Goal: Task Accomplishment & Management: Use online tool/utility

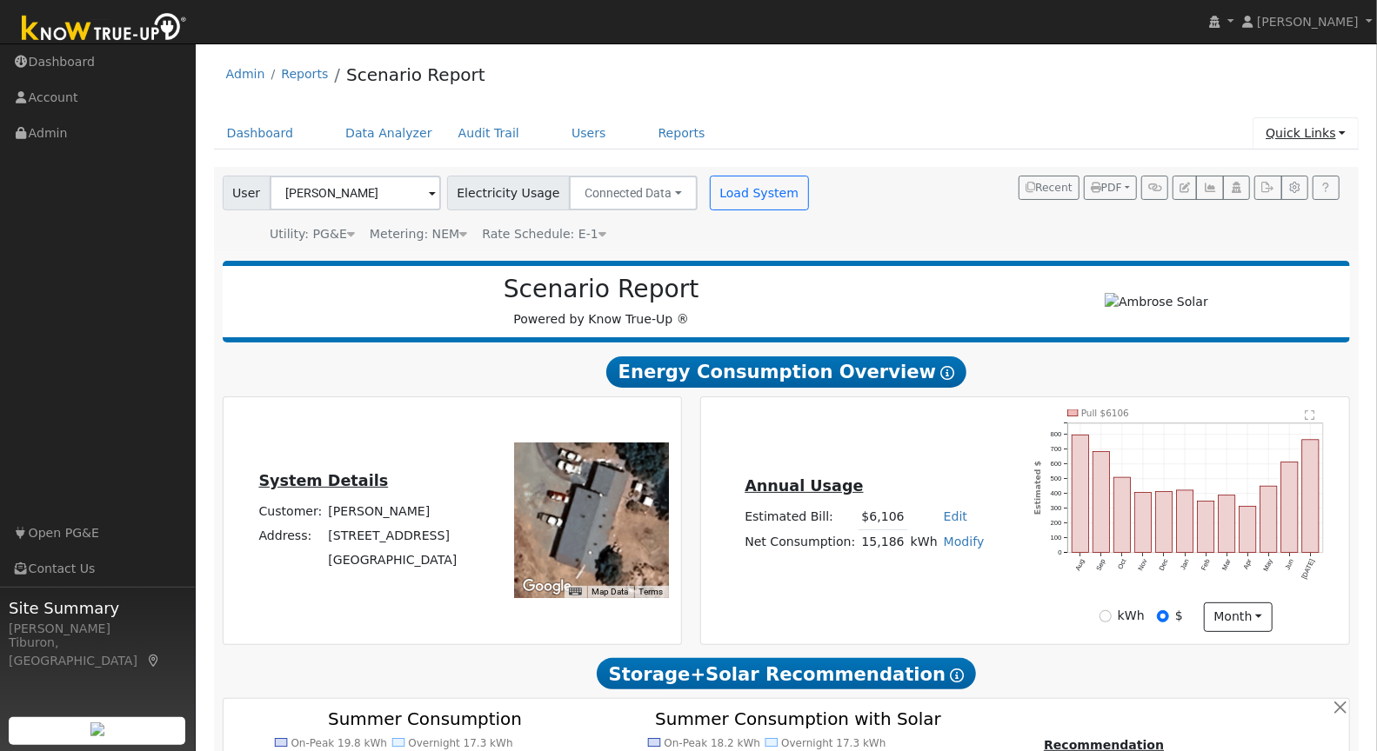
click at [1307, 132] on link "Quick Links" at bounding box center [1305, 133] width 106 height 32
click at [1257, 167] on link "Quick Add" at bounding box center [1270, 169] width 177 height 24
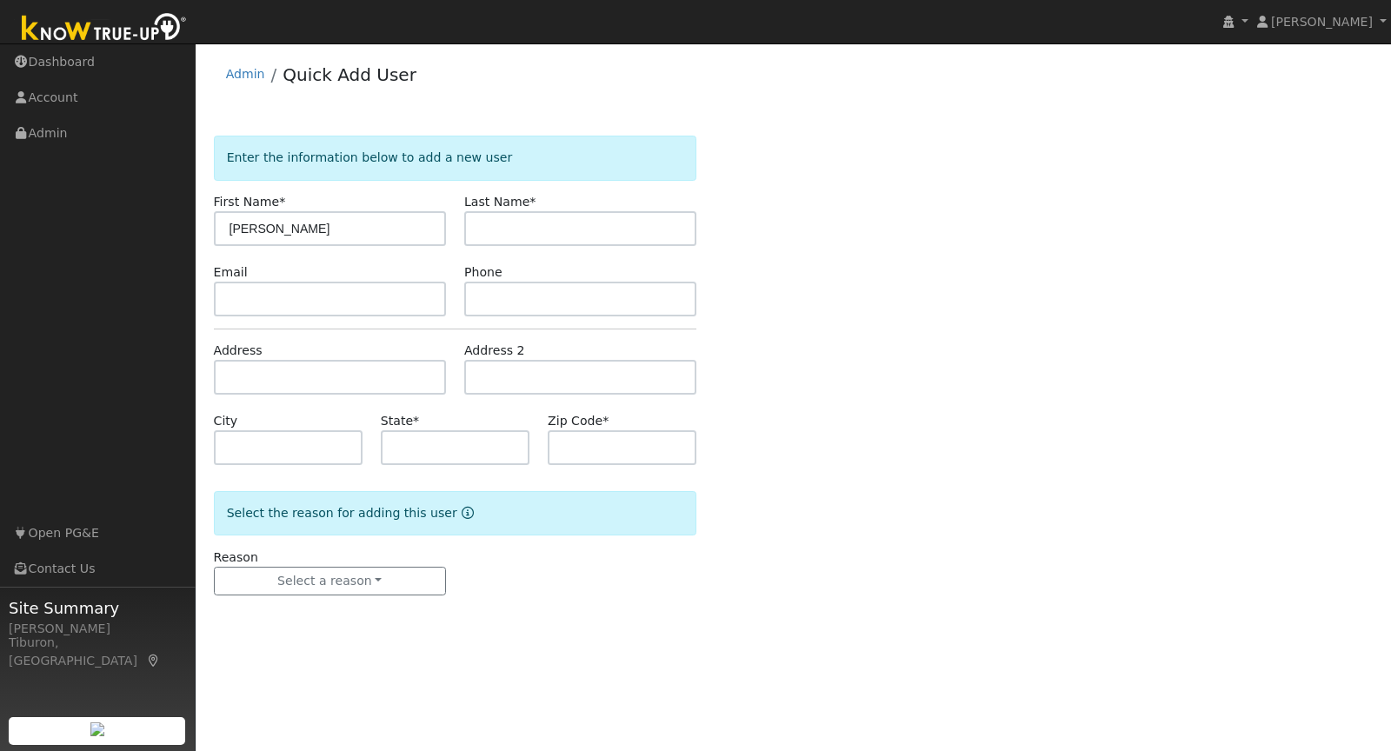
type input "Andrea"
type input "Miller"
click at [339, 378] on input "text" at bounding box center [330, 377] width 232 height 35
click at [250, 382] on input "text" at bounding box center [330, 377] width 232 height 35
paste input "17642 Brewer Rd, Grass Valley, CA 95949"
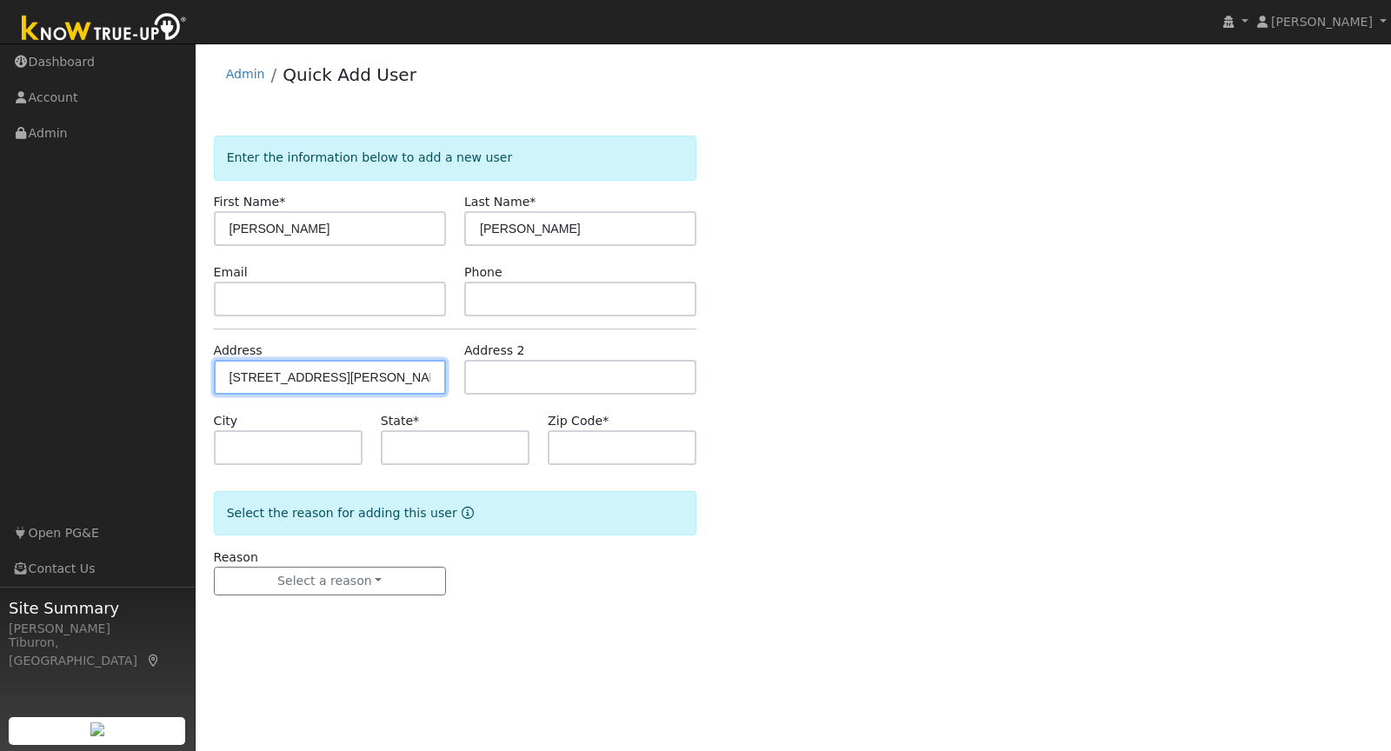
type input "17642 Brewer Road"
type input "Grass Valley"
type input "CA"
type input "95949"
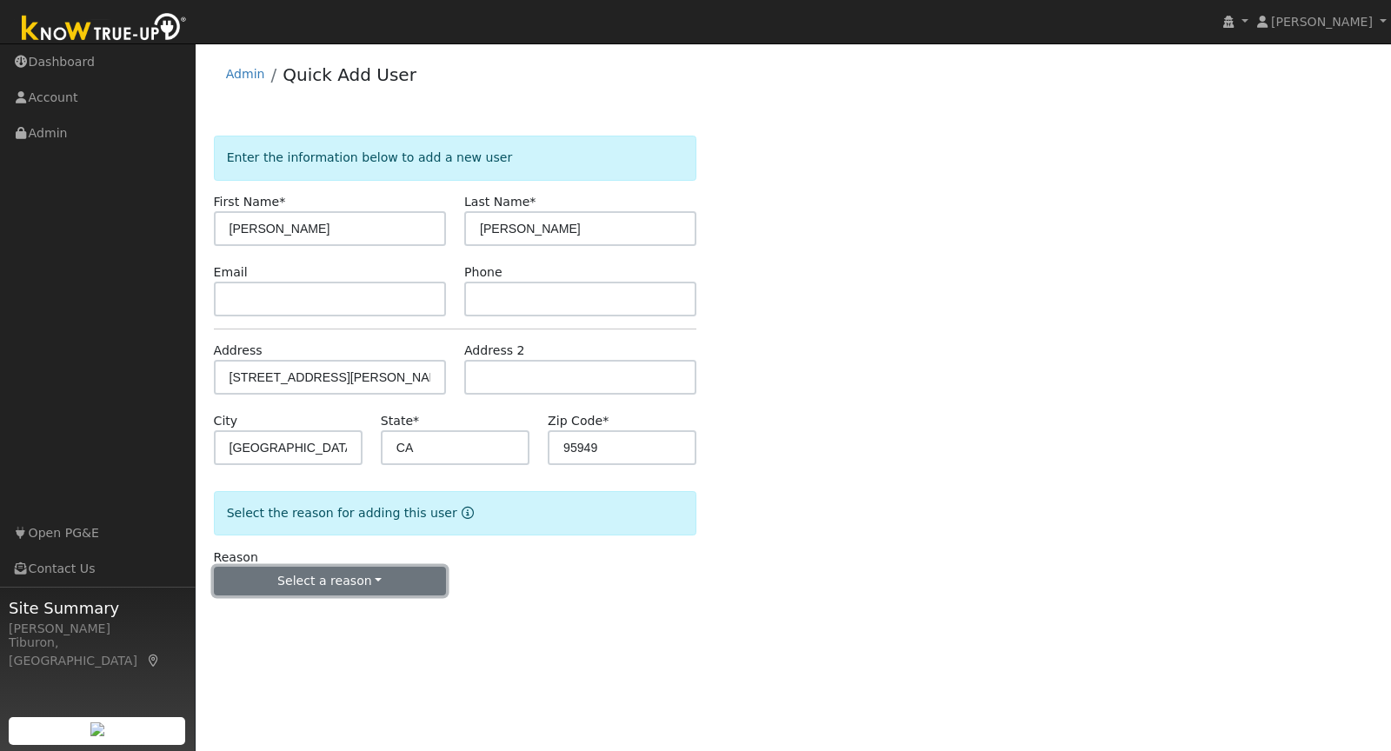
click at [353, 576] on button "Select a reason" at bounding box center [330, 582] width 232 height 30
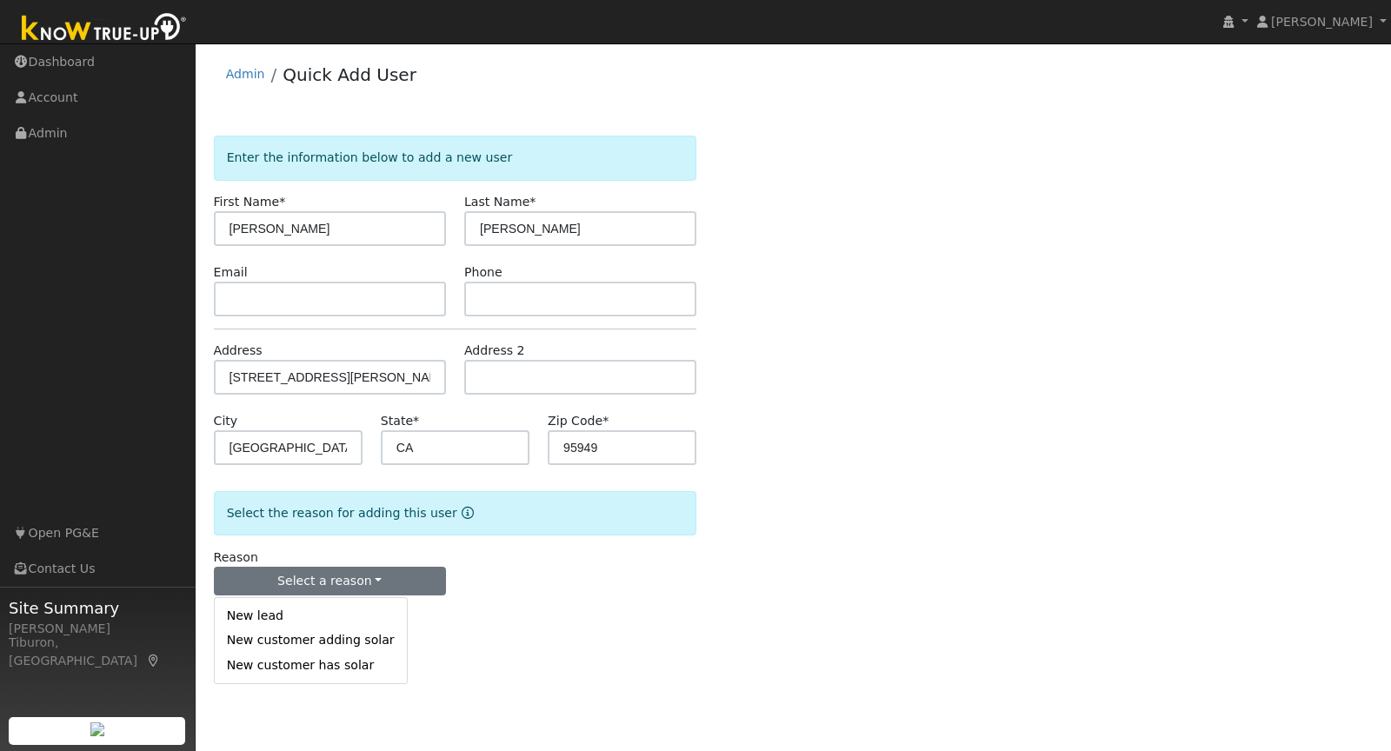
click at [267, 642] on link "New customer adding solar" at bounding box center [311, 641] width 192 height 24
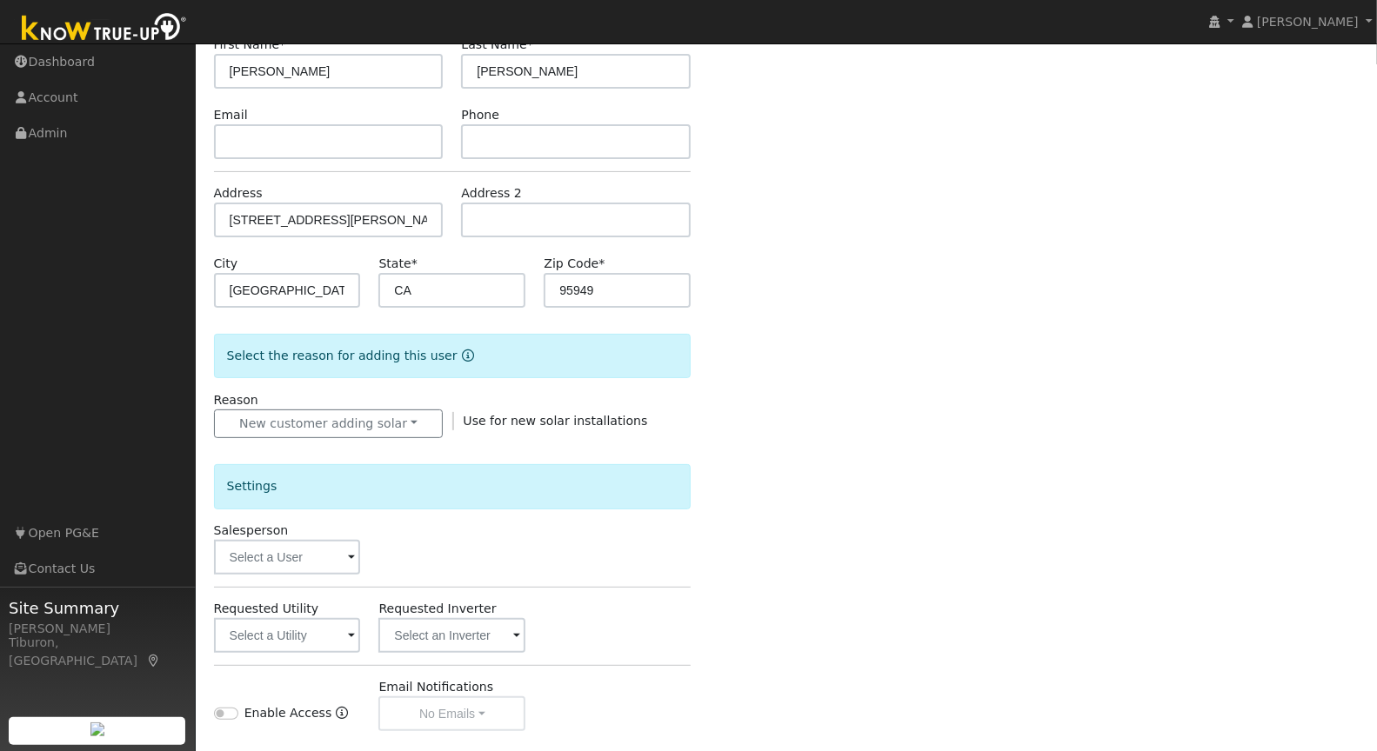
scroll to position [338, 0]
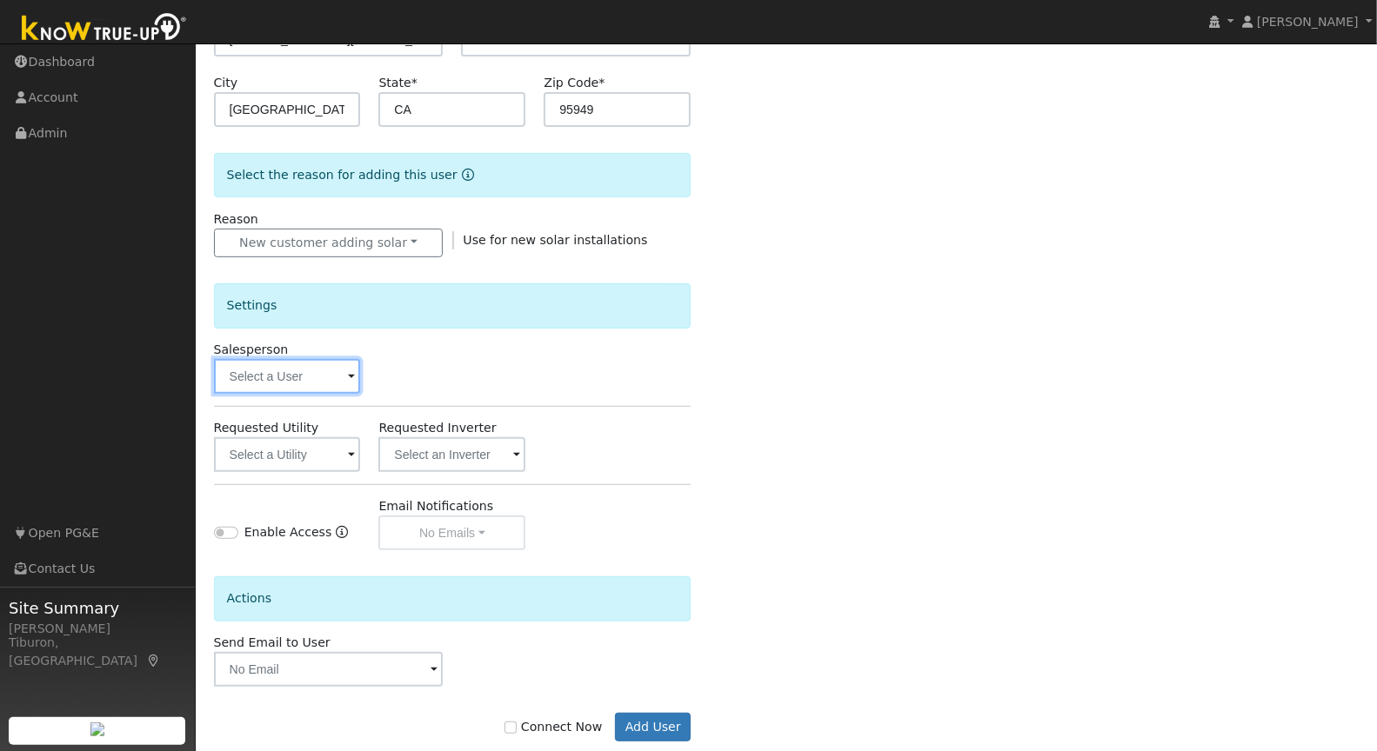
click at [293, 371] on input "text" at bounding box center [287, 376] width 147 height 35
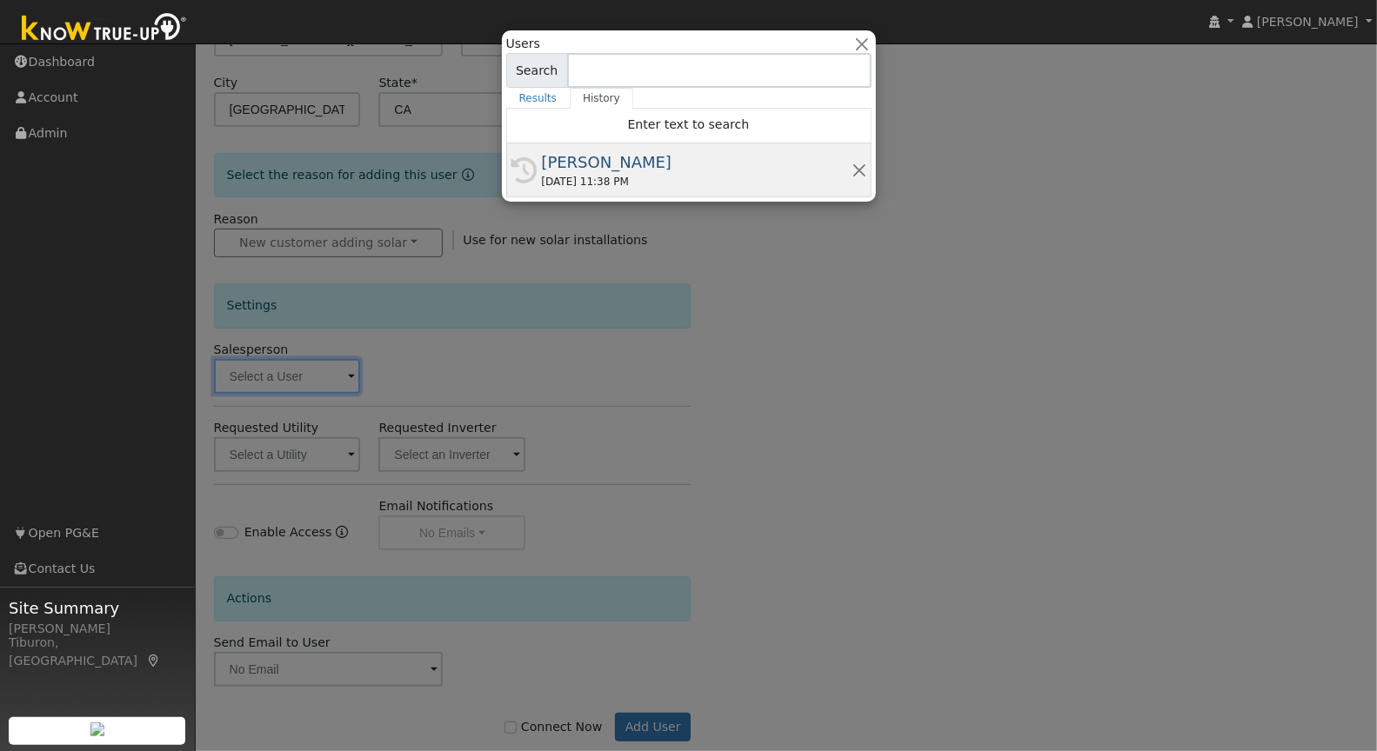
click at [631, 162] on div "[PERSON_NAME]" at bounding box center [697, 161] width 310 height 23
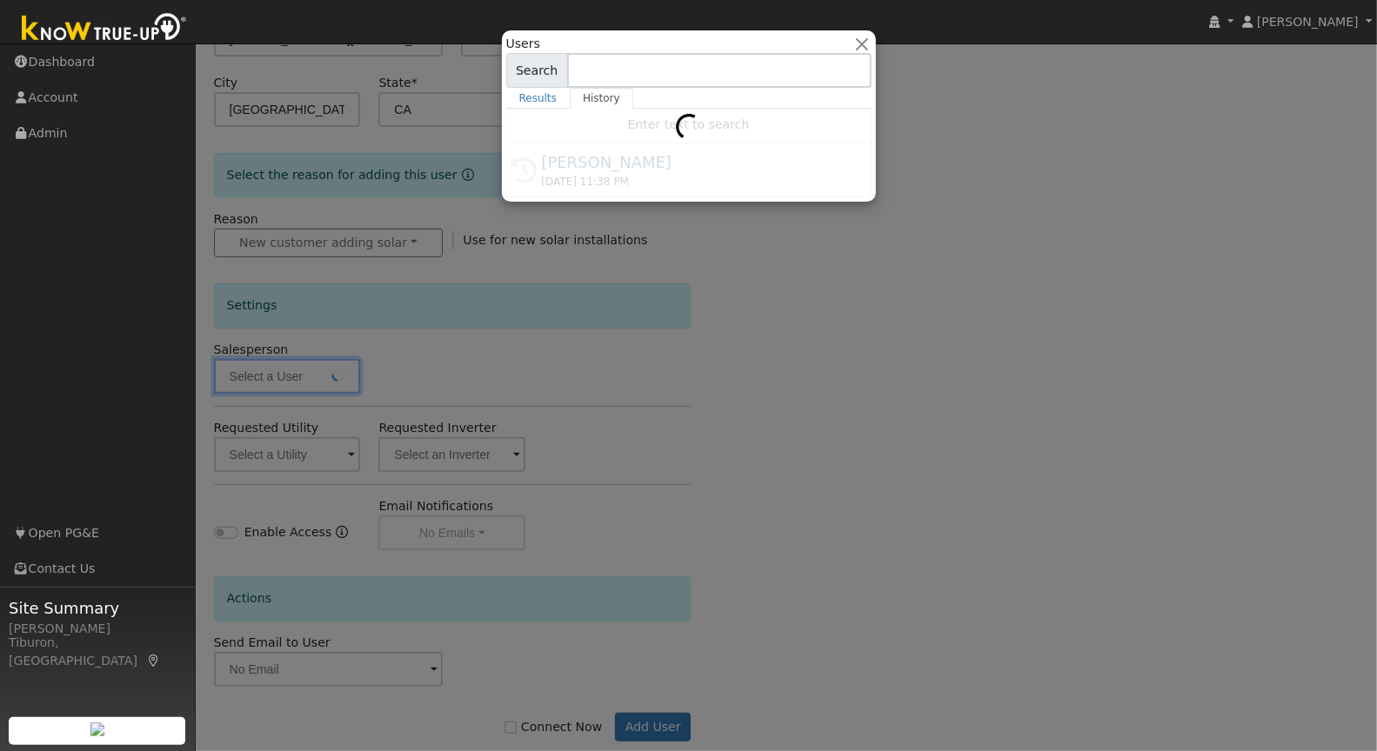
type input "[PERSON_NAME]"
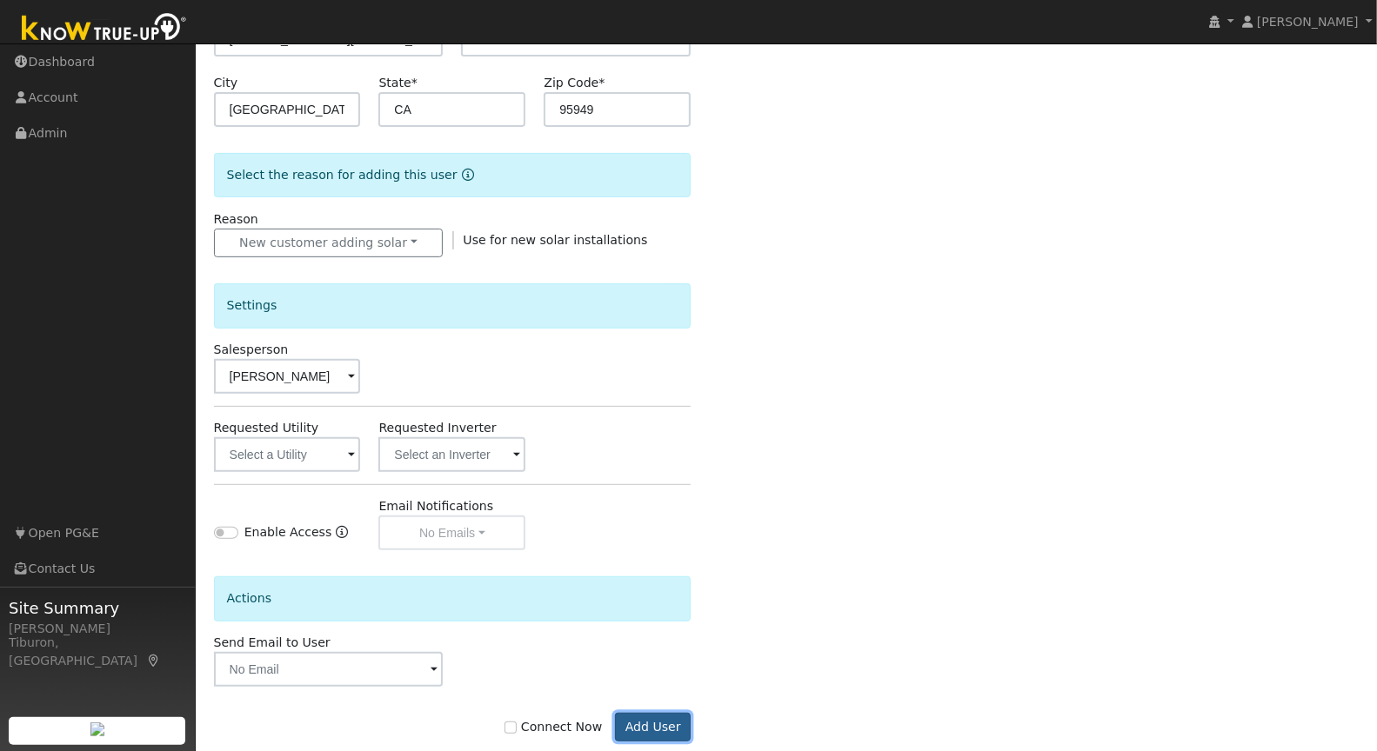
click at [644, 723] on button "Add User" at bounding box center [653, 728] width 76 height 30
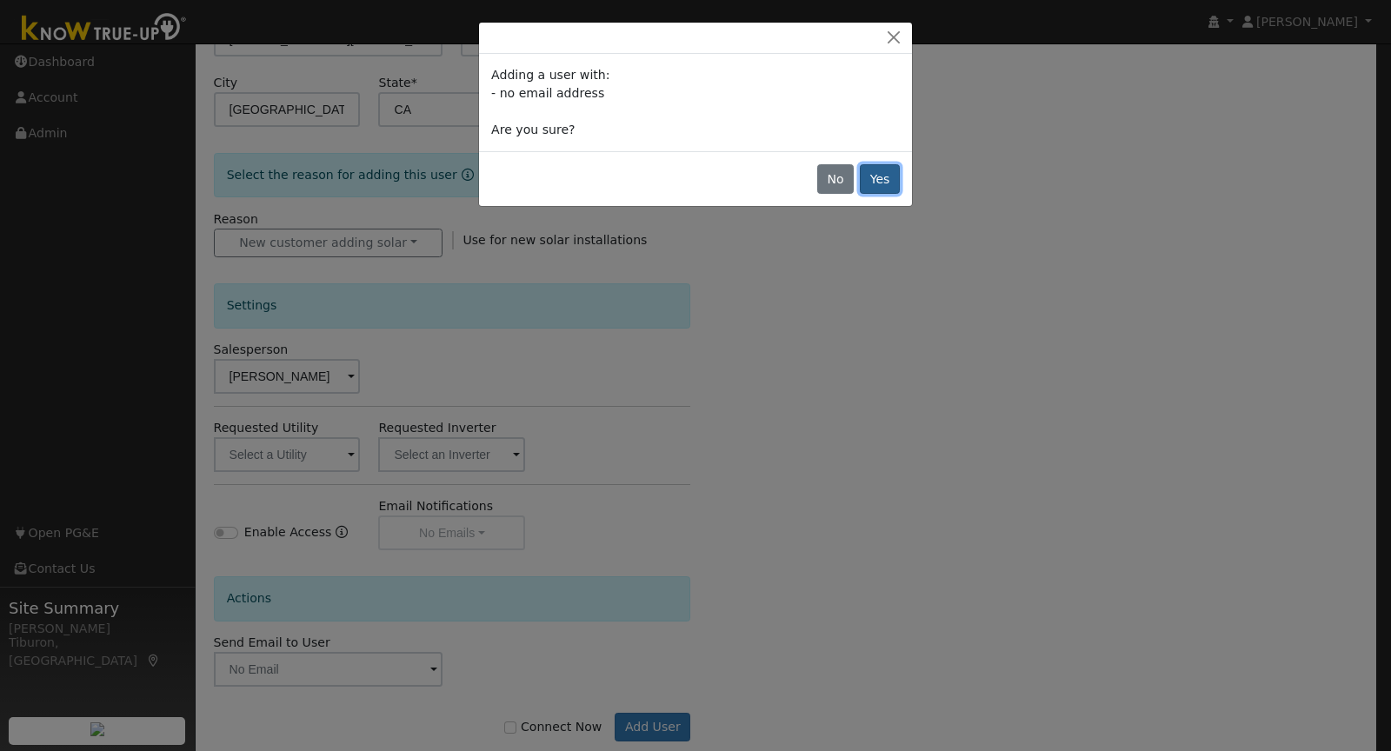
click at [886, 175] on button "Yes" at bounding box center [880, 179] width 40 height 30
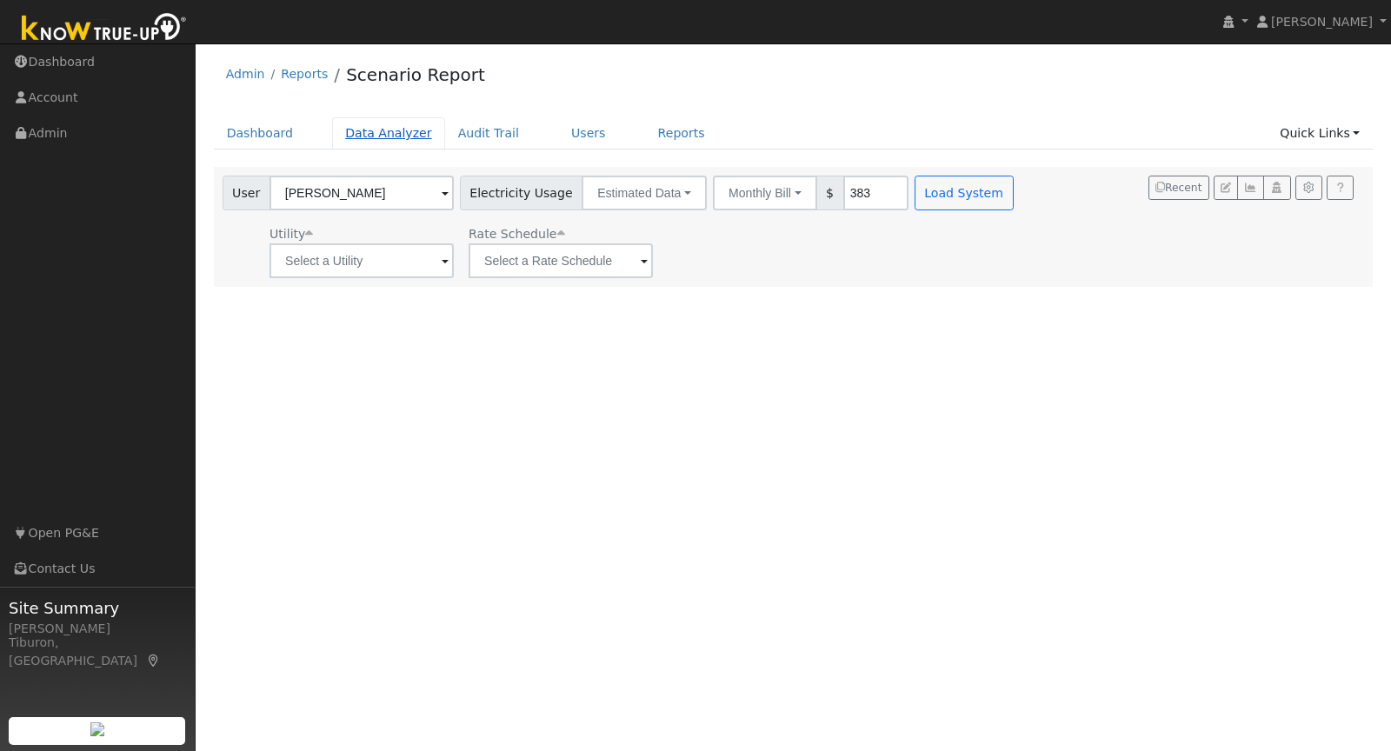
click at [384, 137] on link "Data Analyzer" at bounding box center [388, 133] width 113 height 32
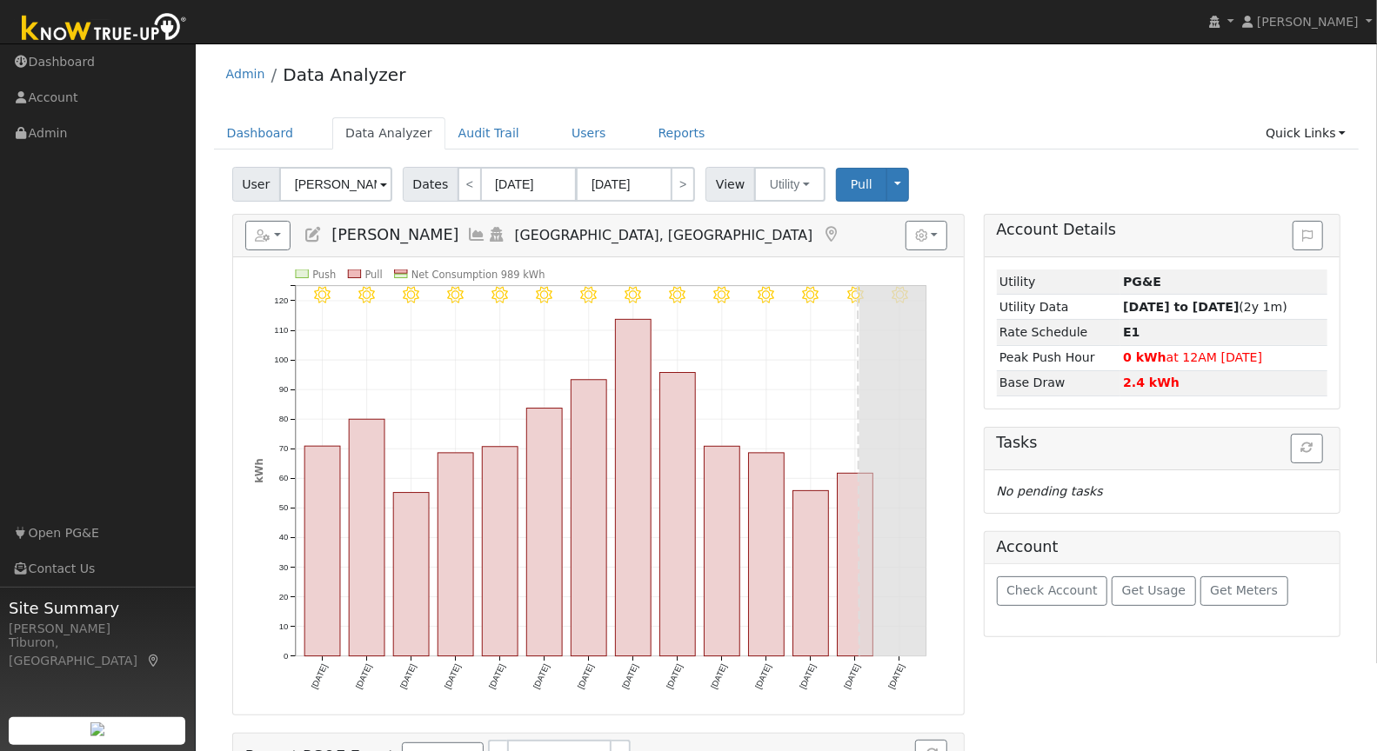
click at [338, 182] on input "[PERSON_NAME]" at bounding box center [335, 184] width 113 height 35
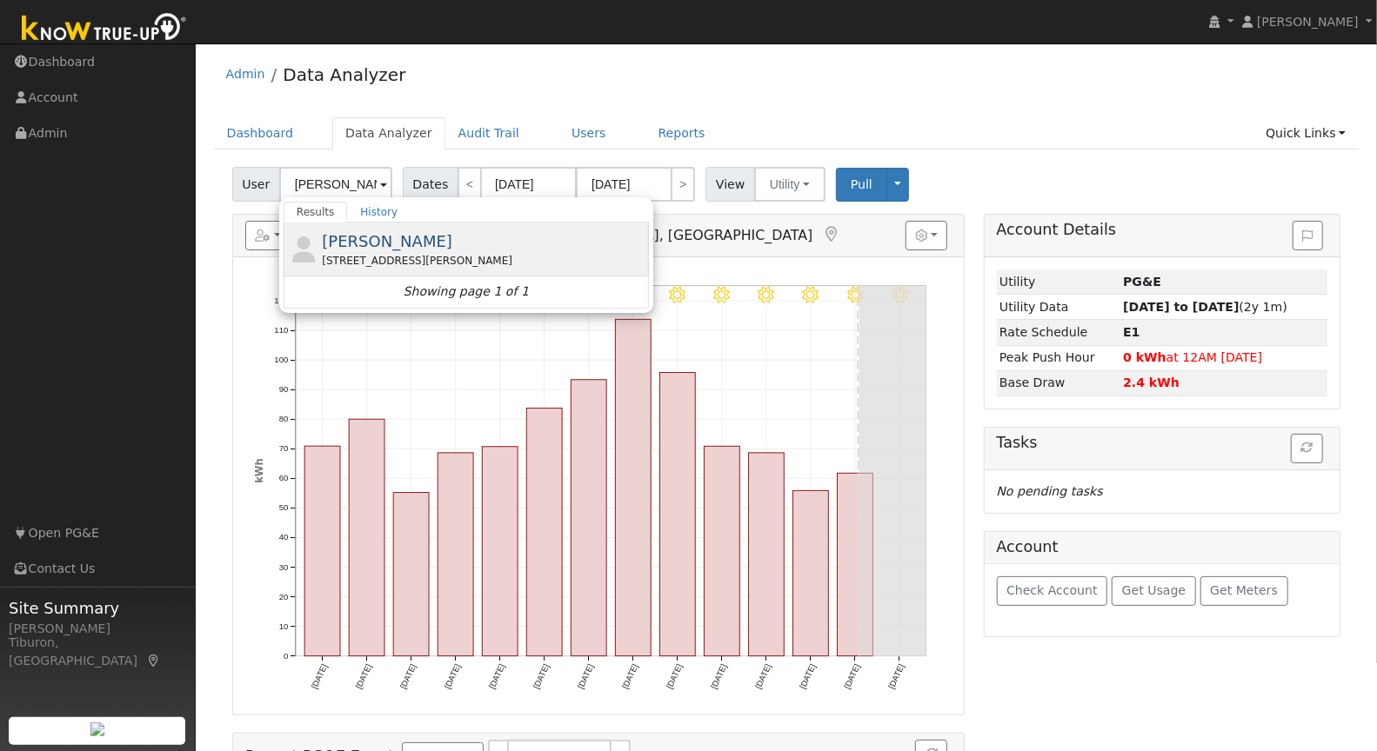
click at [417, 253] on div "[STREET_ADDRESS][PERSON_NAME]" at bounding box center [483, 261] width 323 height 16
type input "[PERSON_NAME]"
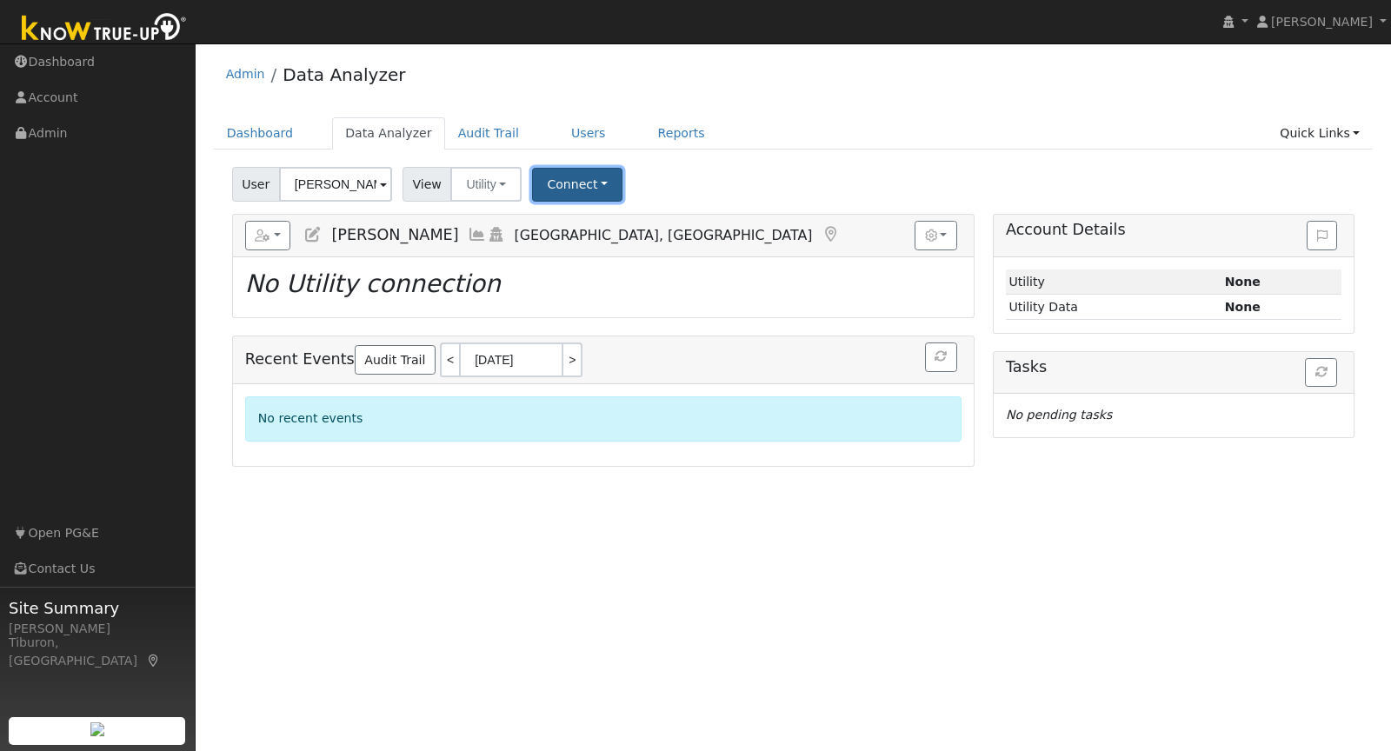
click at [576, 186] on button "Connect" at bounding box center [577, 185] width 90 height 34
click at [599, 224] on link "Select a Provider" at bounding box center [601, 222] width 136 height 24
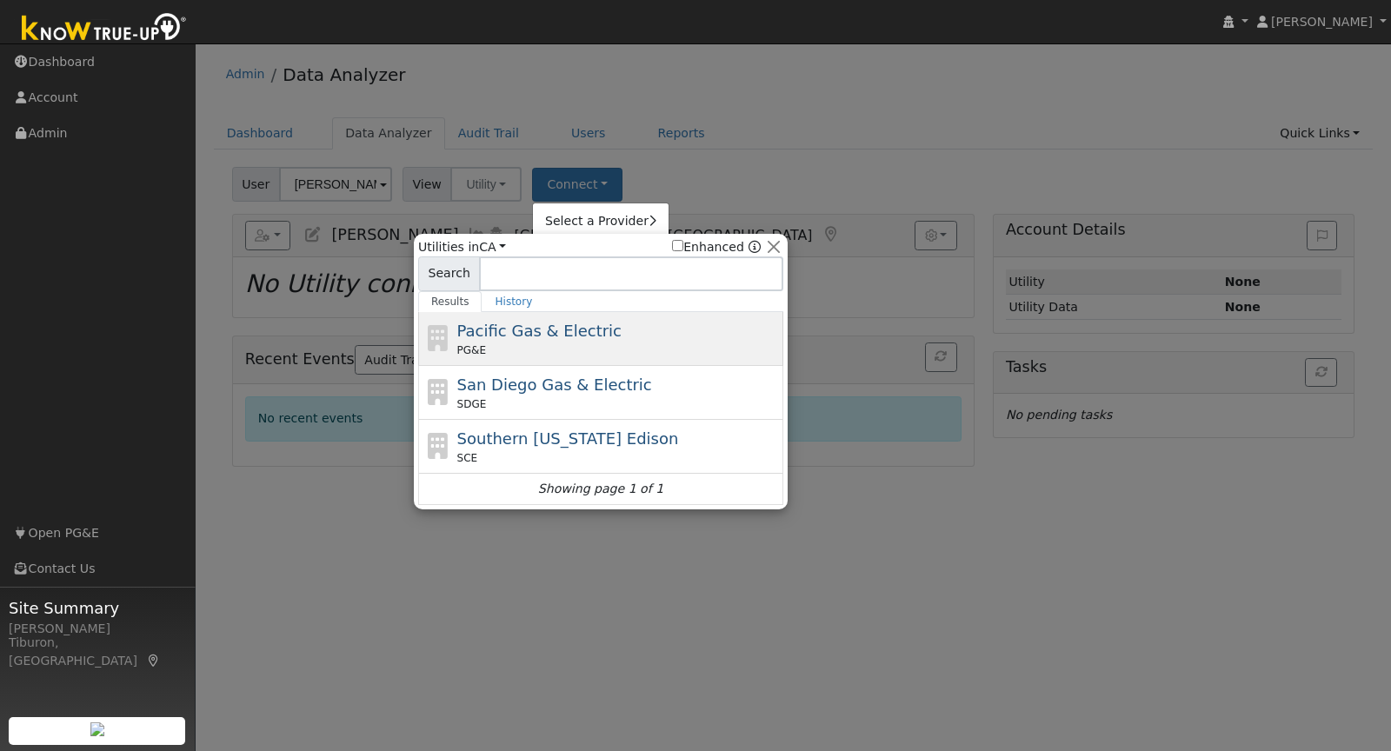
click at [511, 331] on span "Pacific Gas & Electric" at bounding box center [539, 331] width 164 height 18
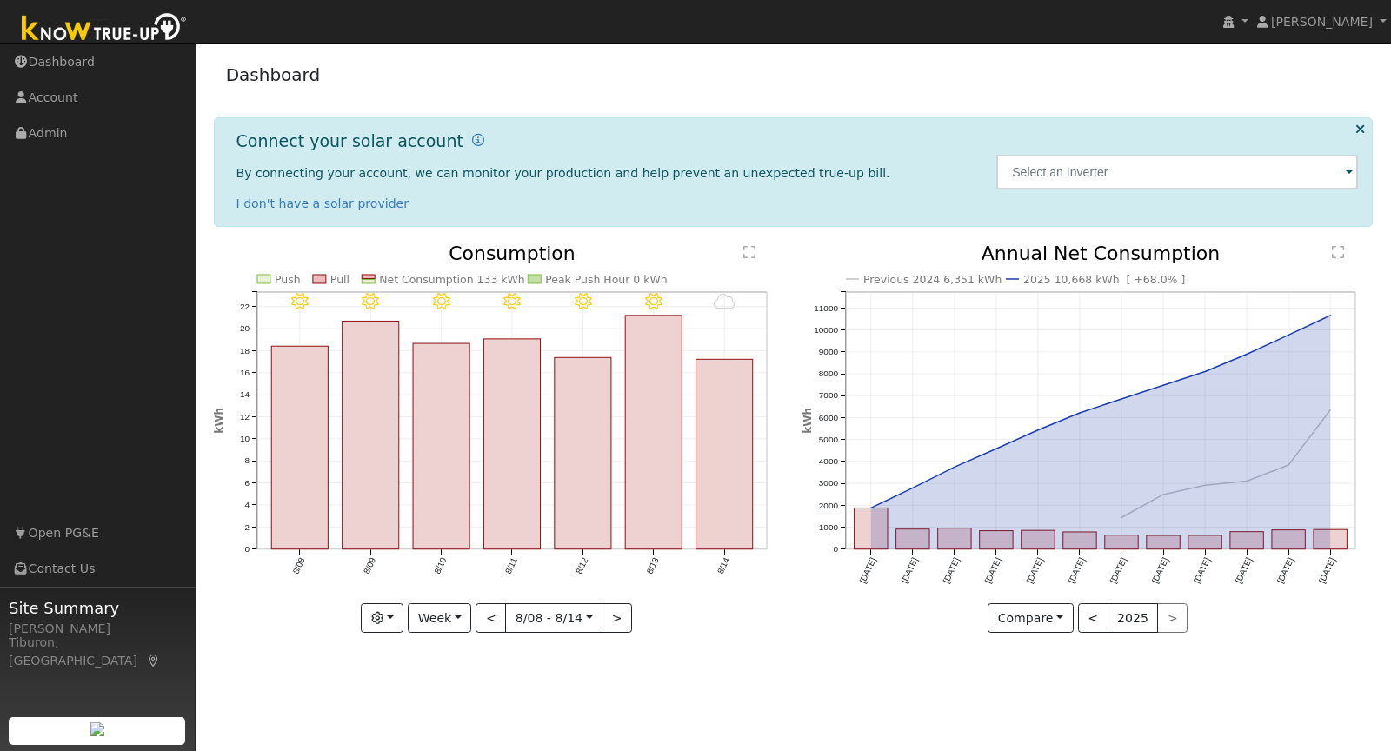
click at [115, 18] on img at bounding box center [104, 29] width 183 height 39
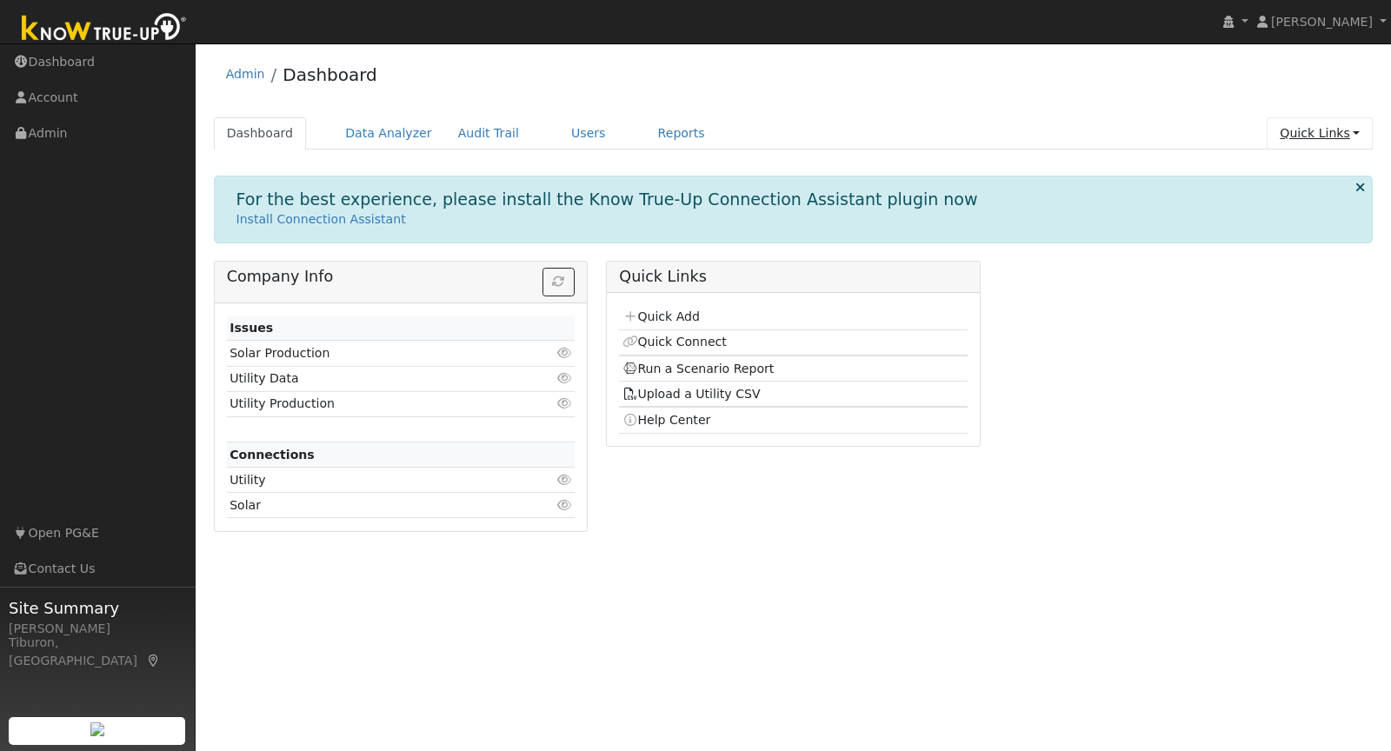
click at [1310, 130] on link "Quick Links" at bounding box center [1320, 133] width 106 height 32
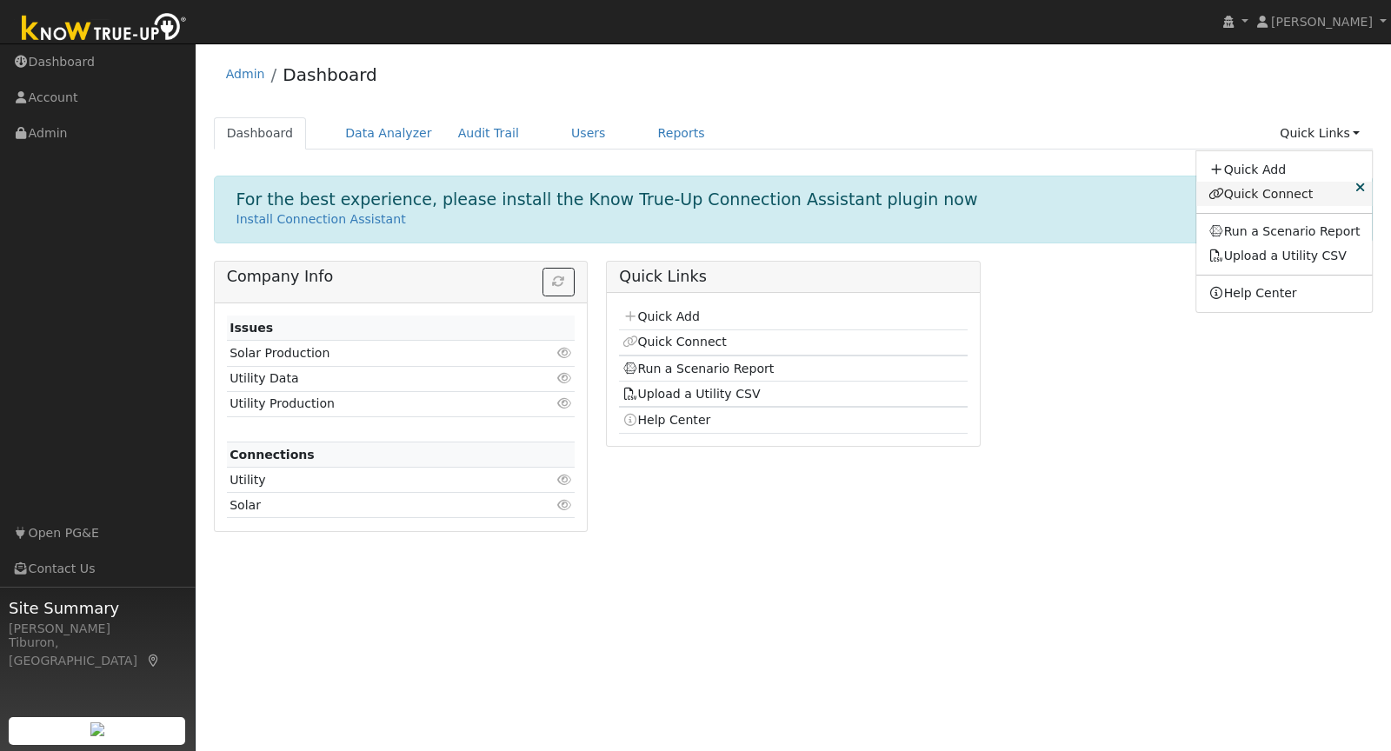
click at [1291, 193] on link "Quick Connect" at bounding box center [1285, 194] width 177 height 24
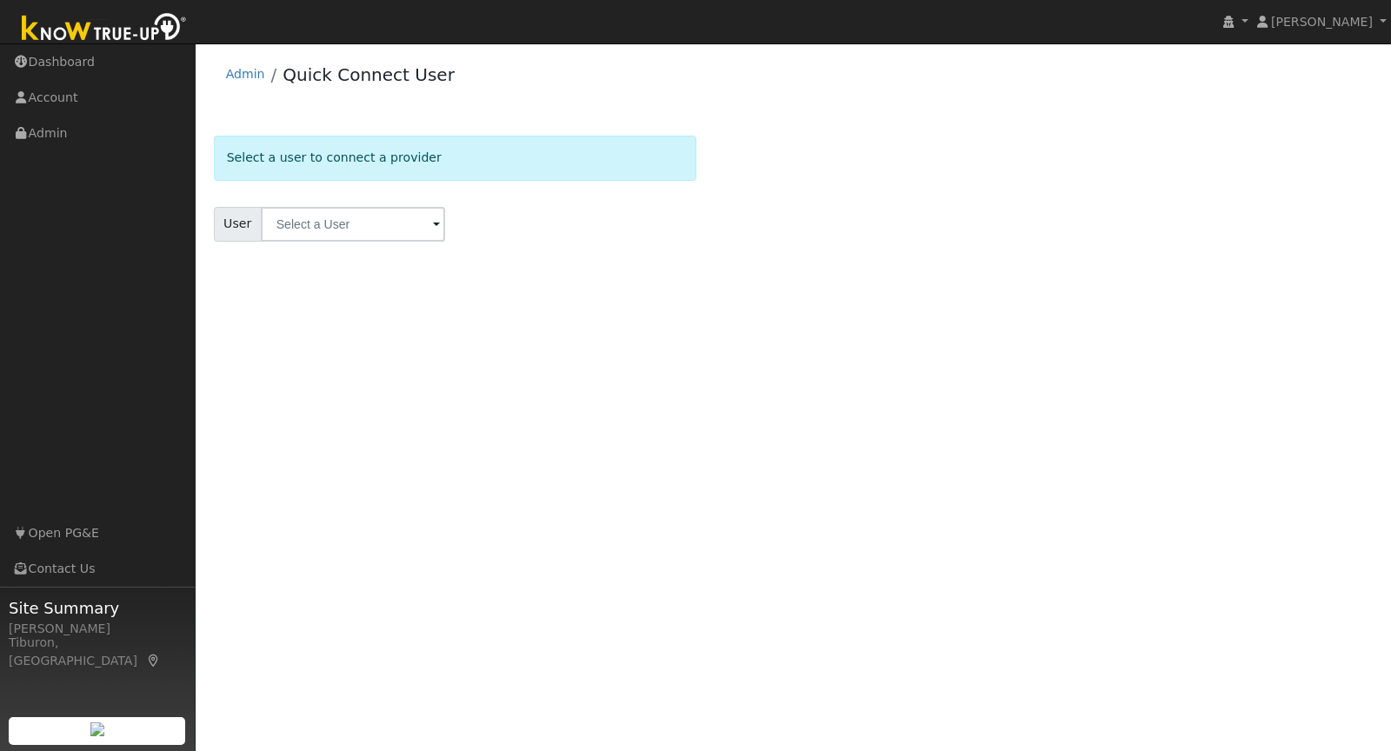
click at [131, 25] on img at bounding box center [104, 29] width 183 height 39
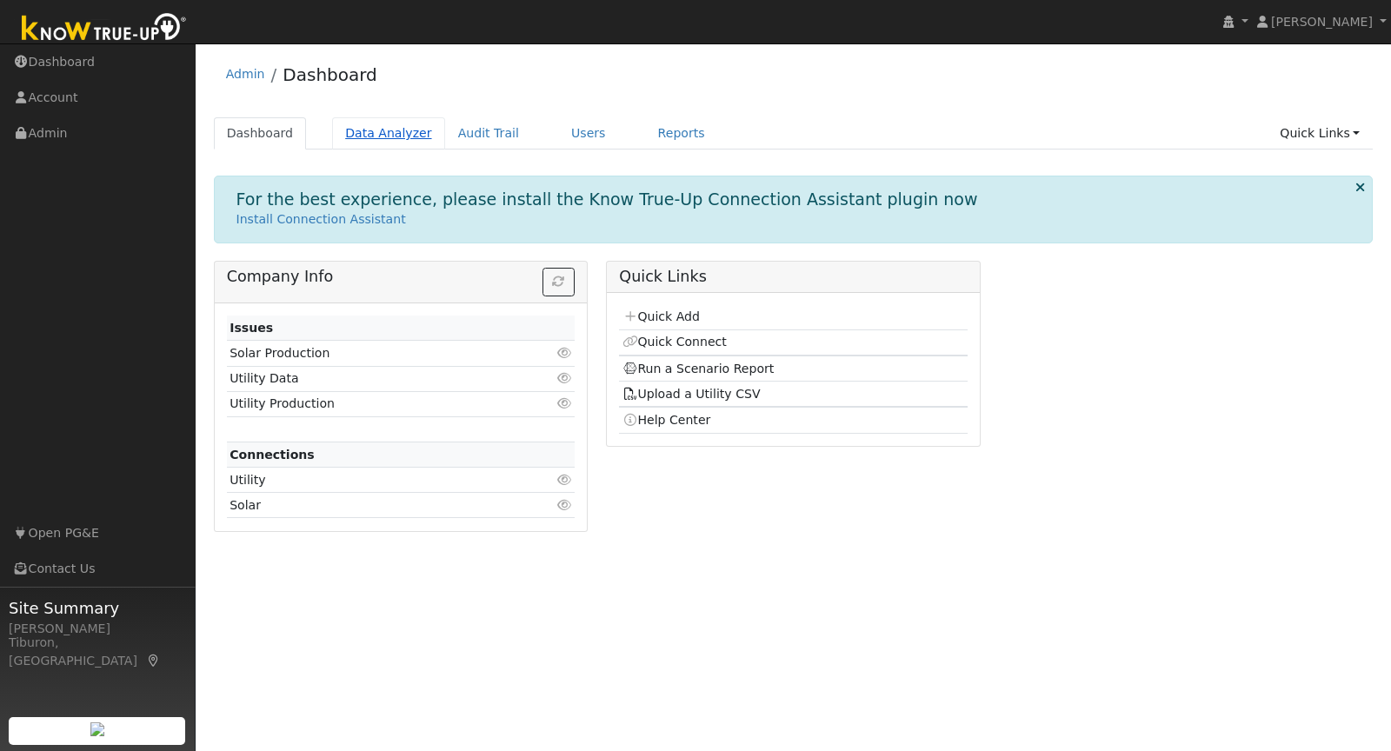
click at [383, 136] on link "Data Analyzer" at bounding box center [388, 133] width 113 height 32
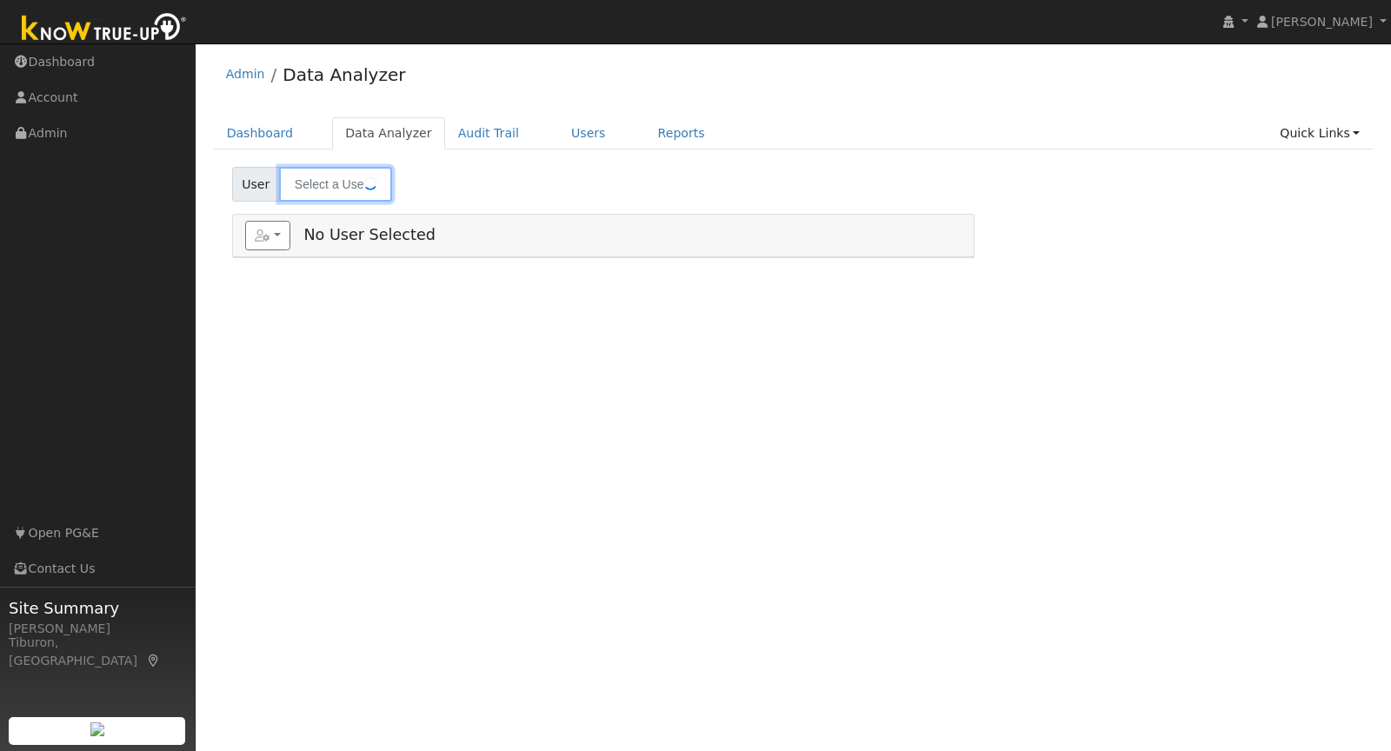
type input "[PERSON_NAME]"
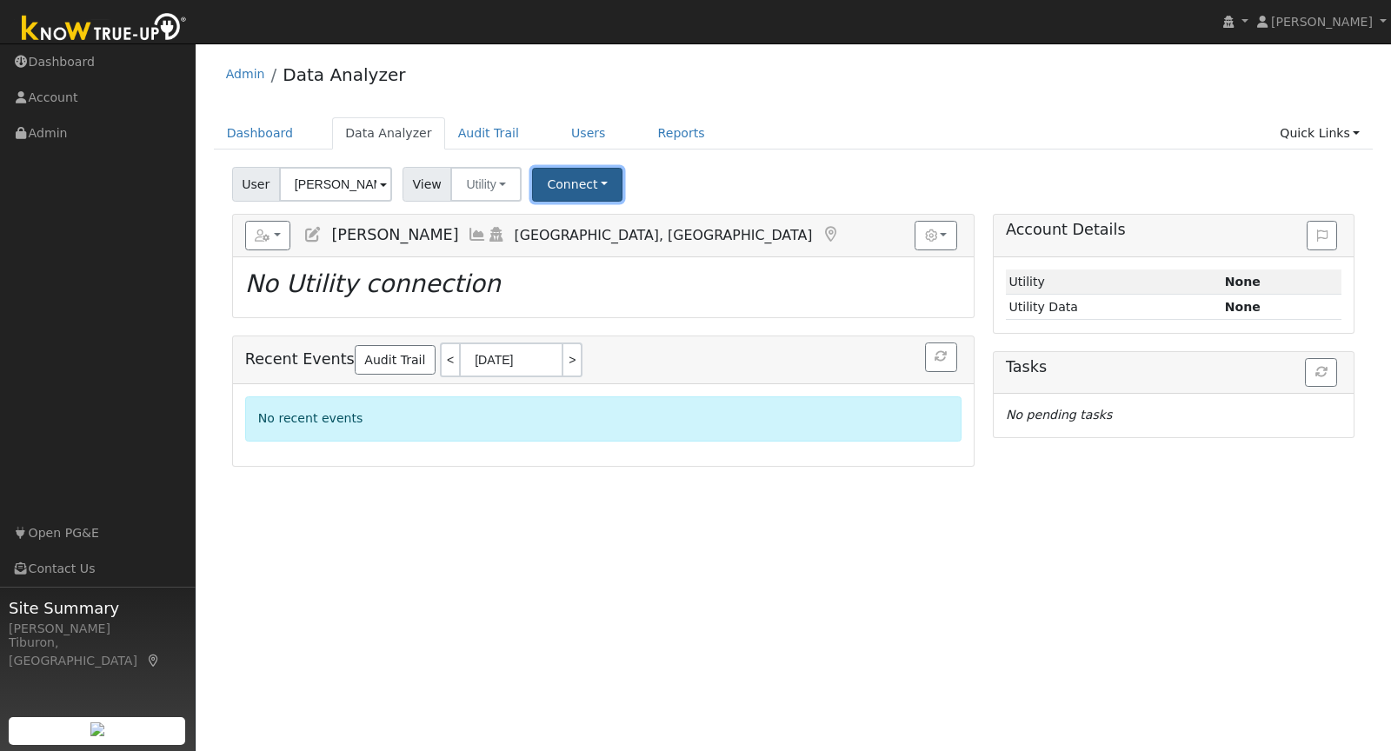
click at [573, 185] on button "Connect" at bounding box center [577, 185] width 90 height 34
click at [585, 257] on link "Quick Connect" at bounding box center [601, 259] width 136 height 24
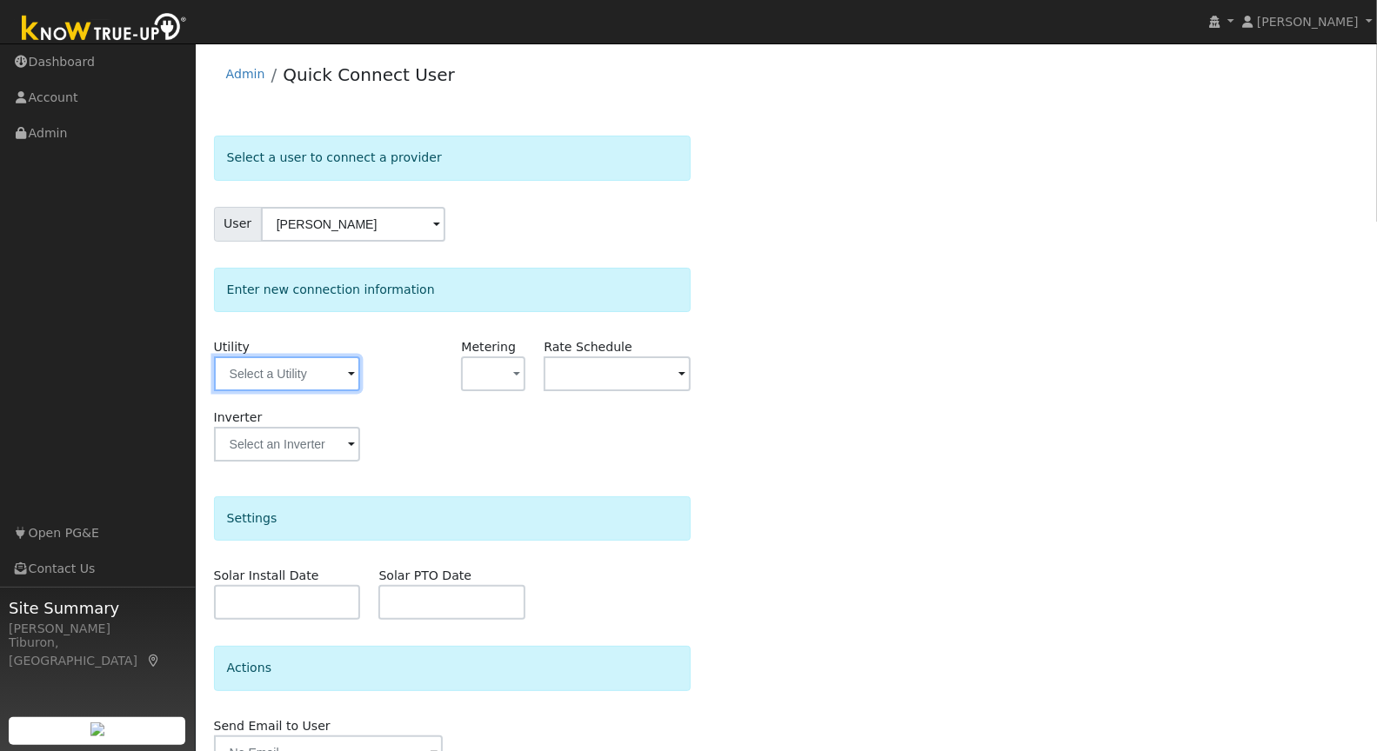
click at [286, 370] on input "text" at bounding box center [287, 374] width 147 height 35
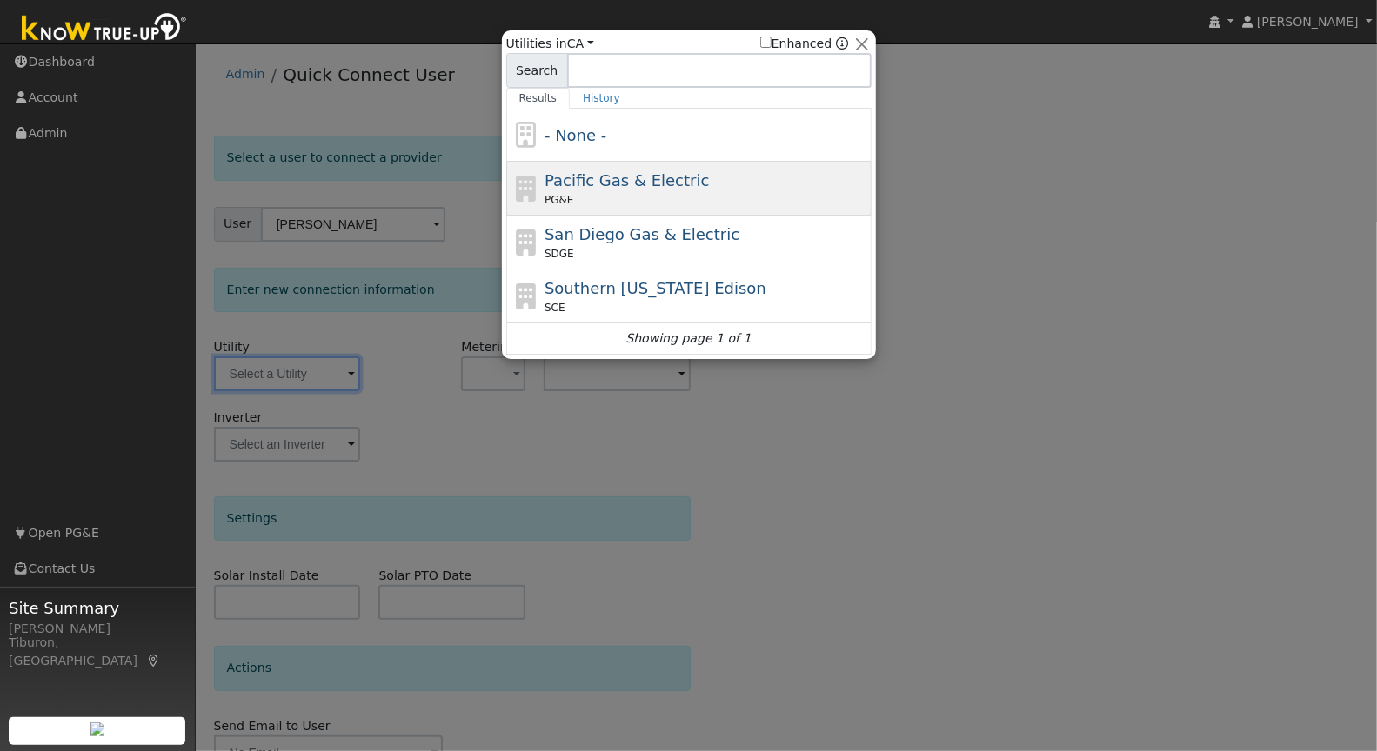
click at [646, 179] on span "Pacific Gas & Electric" at bounding box center [626, 180] width 164 height 18
type input "PG&E"
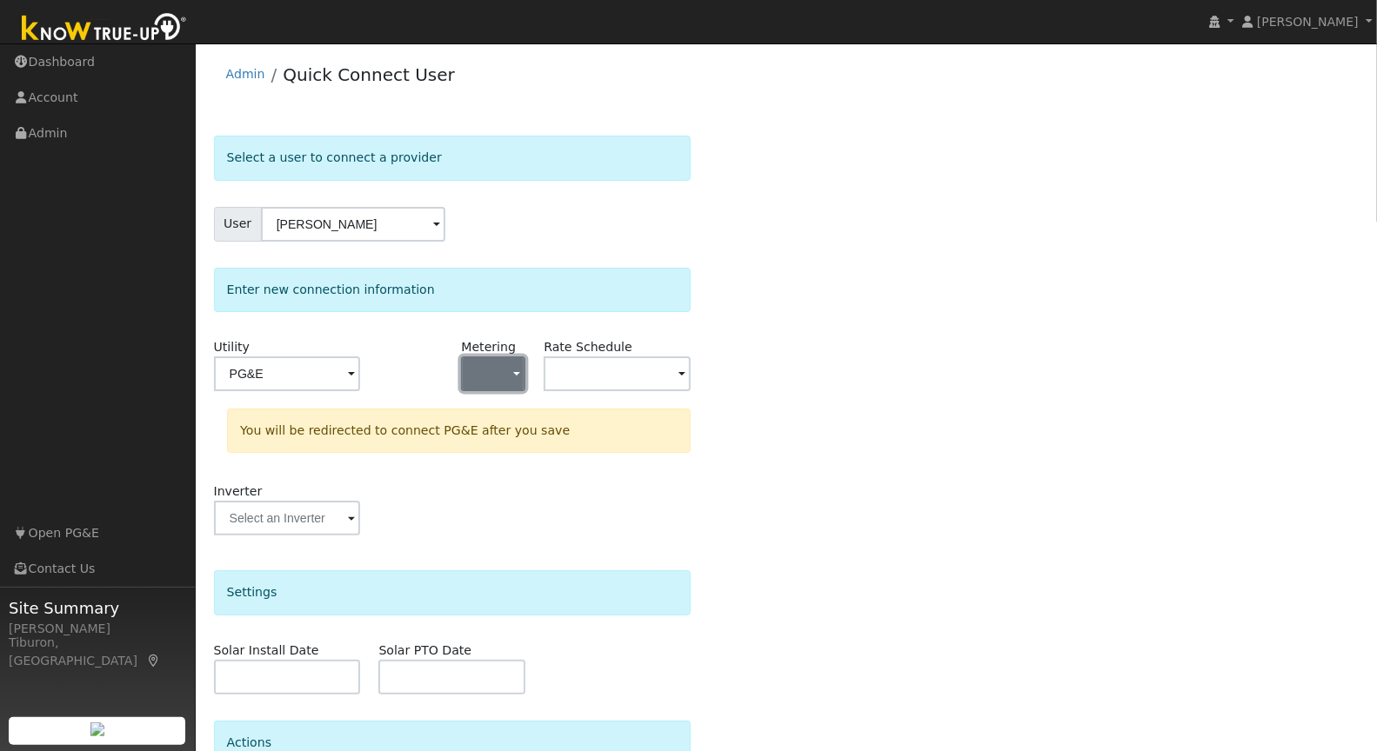
click at [477, 367] on button "button" at bounding box center [493, 374] width 64 height 35
click at [501, 459] on link "NBT" at bounding box center [523, 460] width 121 height 24
click at [361, 372] on input "text" at bounding box center [287, 374] width 147 height 35
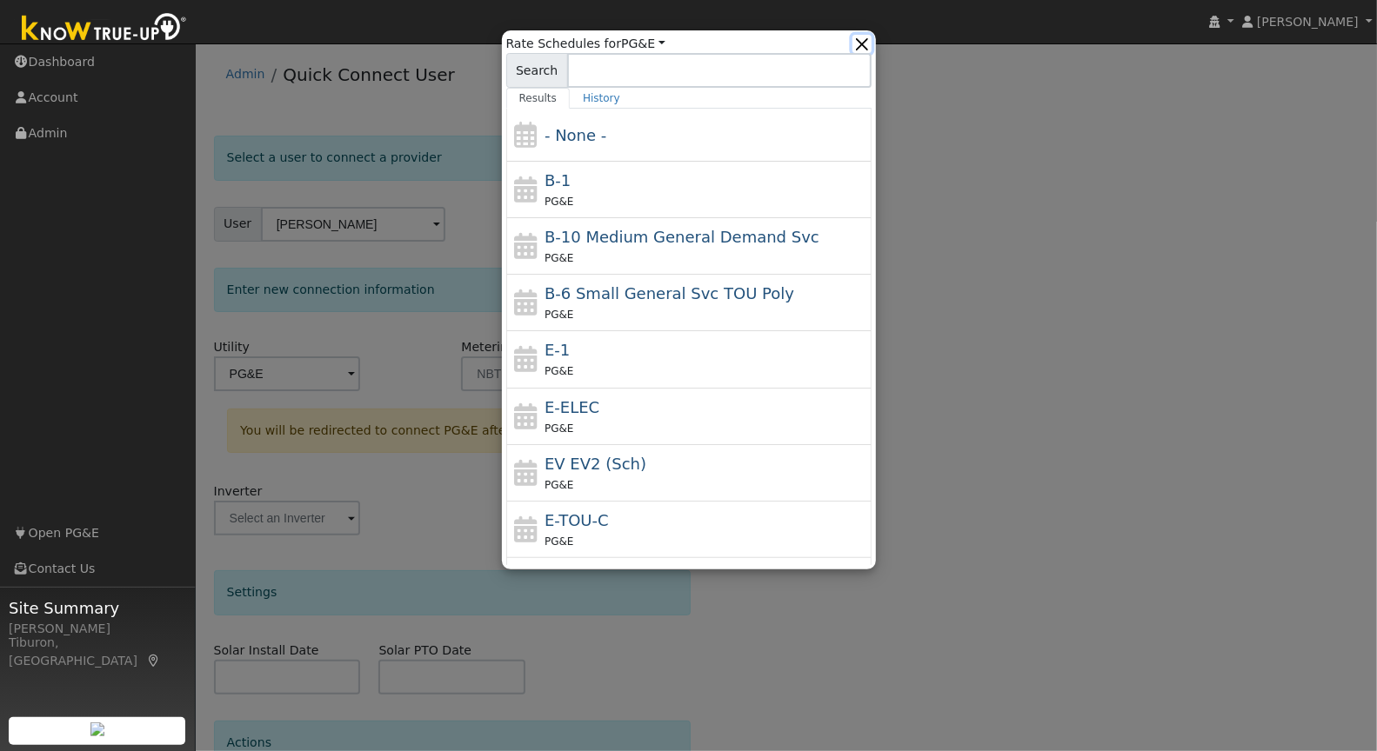
click at [864, 42] on button "button" at bounding box center [861, 44] width 18 height 18
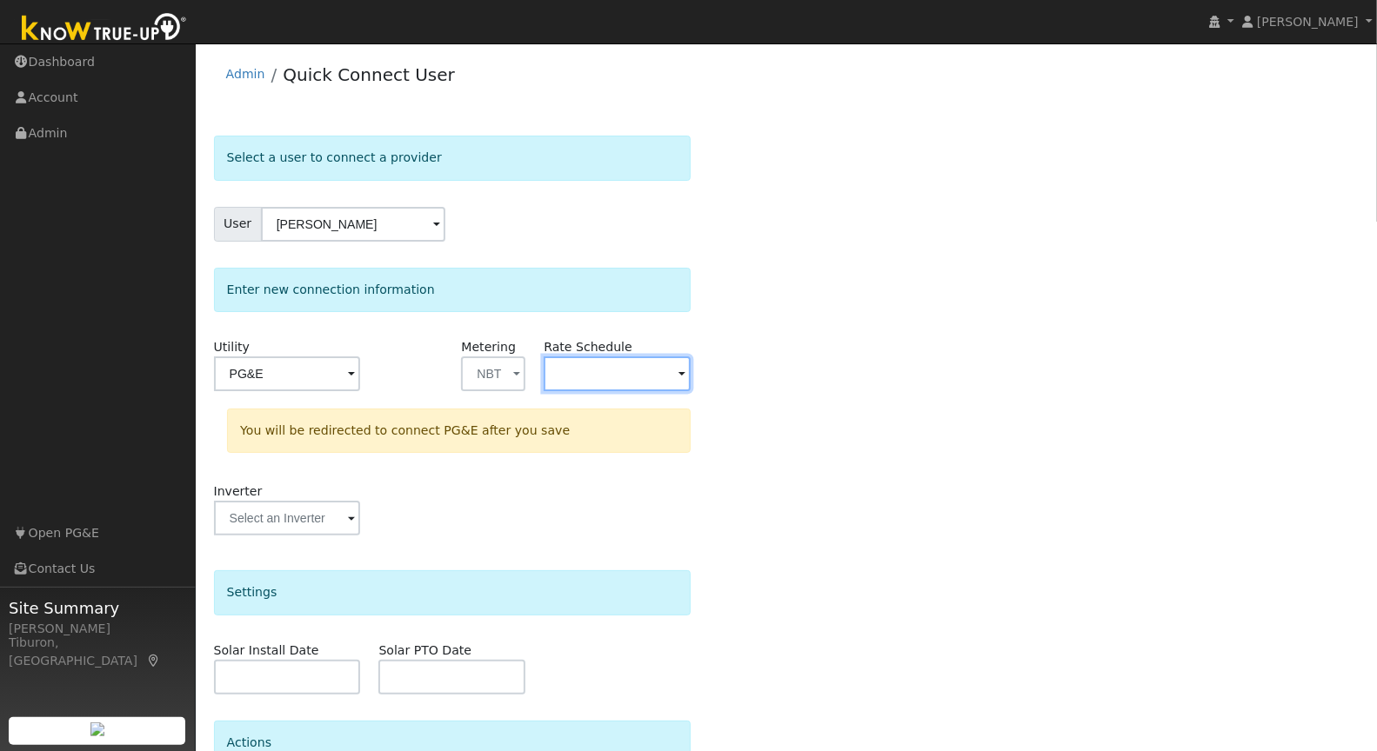
click at [361, 381] on input "text" at bounding box center [287, 374] width 147 height 35
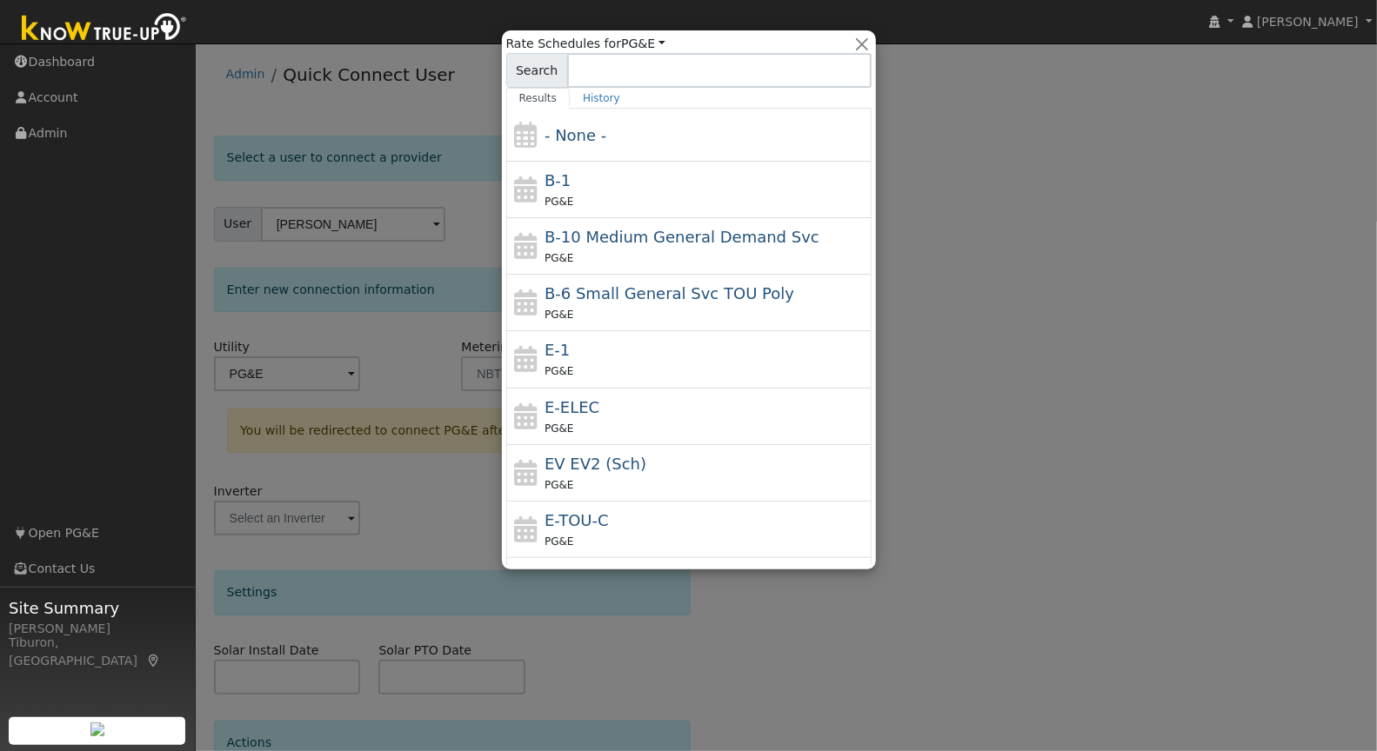
drag, startPoint x: 1191, startPoint y: 256, endPoint x: 1181, endPoint y: 259, distance: 11.0
click at [1191, 256] on div at bounding box center [688, 375] width 1377 height 751
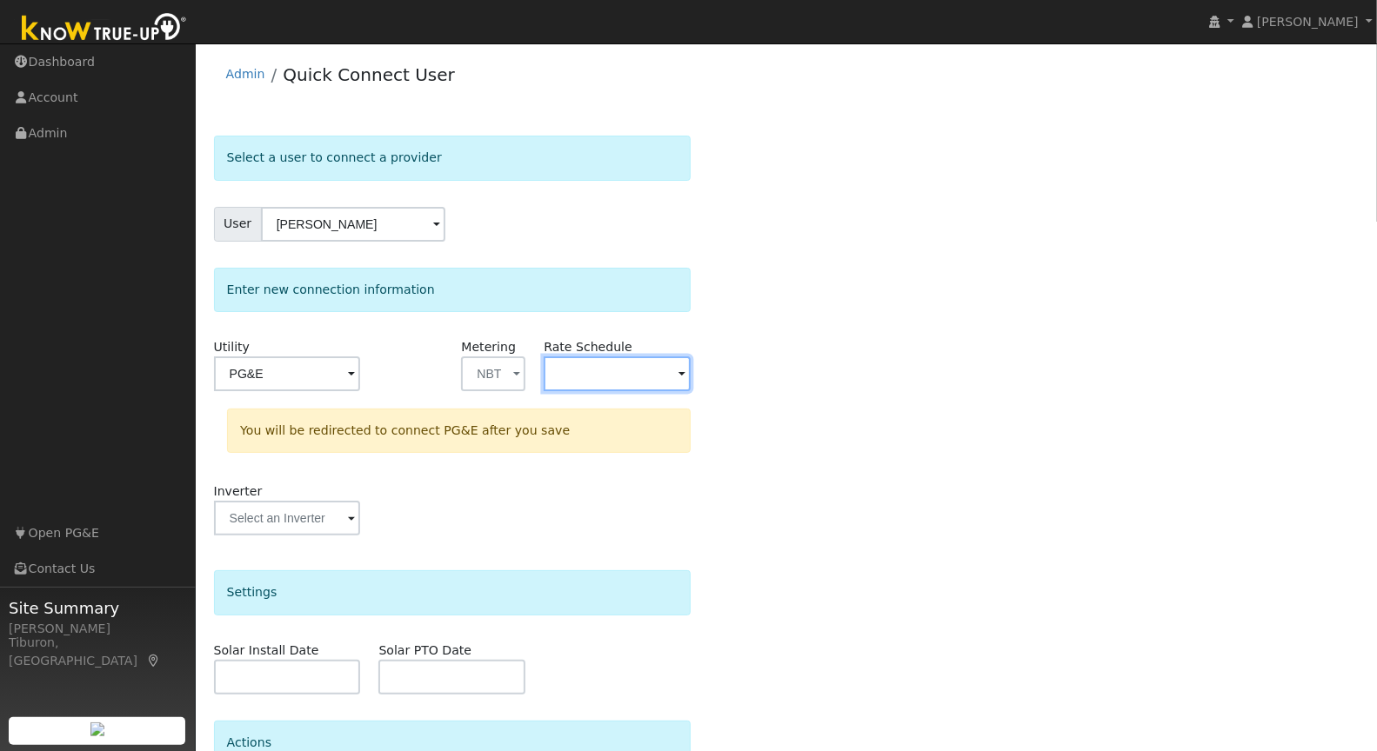
click at [361, 369] on input "text" at bounding box center [287, 374] width 147 height 35
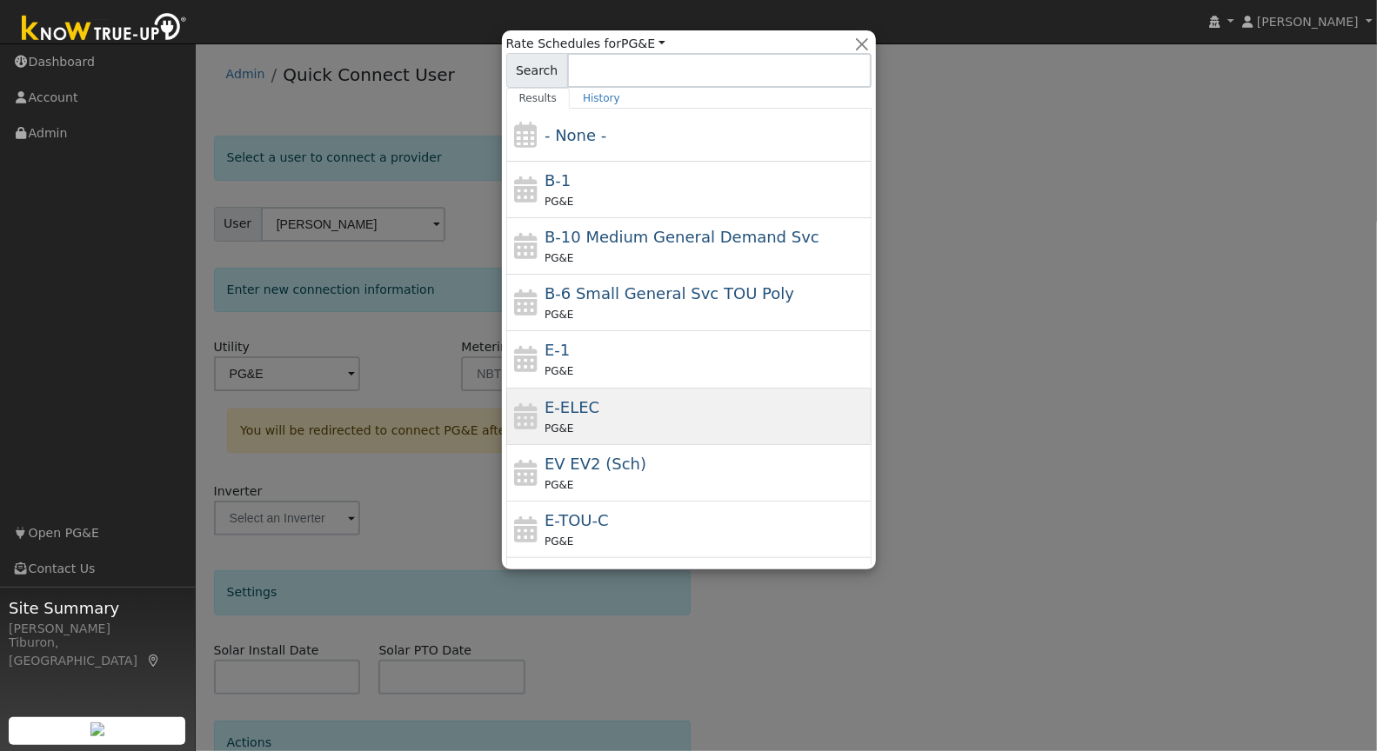
click at [650, 407] on div "E-ELEC PG&E" at bounding box center [705, 417] width 323 height 42
type input "E-ELEC"
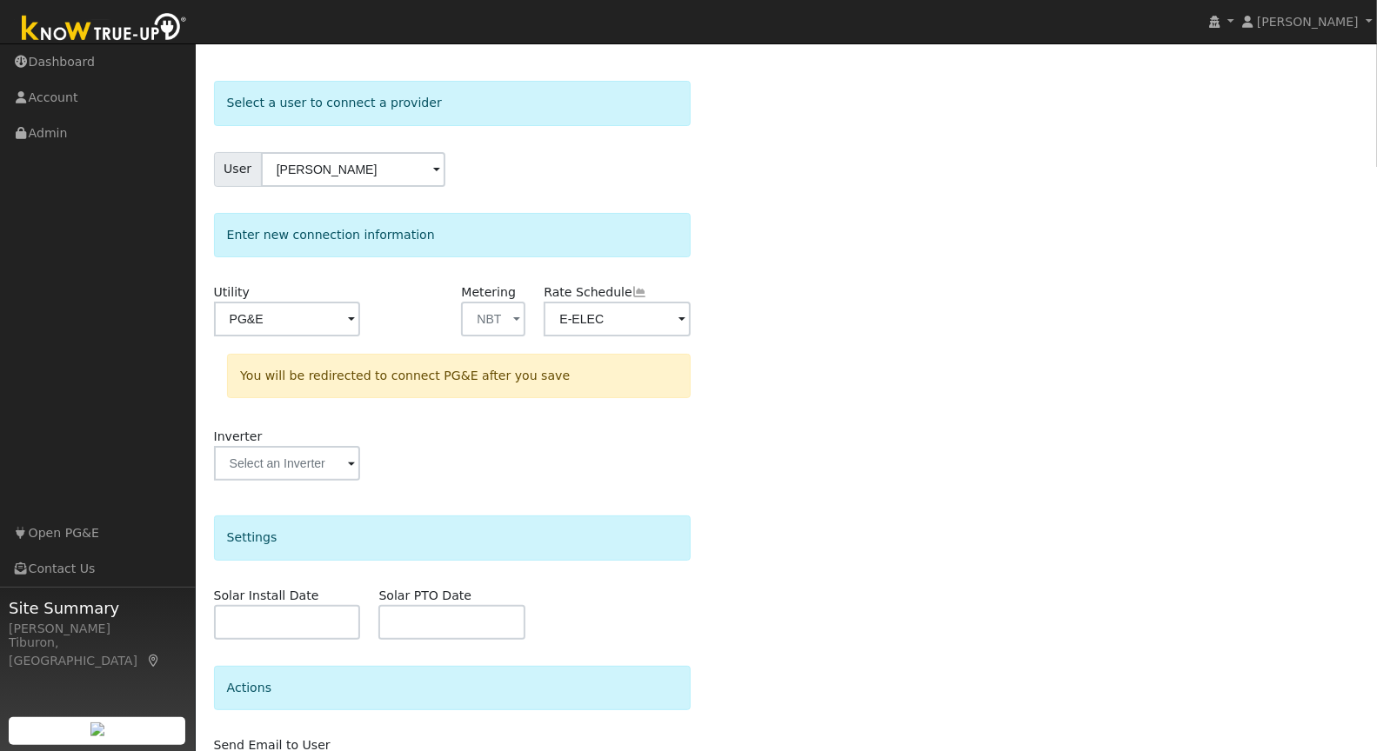
scroll to position [161, 0]
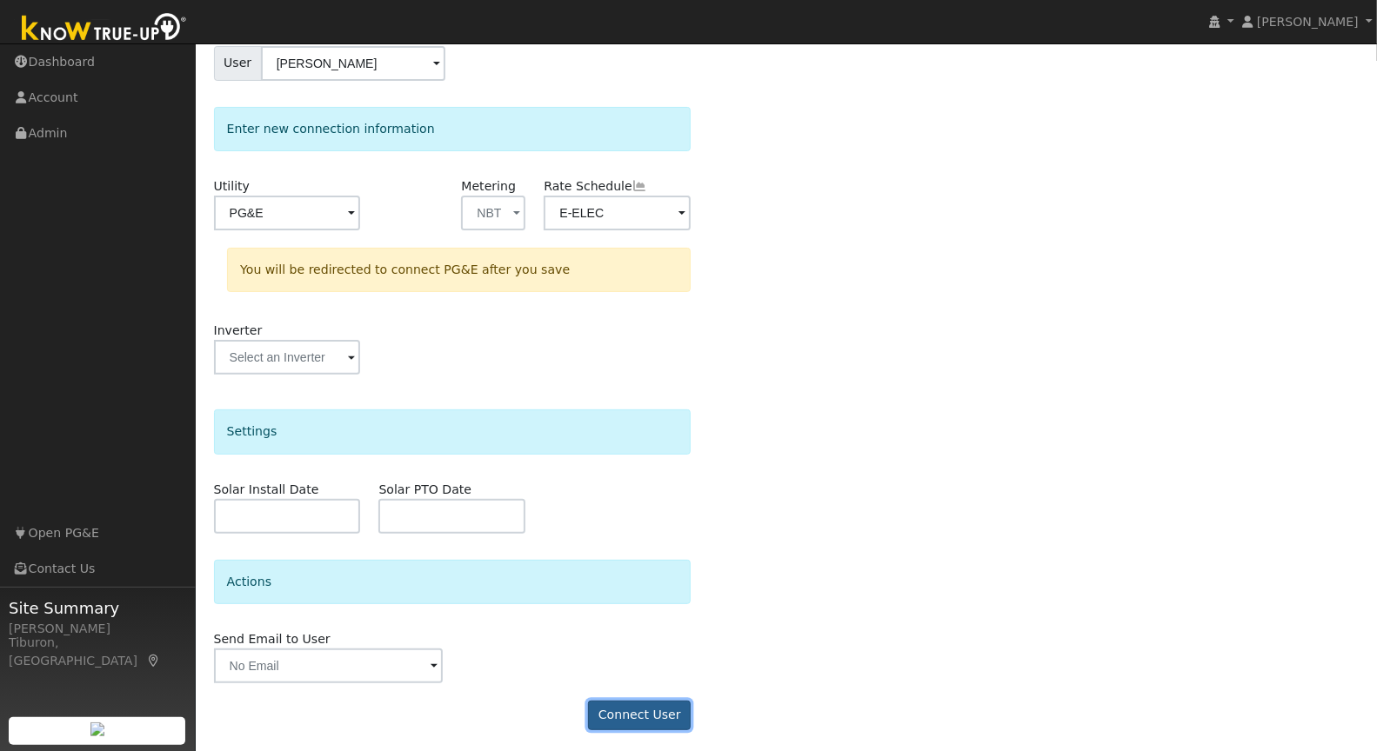
click at [639, 705] on button "Connect User" at bounding box center [639, 716] width 103 height 30
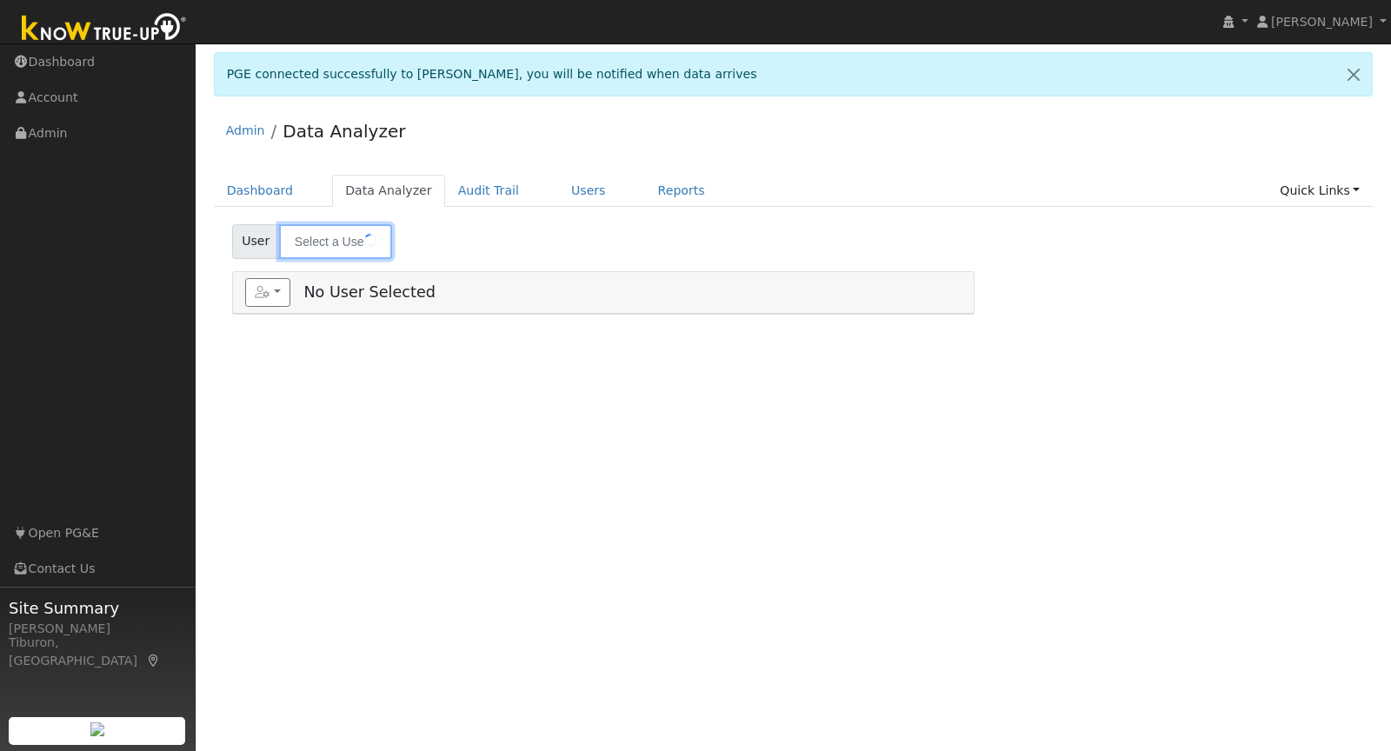
type input "[PERSON_NAME]"
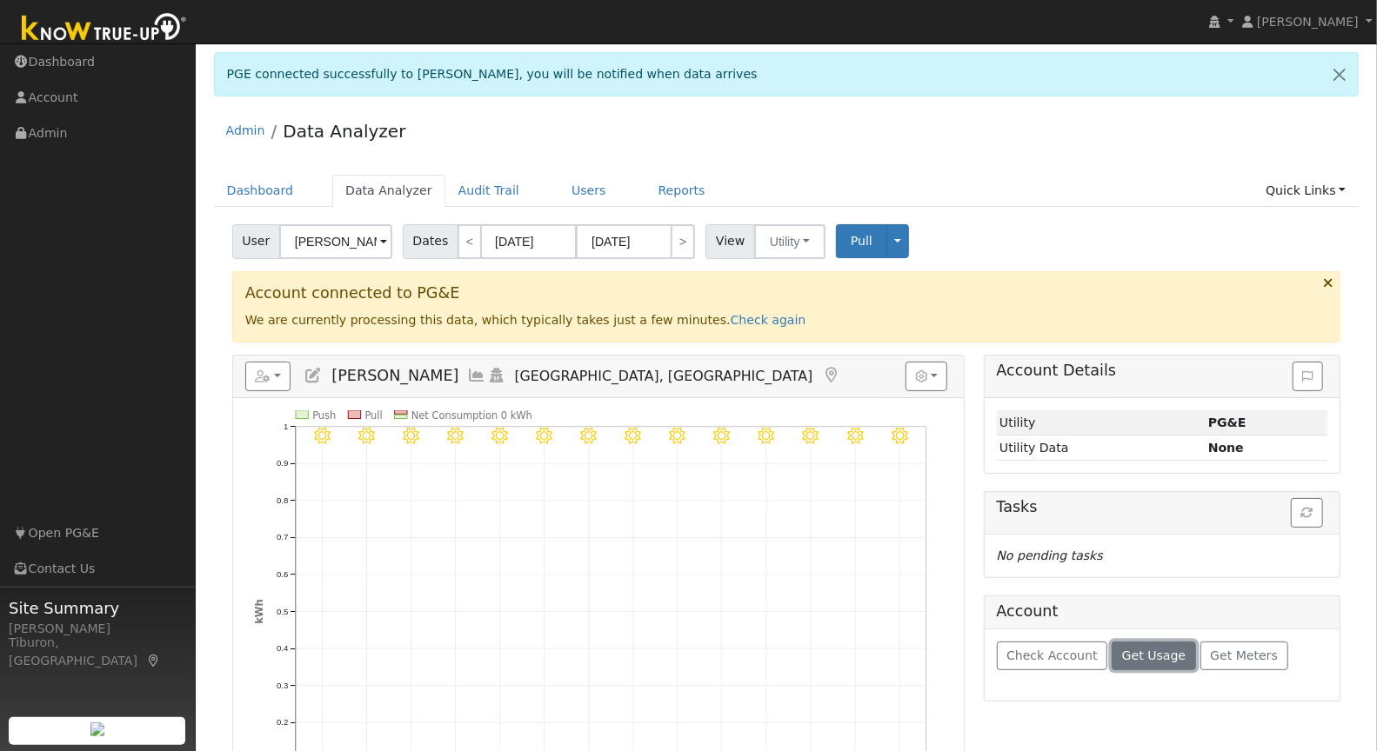
click at [1138, 649] on span "Get Usage" at bounding box center [1153, 656] width 63 height 14
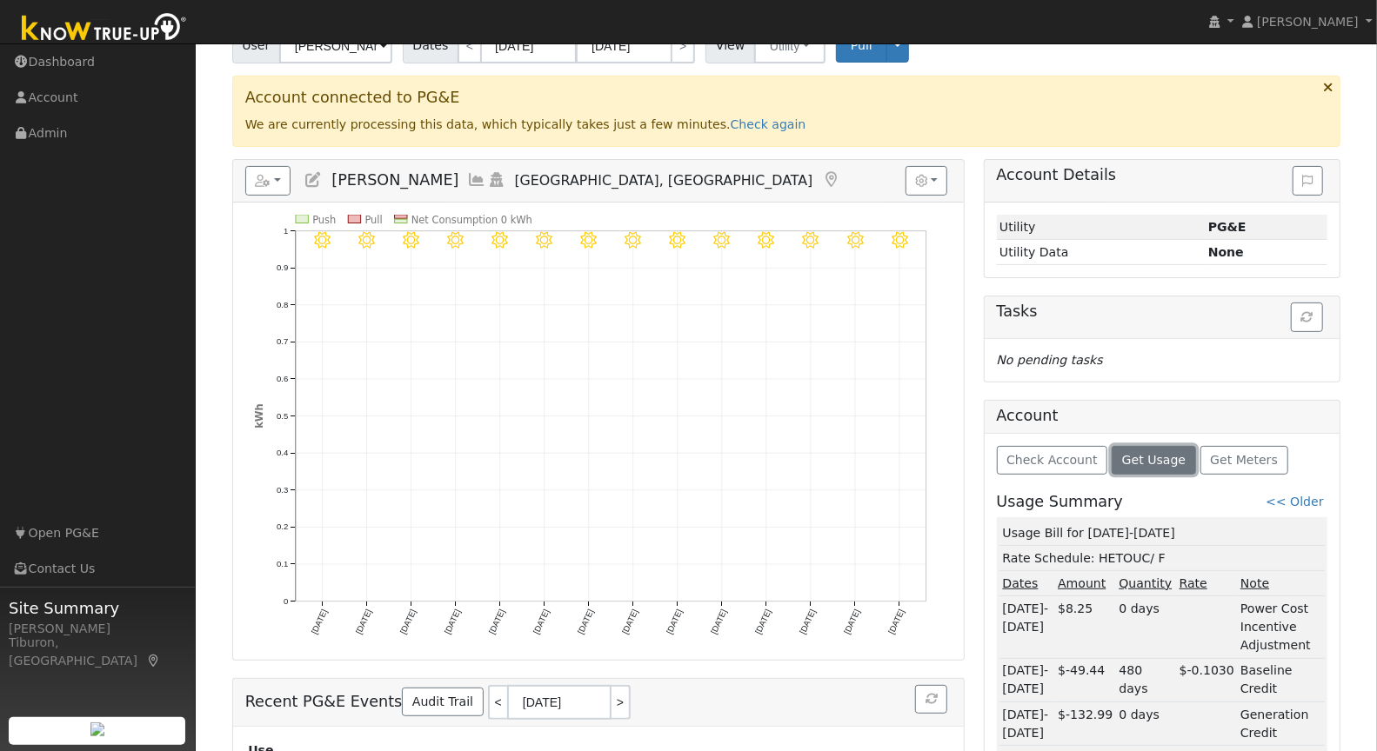
scroll to position [165, 0]
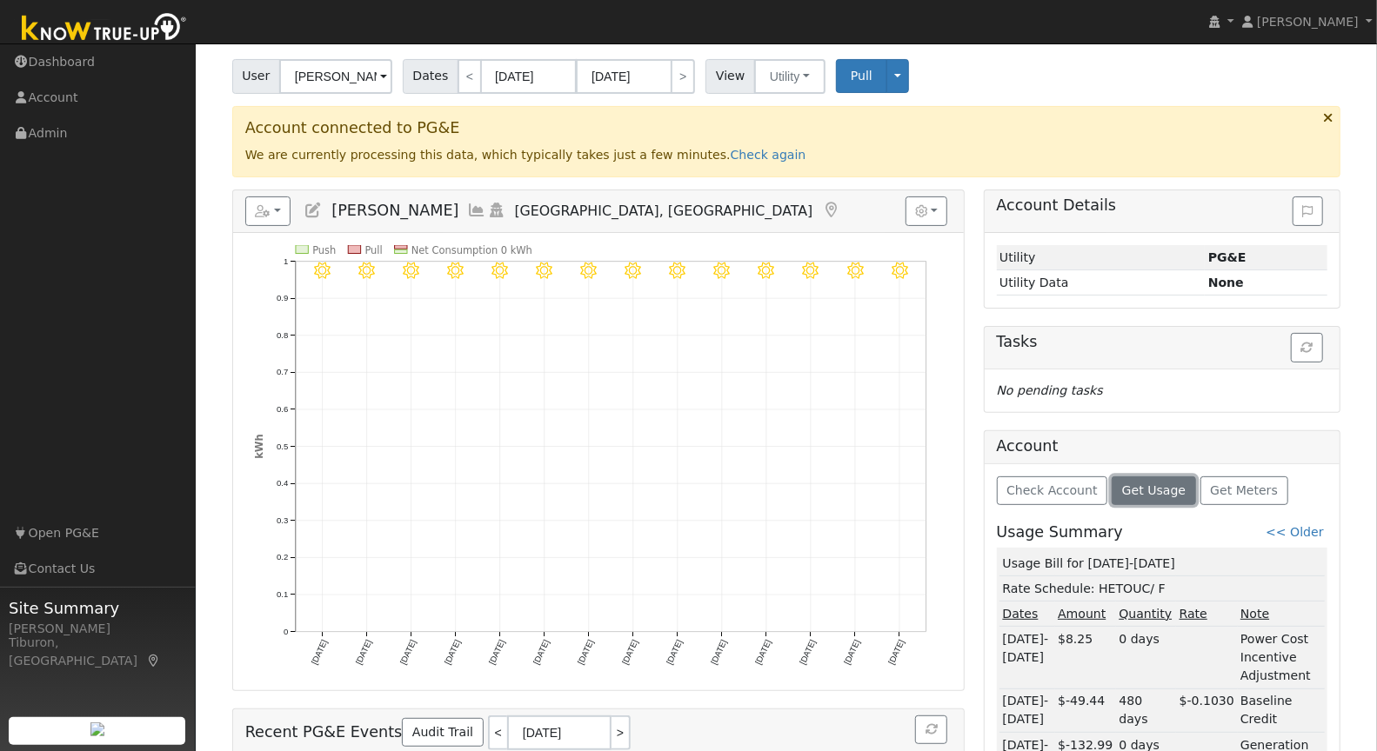
click at [1134, 484] on span "Get Usage" at bounding box center [1153, 491] width 63 height 14
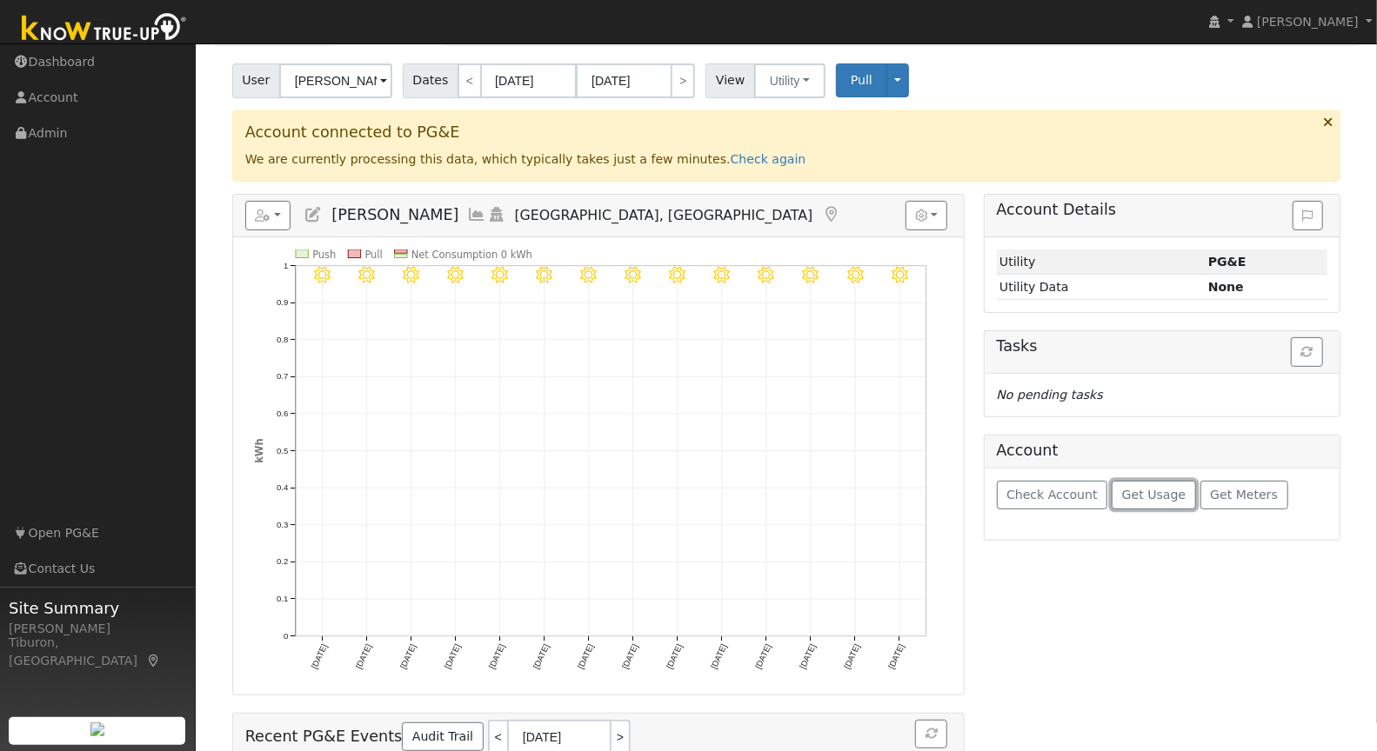
scroll to position [0, 0]
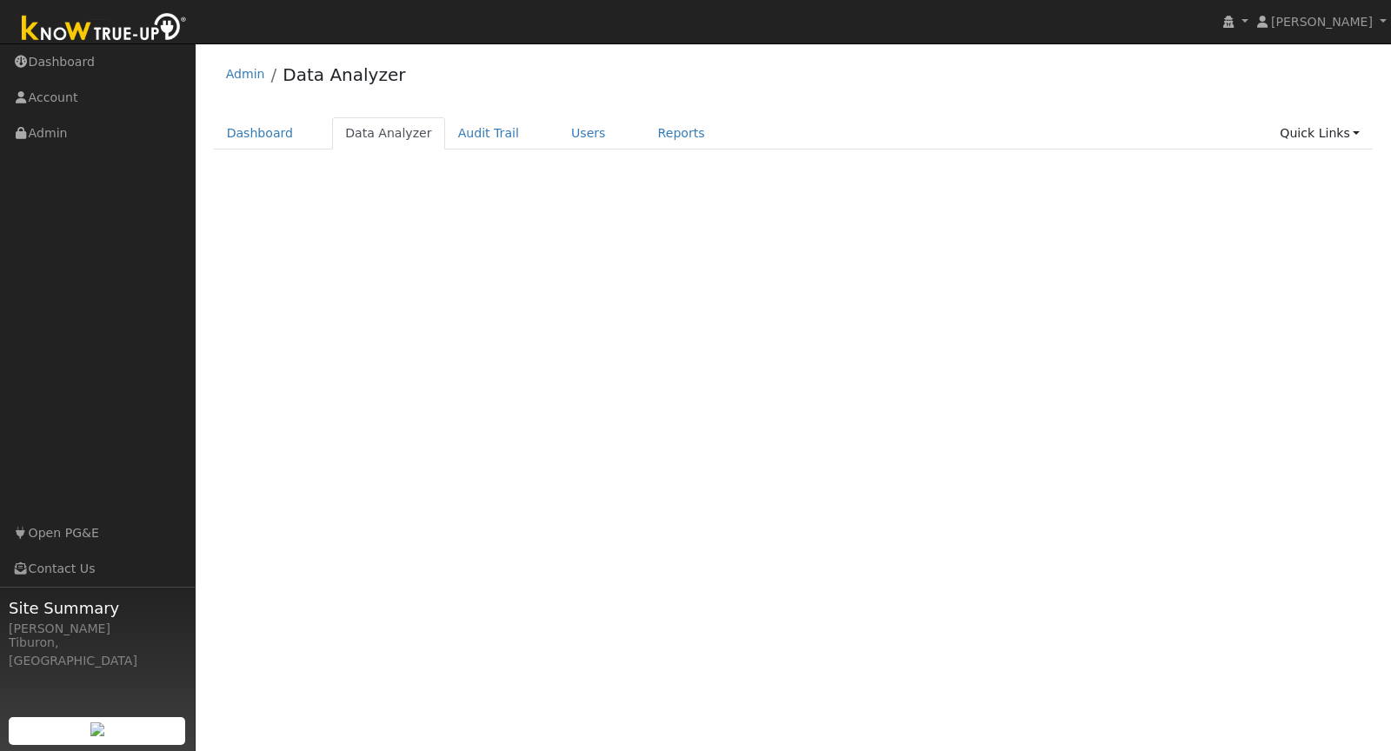
select select "7"
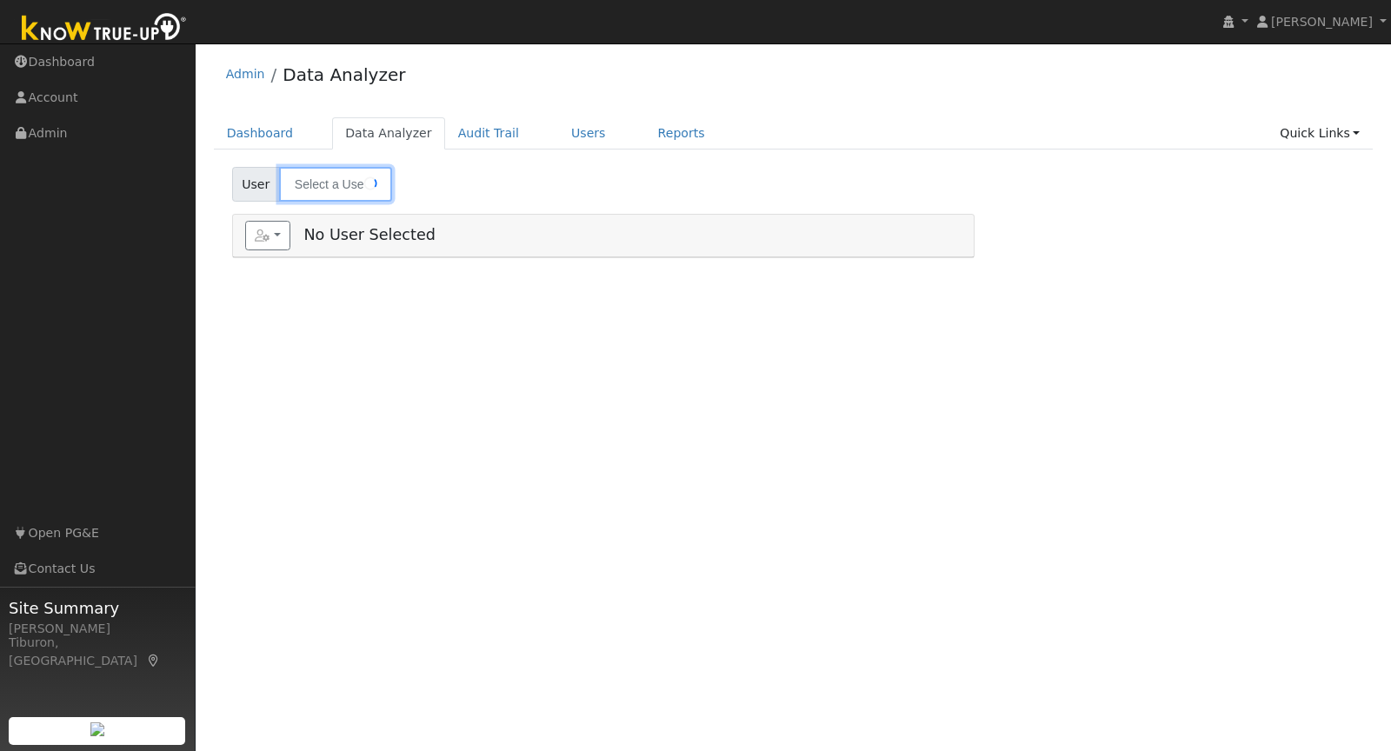
type input "[PERSON_NAME]"
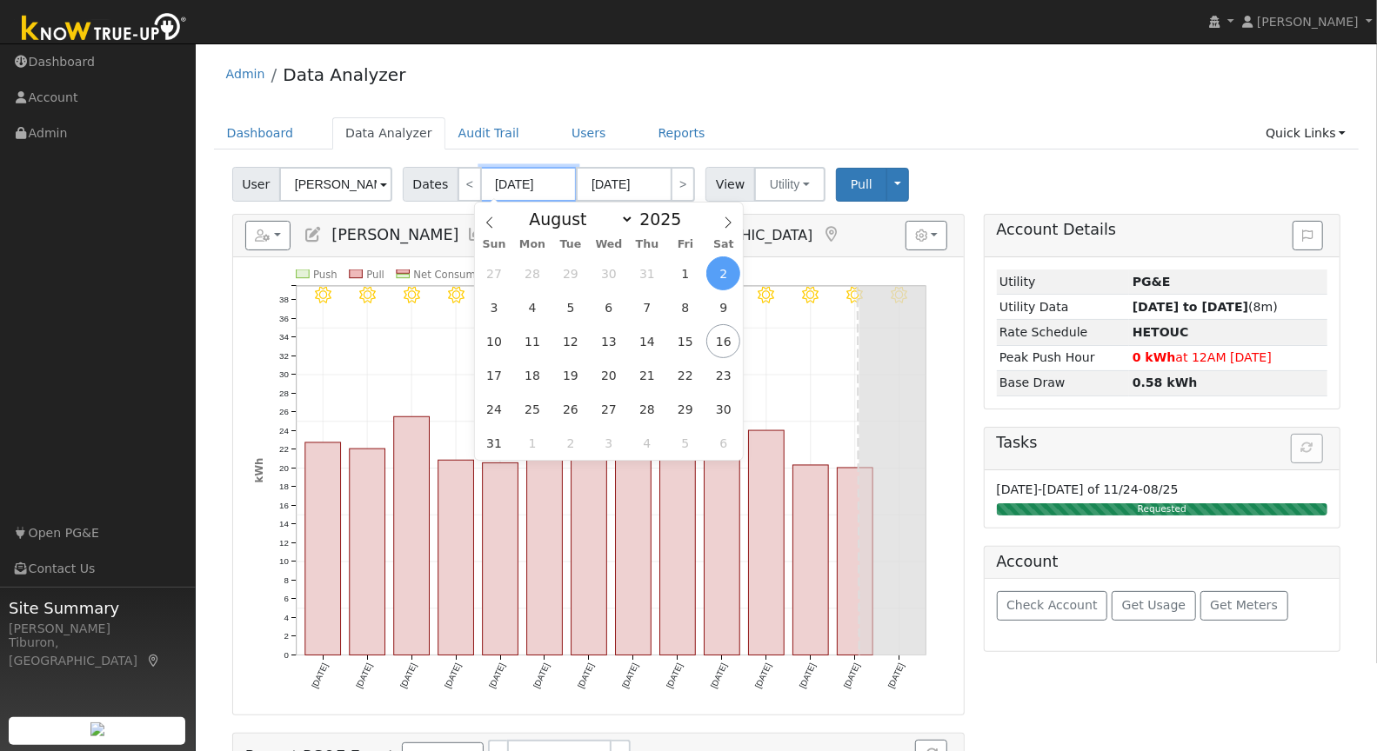
click at [524, 188] on input "[DATE]" at bounding box center [529, 184] width 96 height 35
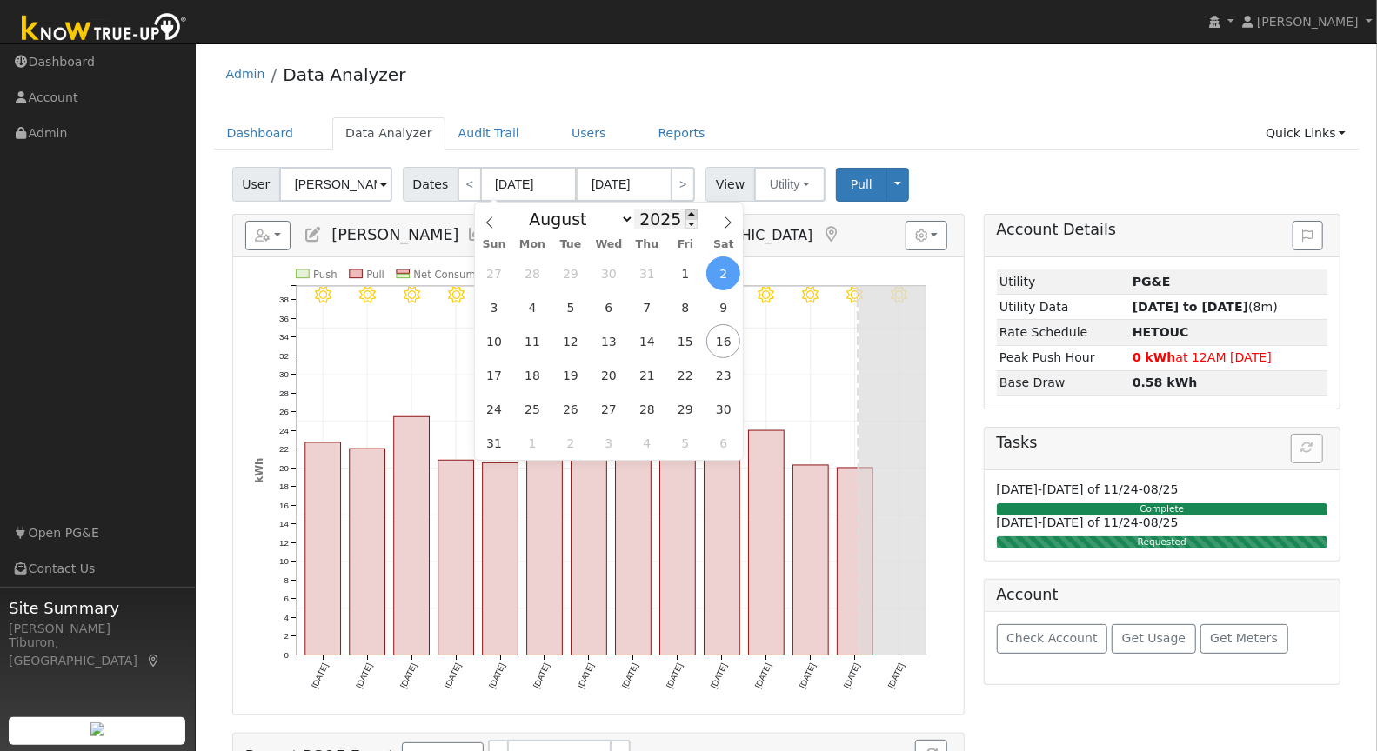
click at [688, 213] on span at bounding box center [691, 215] width 12 height 10
click at [685, 224] on span at bounding box center [691, 224] width 12 height 10
type input "2024"
click at [651, 270] on span "1" at bounding box center [647, 274] width 34 height 34
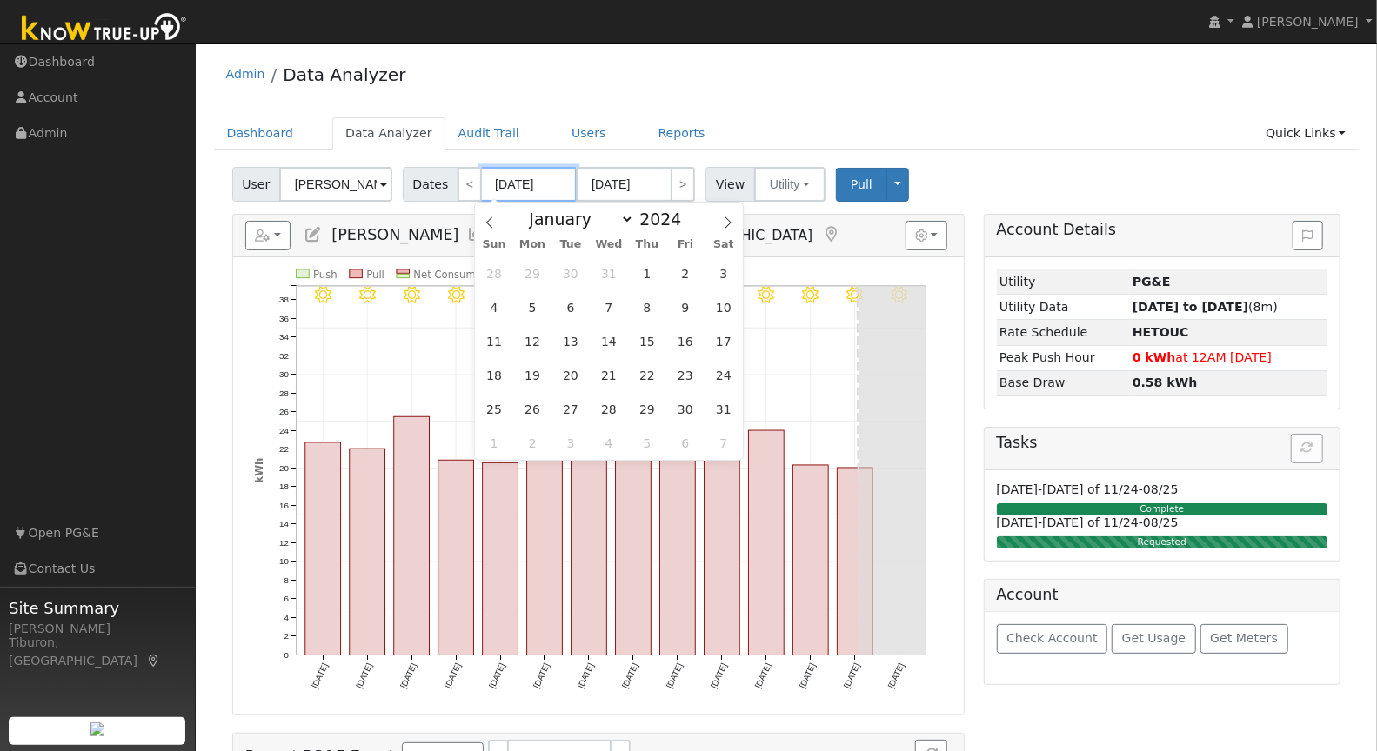
type input "08/01/2024"
type input "08/31/2024"
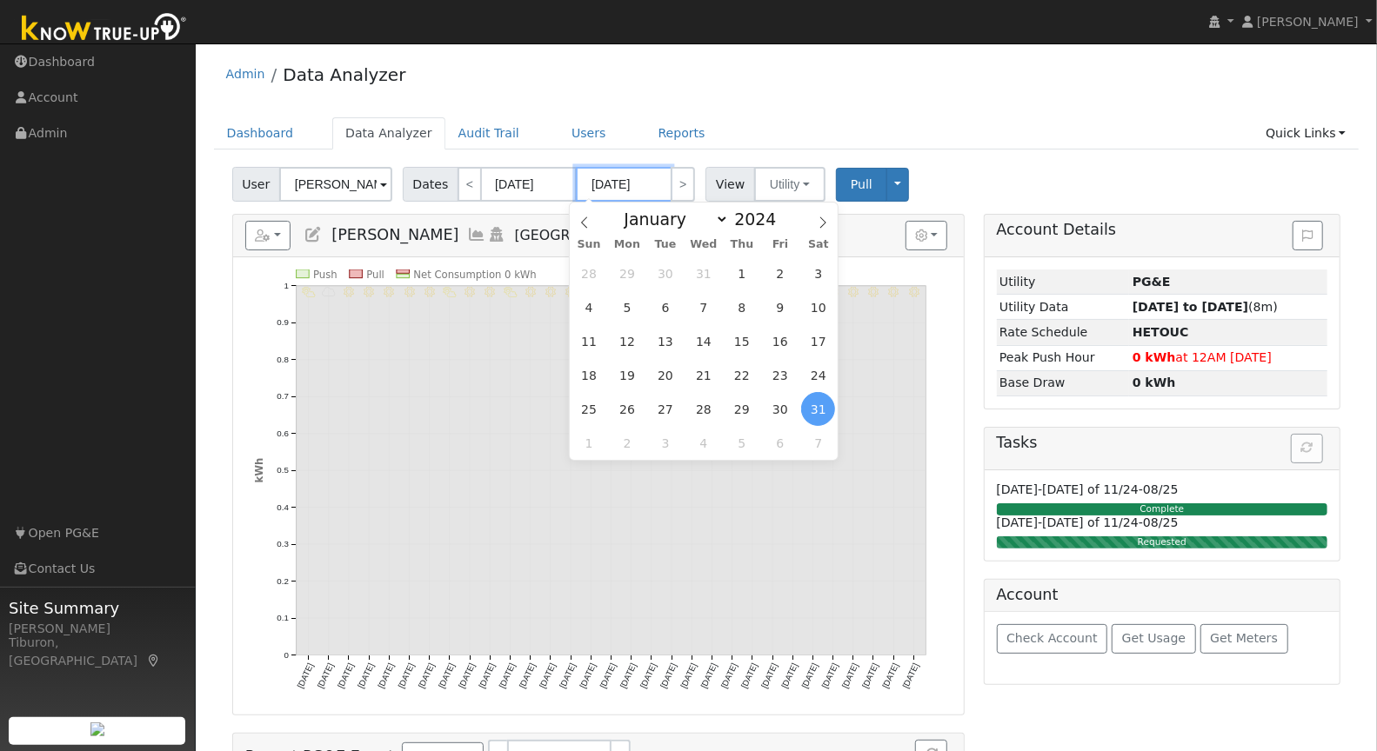
click at [648, 192] on input "08/31/2024" at bounding box center [624, 184] width 96 height 35
click at [781, 213] on span at bounding box center [786, 215] width 12 height 10
type input "2025"
click at [749, 271] on span "31" at bounding box center [741, 274] width 34 height 34
type input "07/31/2025"
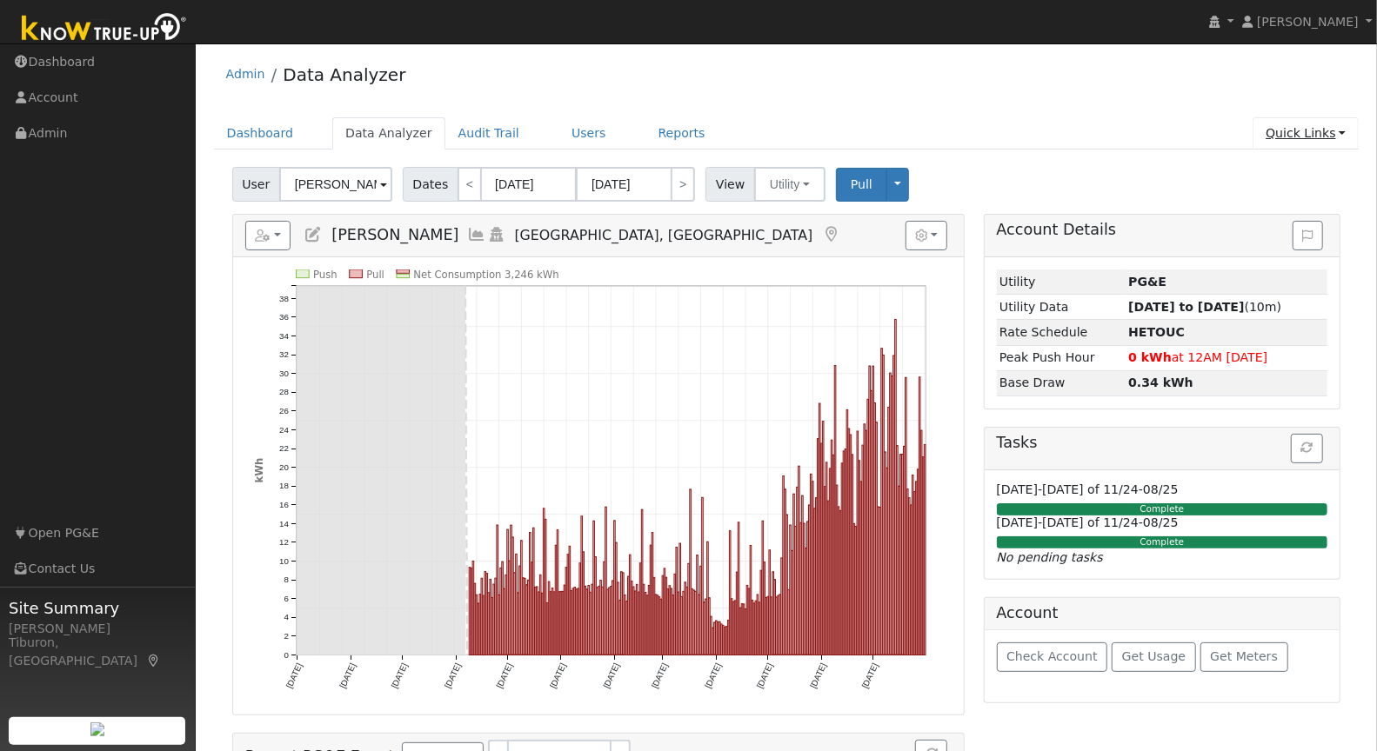
click at [1310, 126] on link "Quick Links" at bounding box center [1305, 133] width 106 height 32
click at [1267, 229] on link "Run a Scenario Report" at bounding box center [1270, 232] width 177 height 24
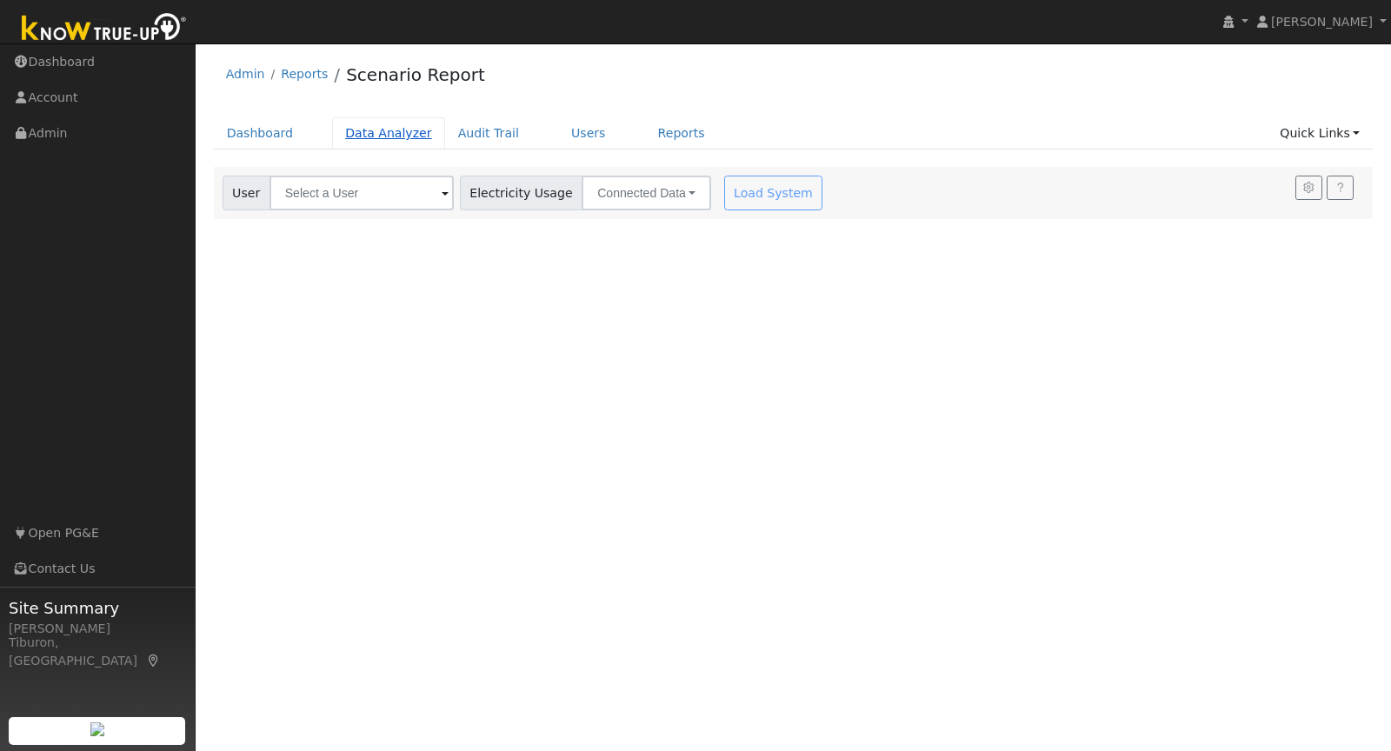
click at [375, 126] on link "Data Analyzer" at bounding box center [388, 133] width 113 height 32
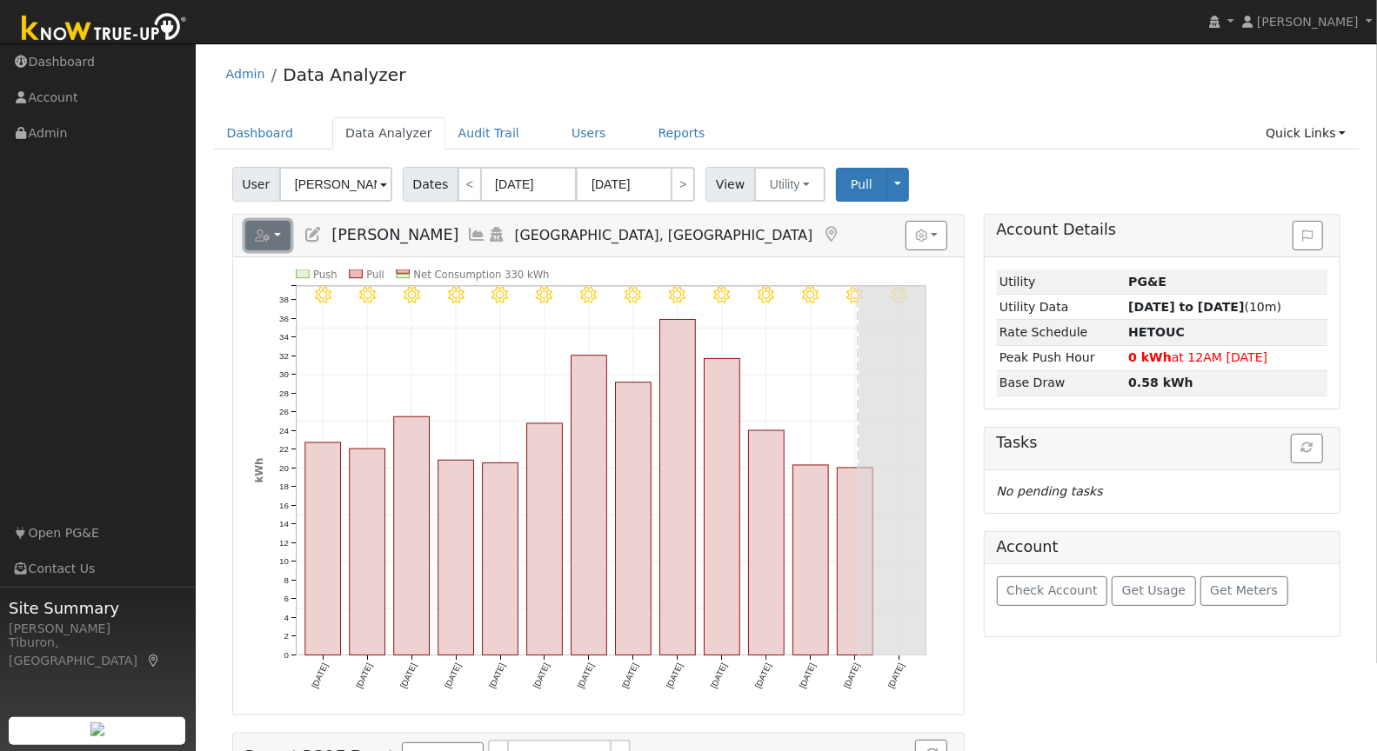
click at [263, 237] on icon "button" at bounding box center [263, 236] width 16 height 12
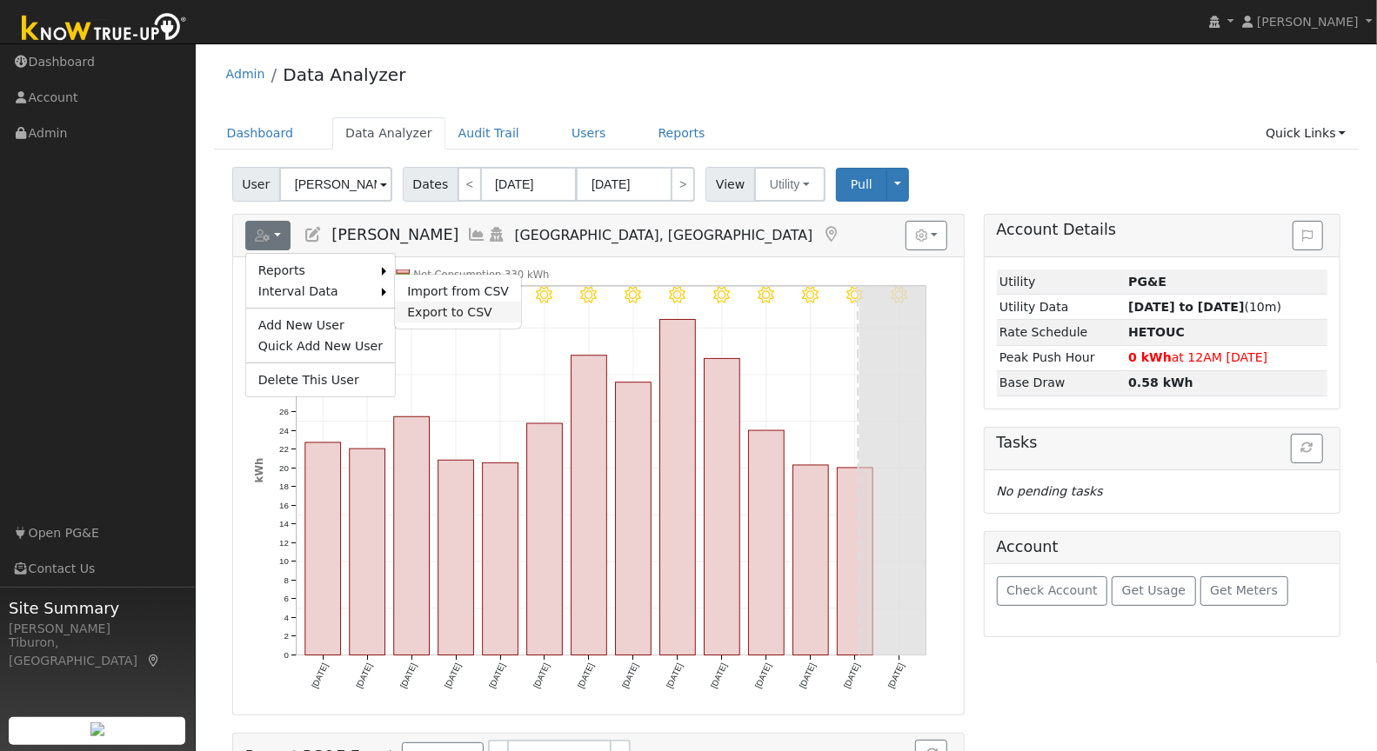
click at [418, 310] on link "Export to CSV" at bounding box center [458, 312] width 126 height 21
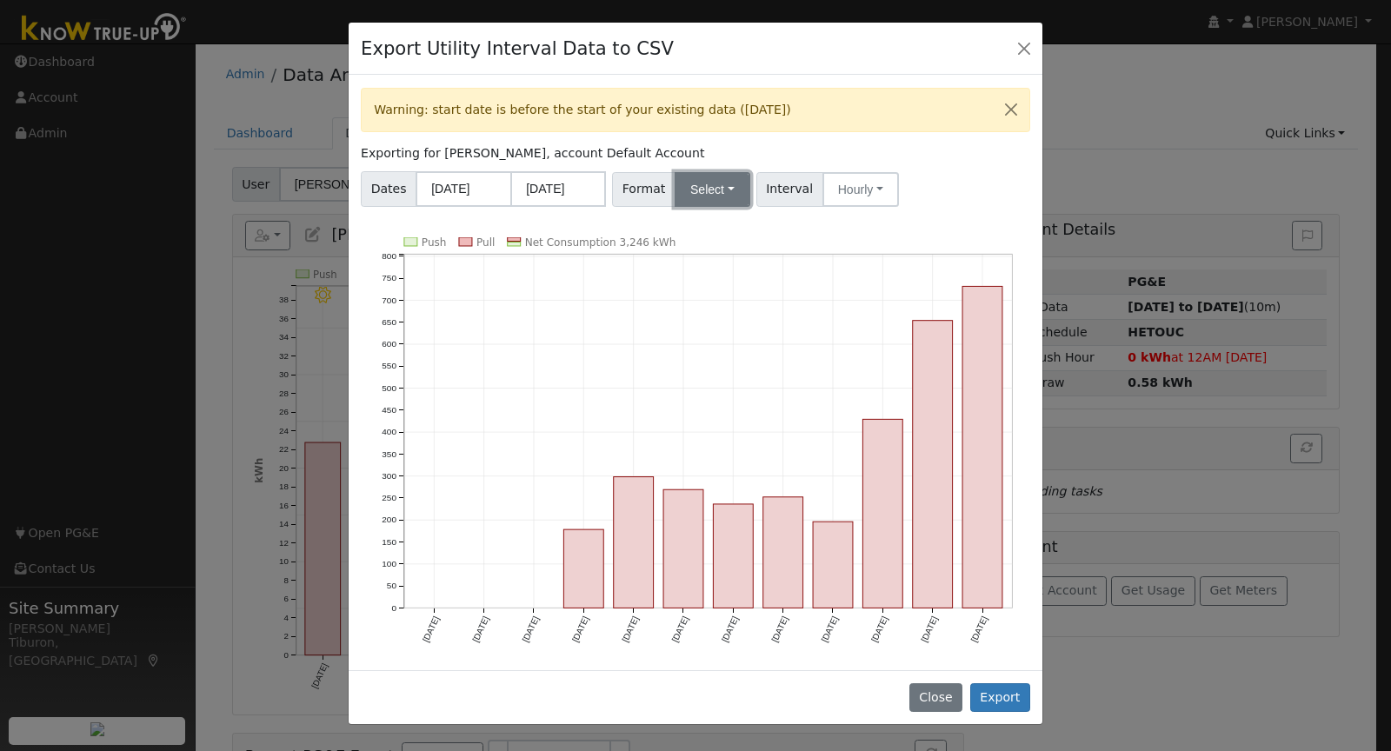
click at [705, 193] on button "Select" at bounding box center [713, 189] width 76 height 35
click at [714, 342] on link "Aurora" at bounding box center [733, 338] width 124 height 24
click at [1009, 701] on button "Export" at bounding box center [1001, 699] width 60 height 30
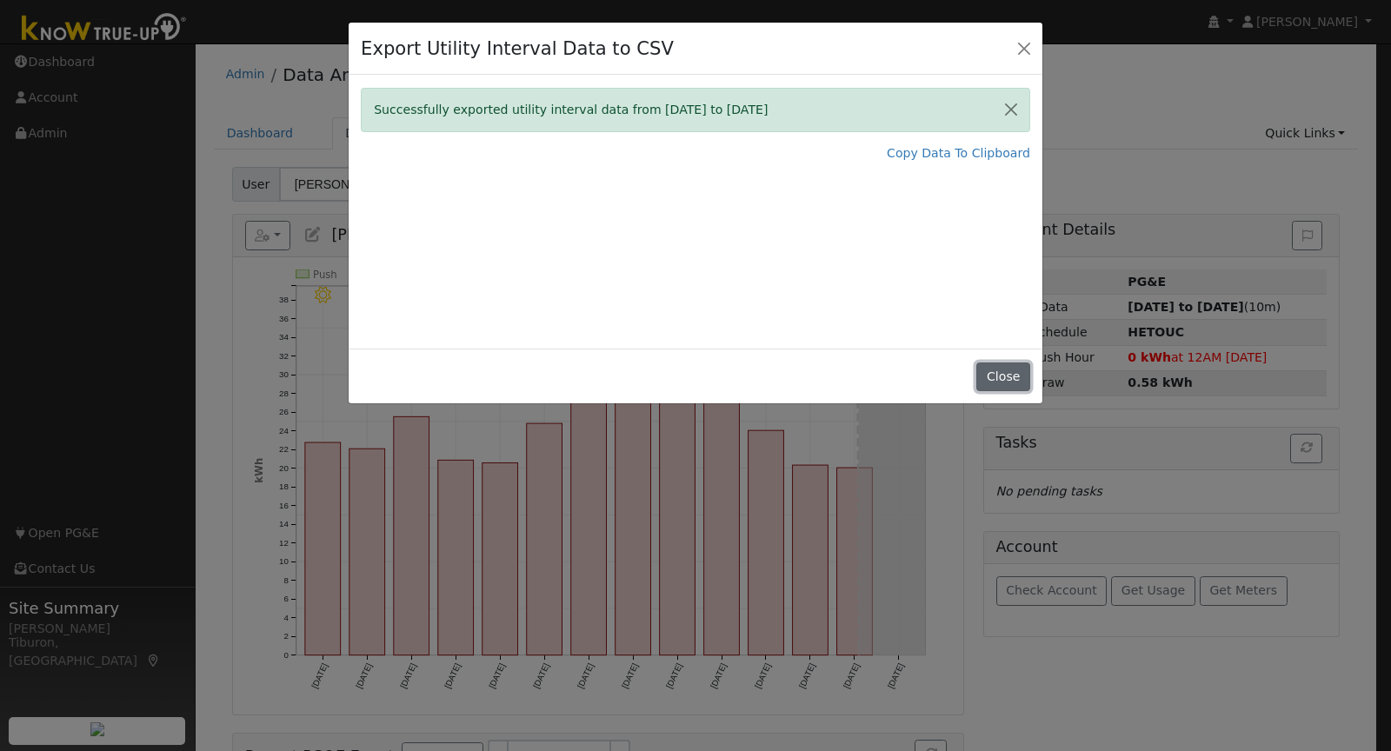
click at [996, 377] on button "Close" at bounding box center [1003, 378] width 53 height 30
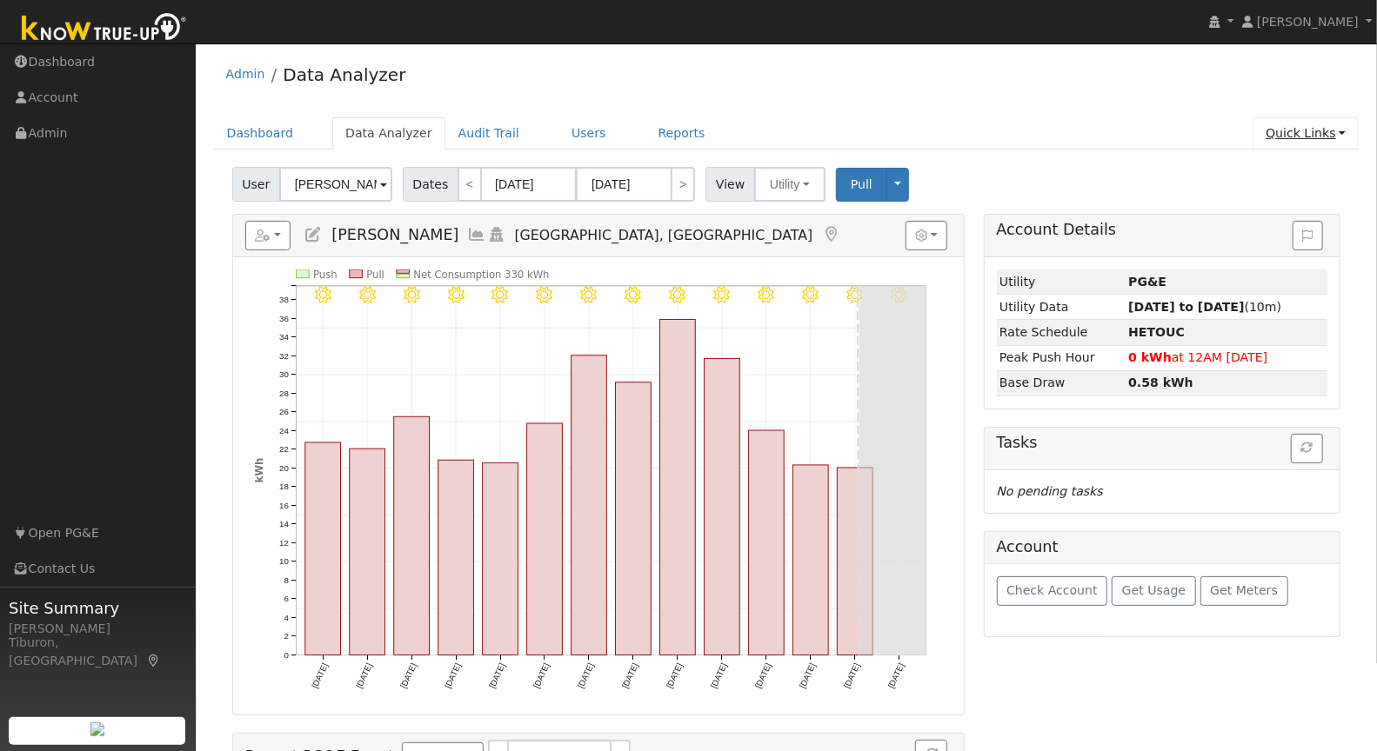
click at [1334, 132] on link "Quick Links" at bounding box center [1305, 133] width 106 height 32
click at [1281, 230] on link "Run a Scenario Report" at bounding box center [1270, 232] width 177 height 24
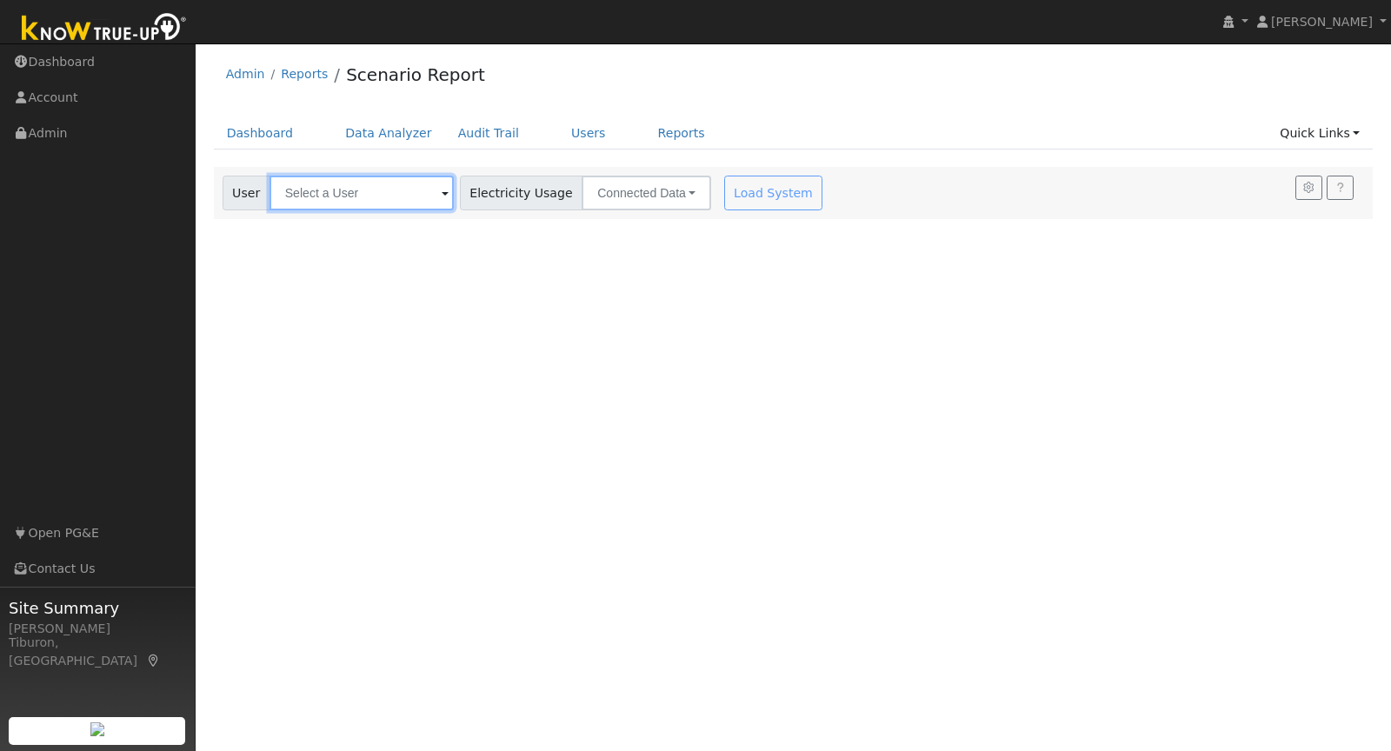
click at [369, 199] on input "text" at bounding box center [362, 193] width 184 height 35
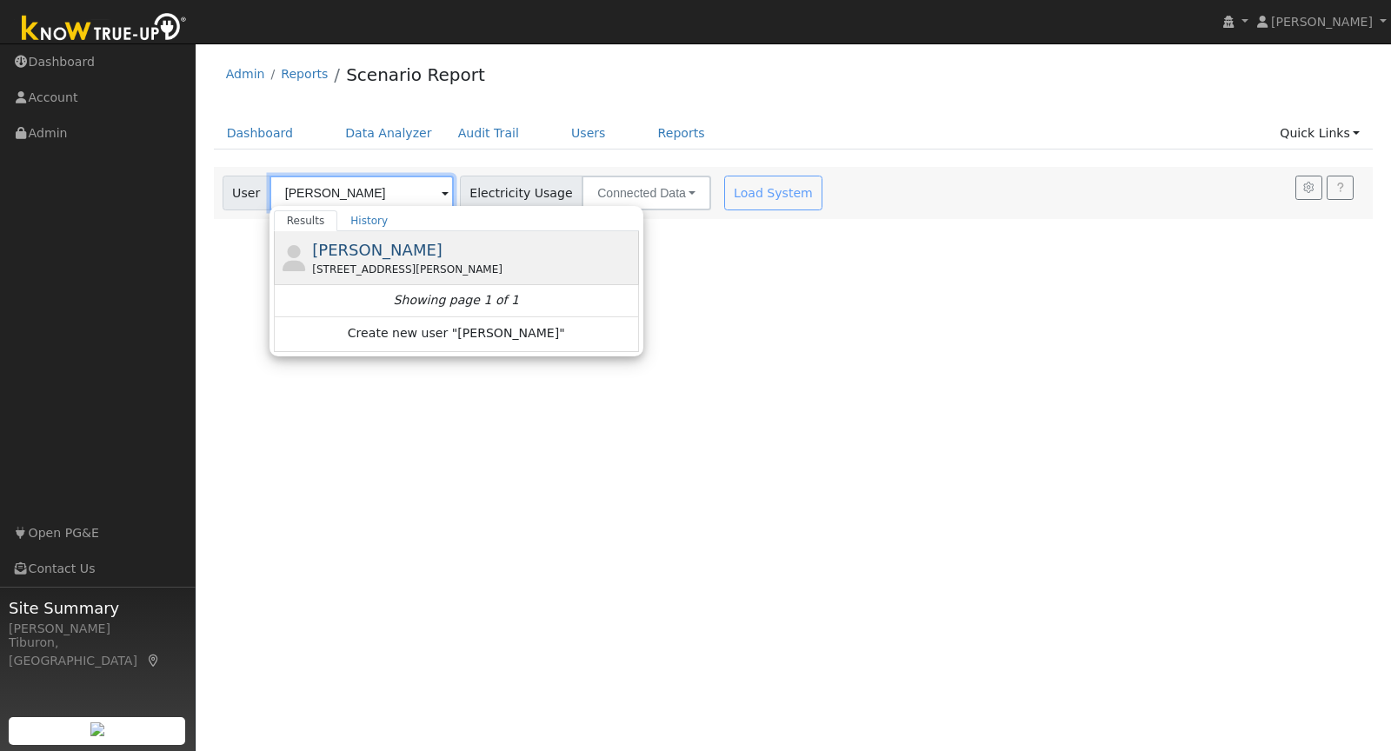
type input "[PERSON_NAME]"
click at [364, 257] on div "Andrea Miller 17642 Brewer Road, Grass Valley, CA 95949" at bounding box center [473, 257] width 323 height 39
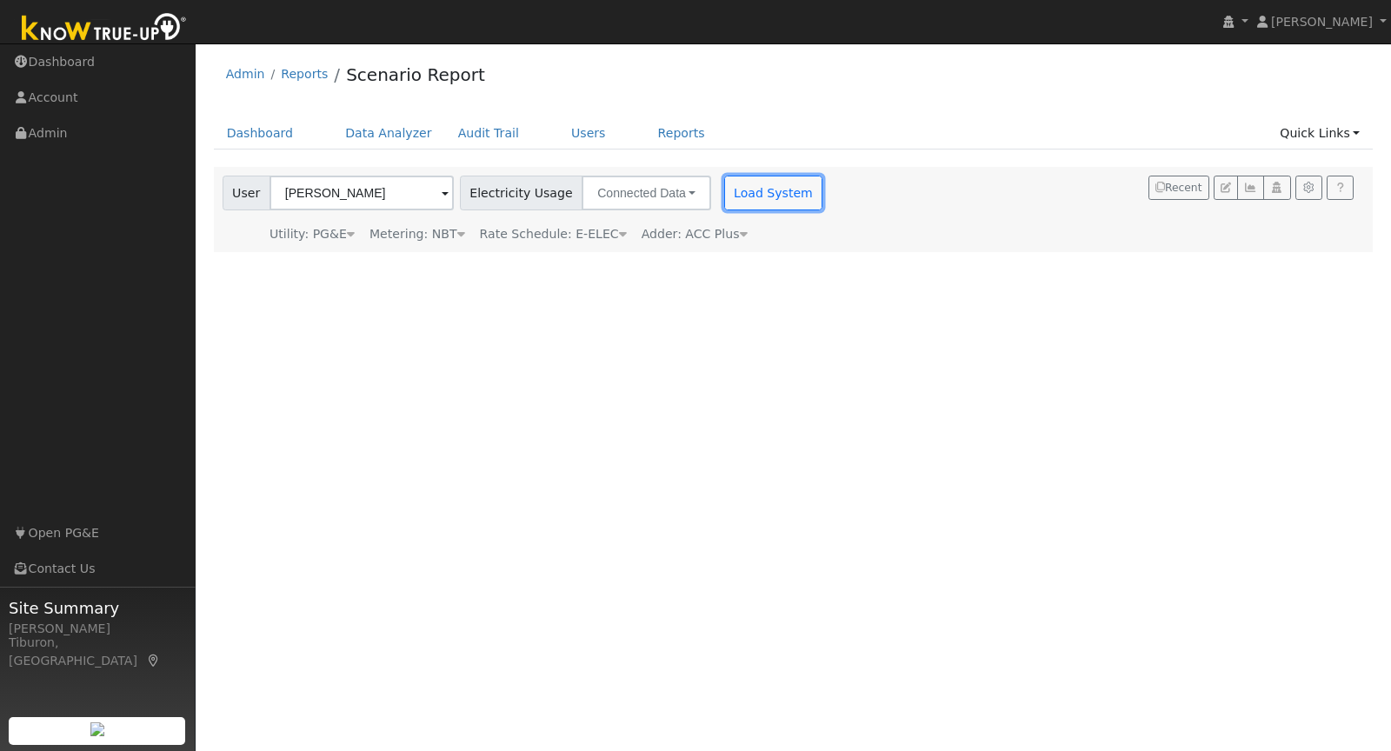
click at [745, 195] on button "Load System" at bounding box center [773, 193] width 99 height 35
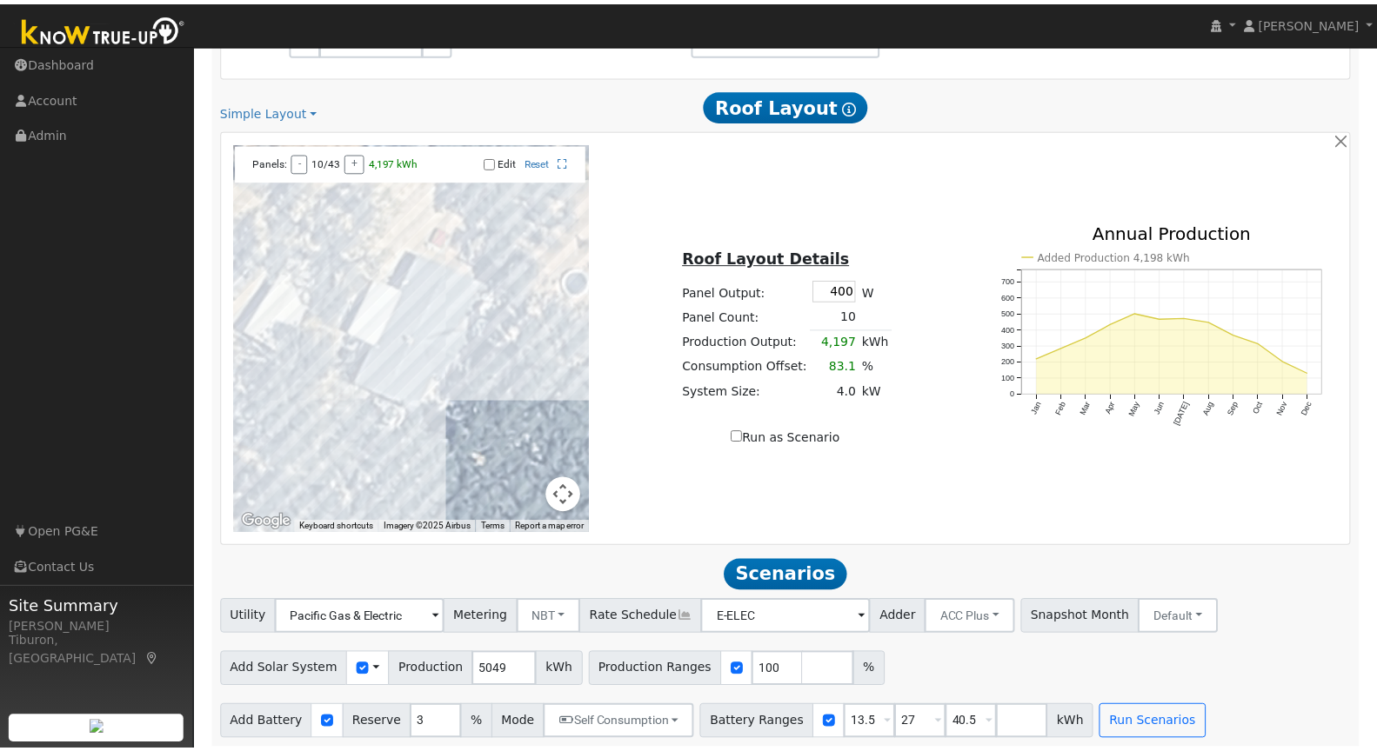
scroll to position [1030, 0]
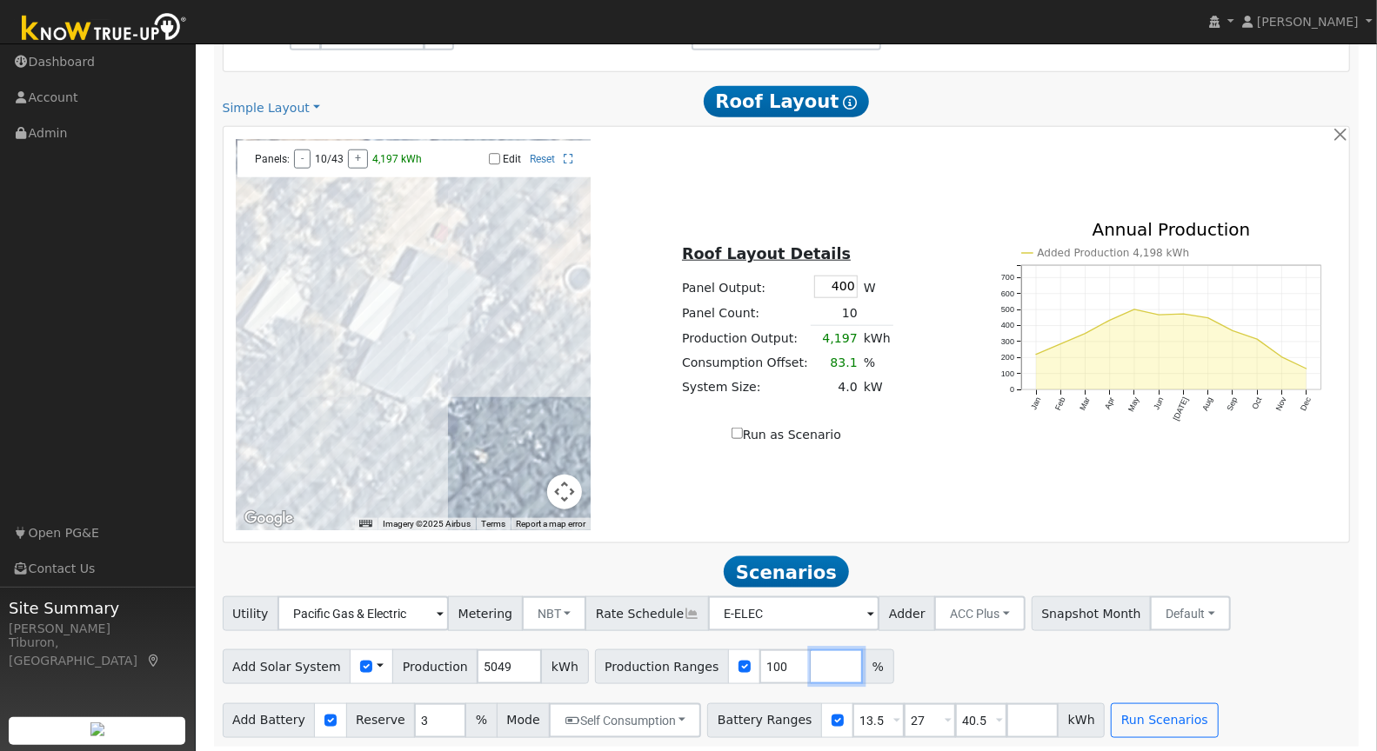
click at [811, 660] on input "number" at bounding box center [837, 667] width 52 height 35
type input "120"
click at [862, 662] on input "number" at bounding box center [888, 667] width 52 height 35
type input "140"
click at [913, 661] on input "number" at bounding box center [939, 667] width 52 height 35
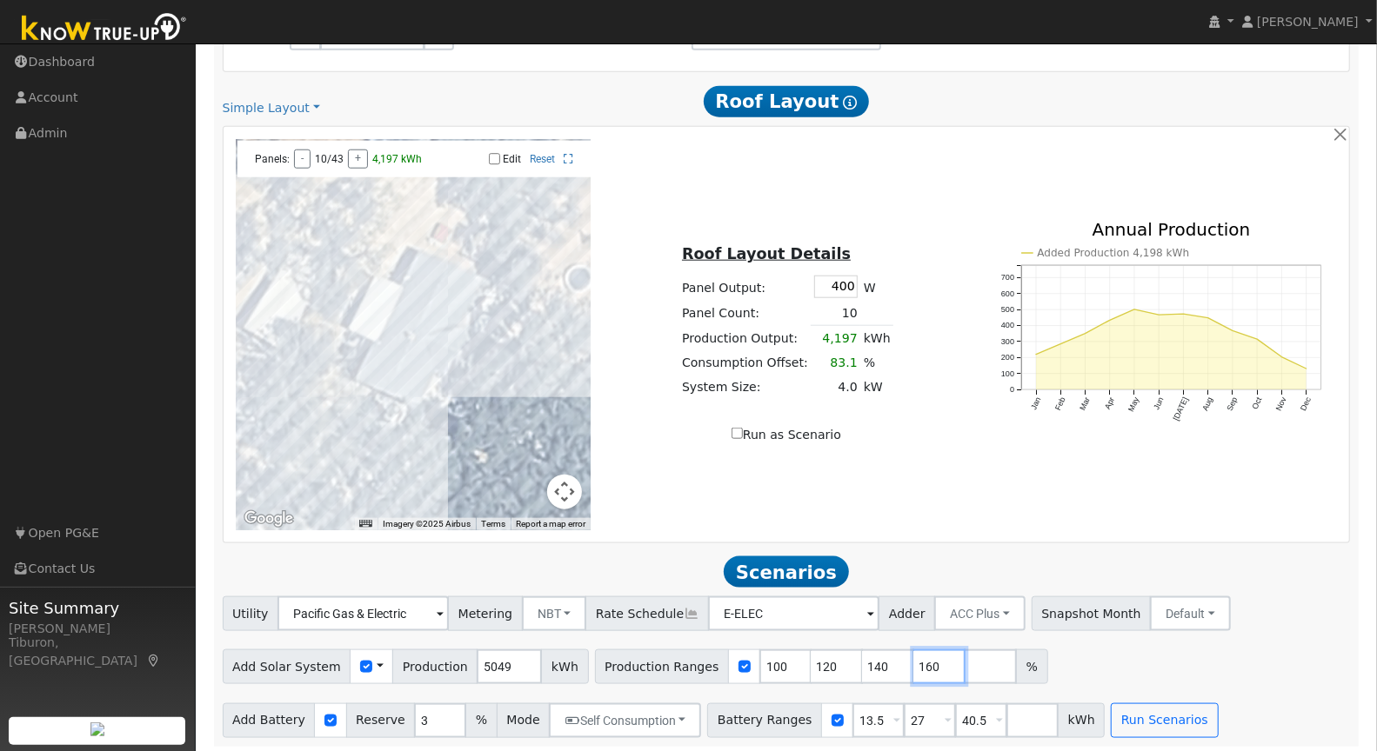
type input "160"
click at [964, 662] on input "number" at bounding box center [990, 667] width 52 height 35
type input "180"
drag, startPoint x: 970, startPoint y: 719, endPoint x: 937, endPoint y: 712, distance: 33.8
click at [955, 712] on input "40.5" at bounding box center [981, 721] width 52 height 35
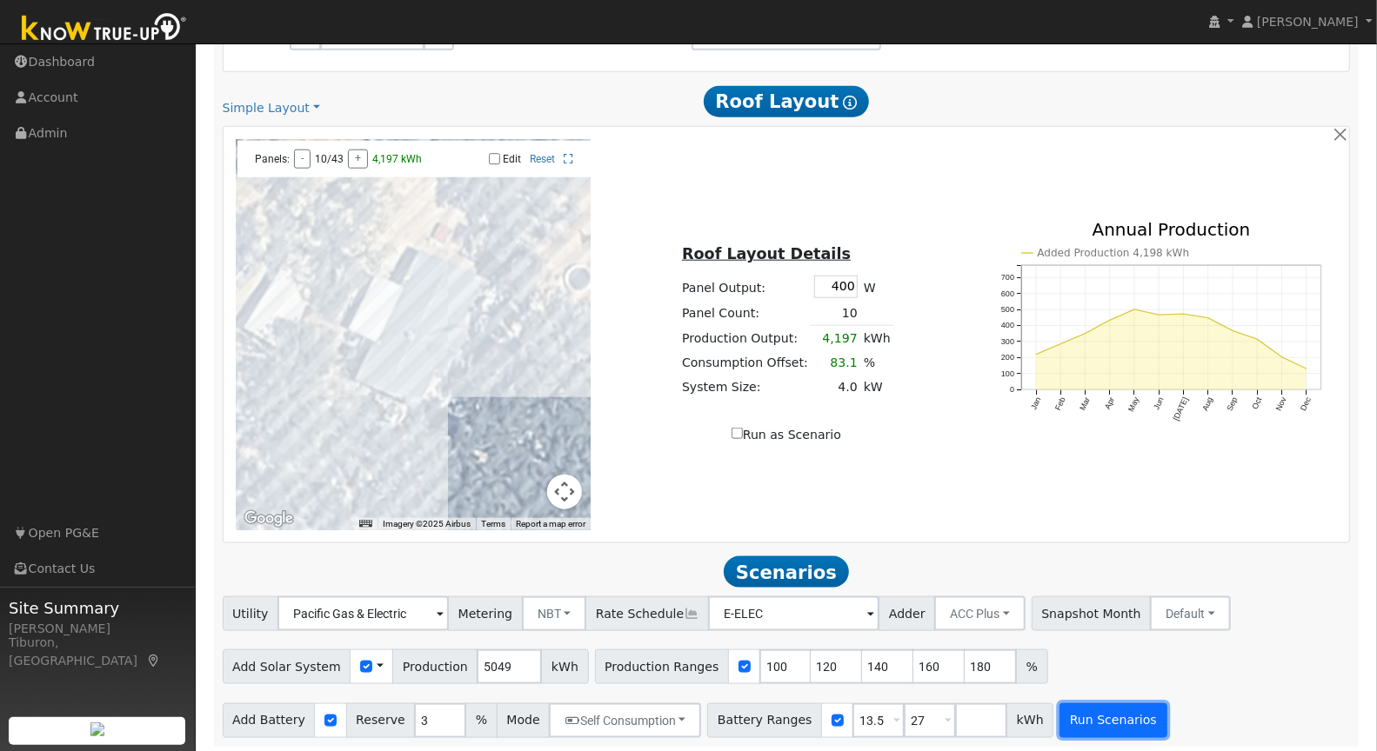
click at [1084, 719] on button "Run Scenarios" at bounding box center [1112, 721] width 107 height 35
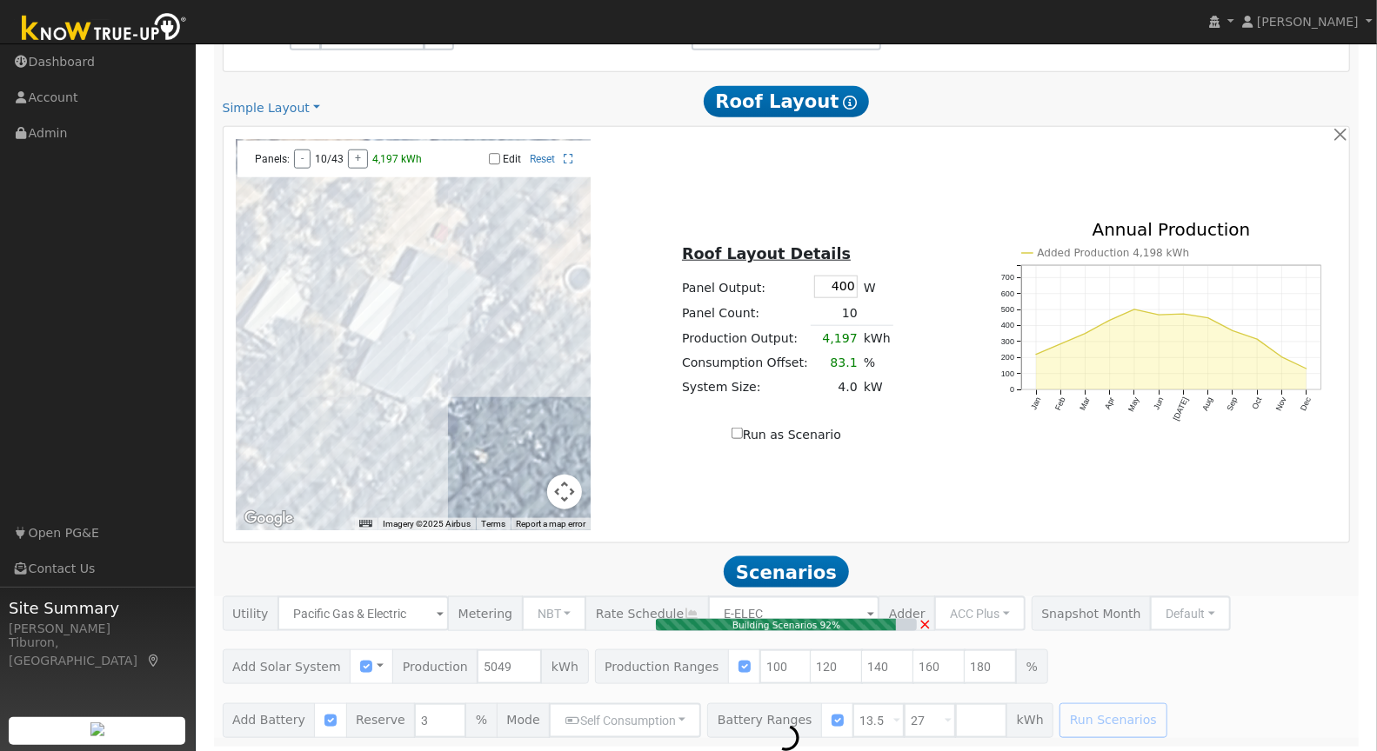
type input "4.7"
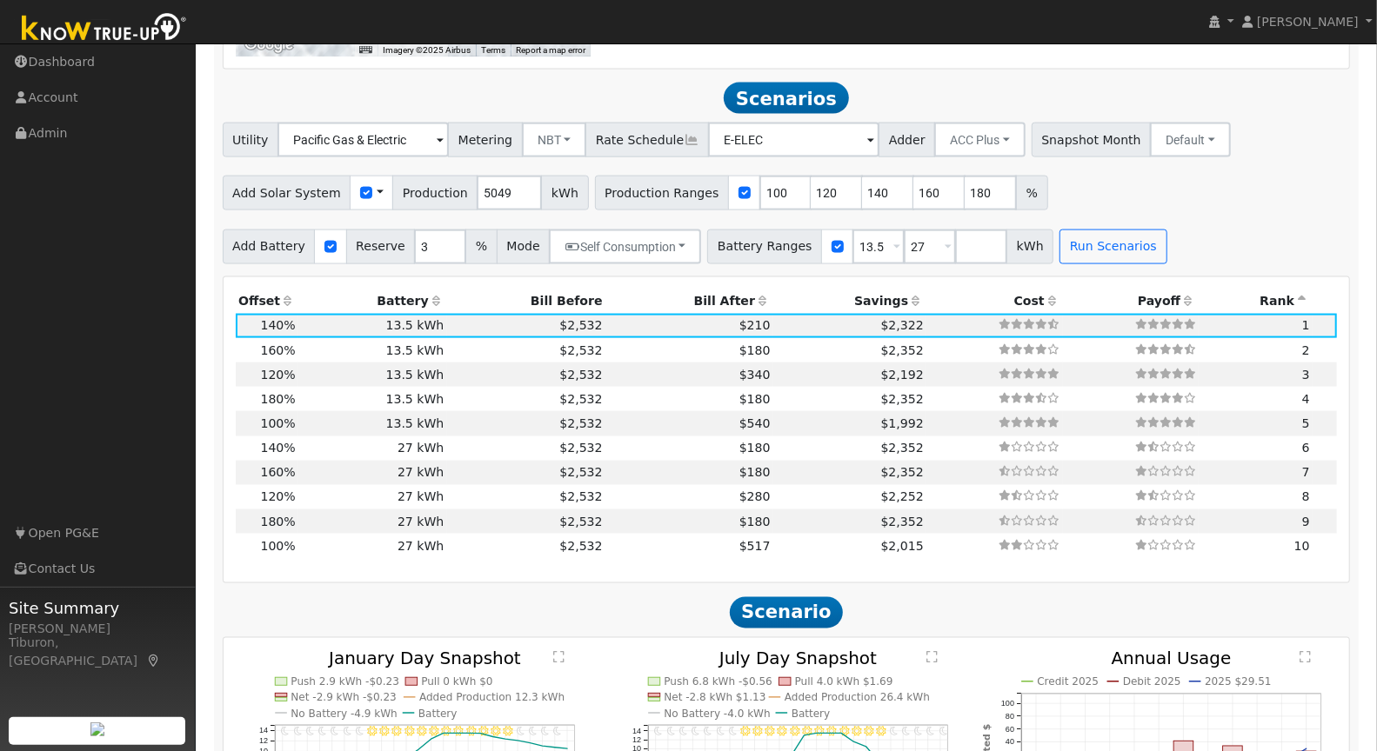
scroll to position [1530, 0]
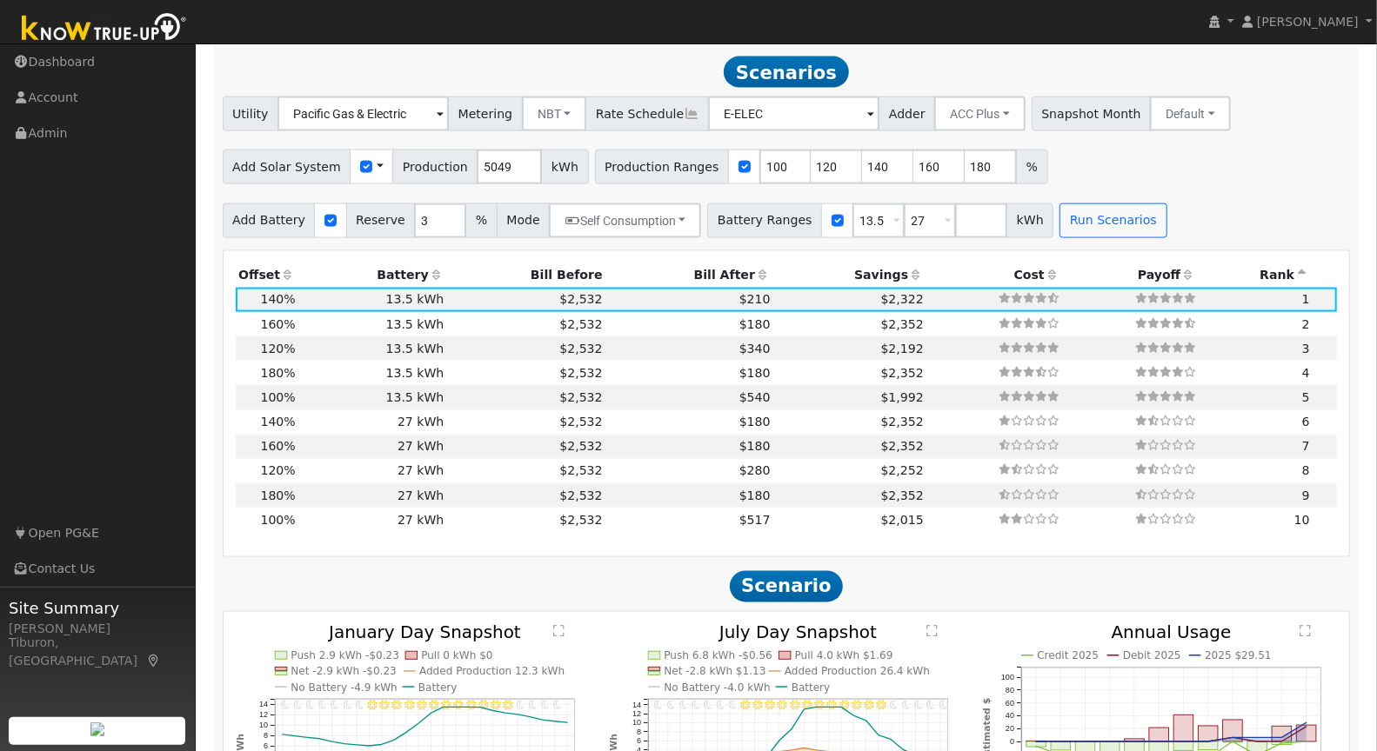
click at [711, 268] on th "Bill After" at bounding box center [689, 276] width 168 height 24
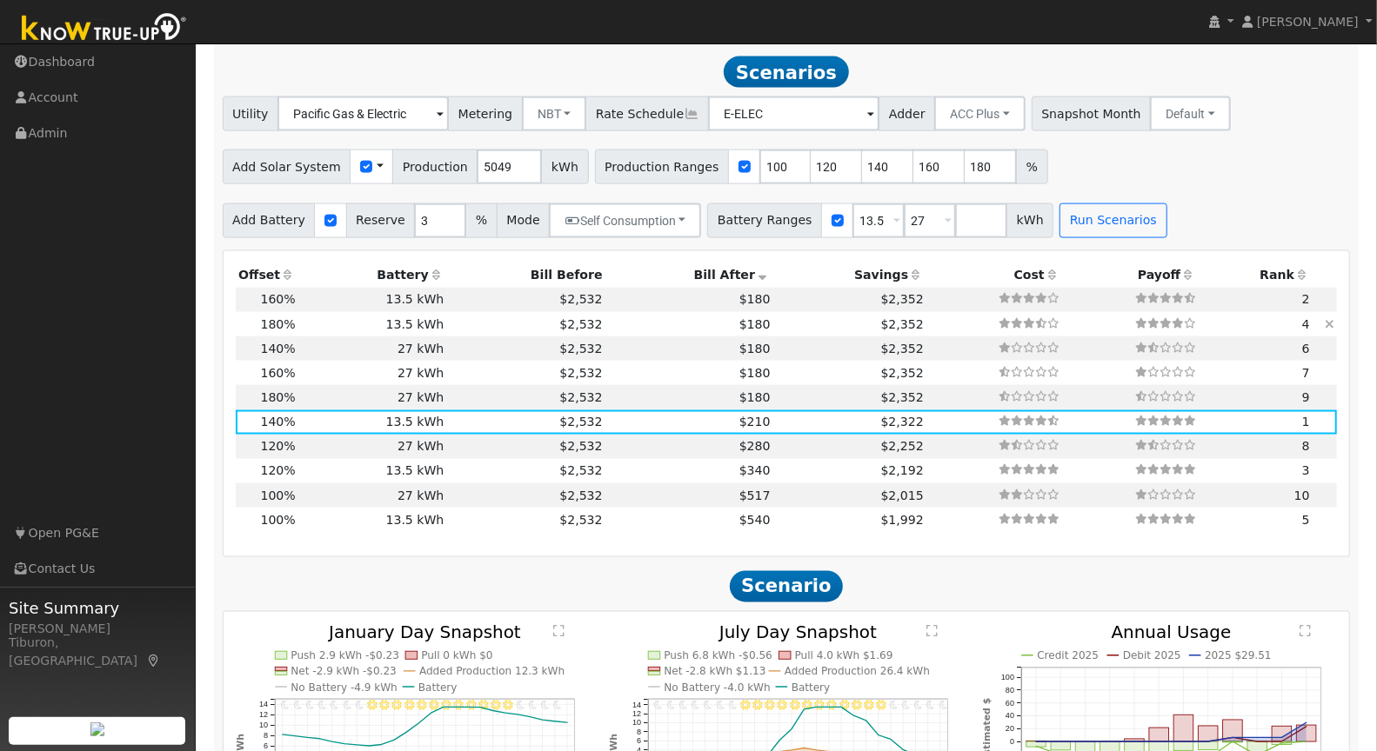
click at [1337, 319] on td at bounding box center [1324, 324] width 24 height 24
click at [1332, 319] on icon at bounding box center [1330, 324] width 10 height 12
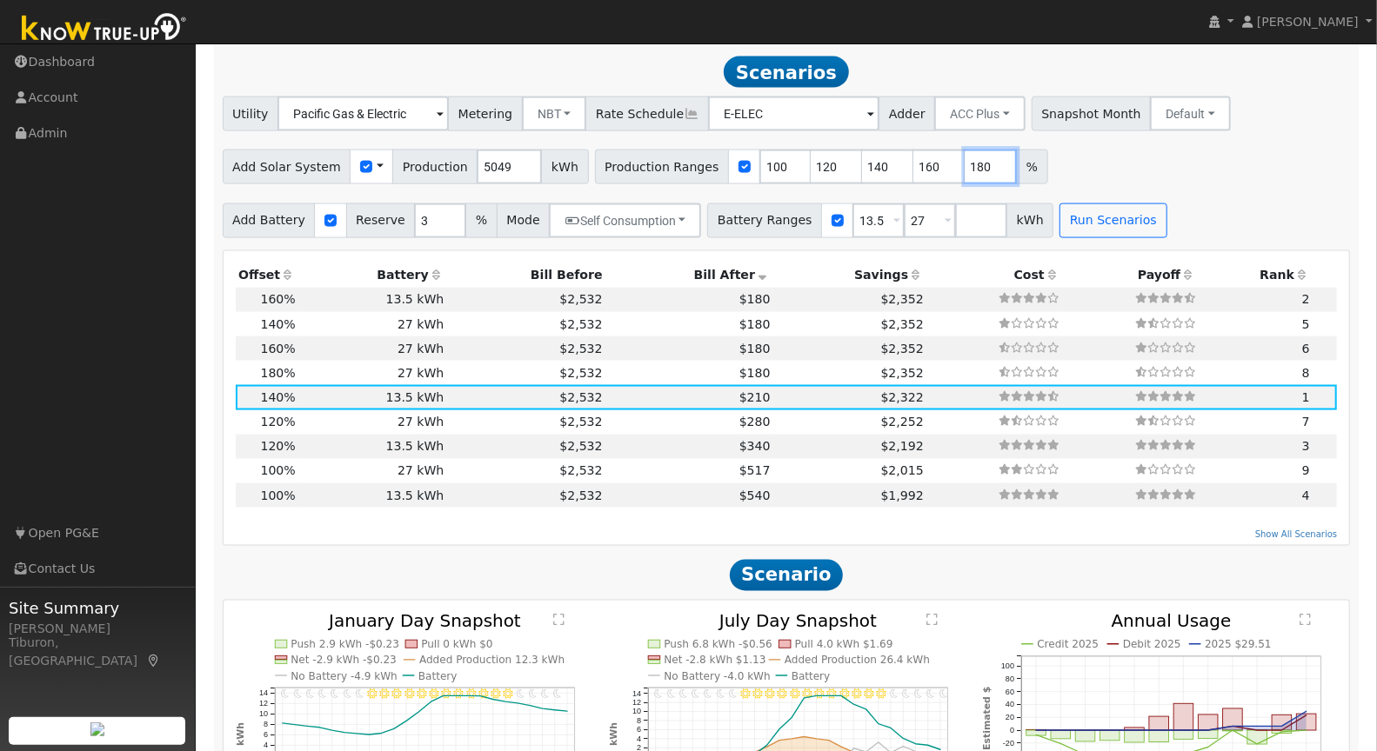
drag, startPoint x: 969, startPoint y: 164, endPoint x: 934, endPoint y: 164, distance: 34.8
click at [934, 164] on div "Production Ranges 100 120 140 160 180 %" at bounding box center [821, 167] width 453 height 35
drag, startPoint x: 762, startPoint y: 165, endPoint x: 717, endPoint y: 161, distance: 45.4
click at [717, 161] on div "Production Ranges 100 120 140 160 %" at bounding box center [821, 167] width 453 height 35
type input "120"
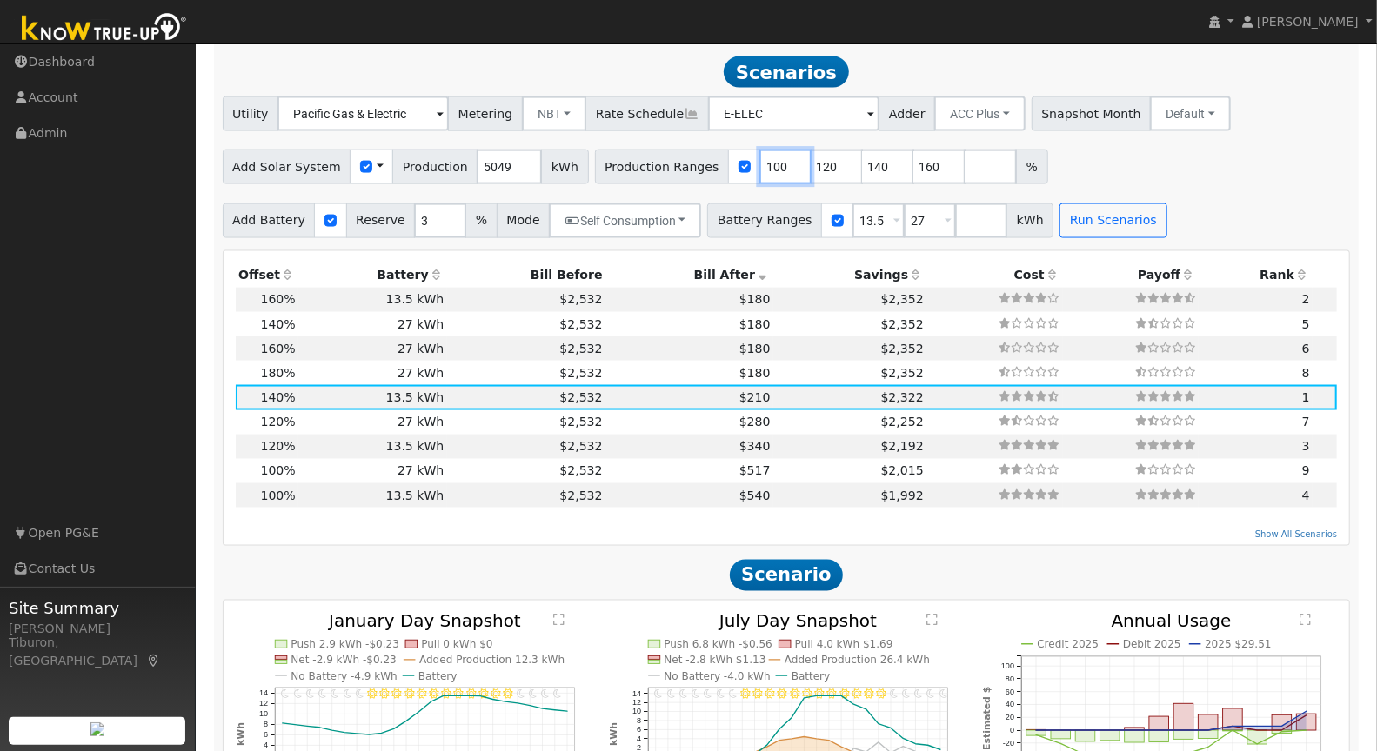
type input "140"
type input "160"
type input "120"
click at [913, 163] on input "number" at bounding box center [939, 167] width 52 height 35
type input "150"
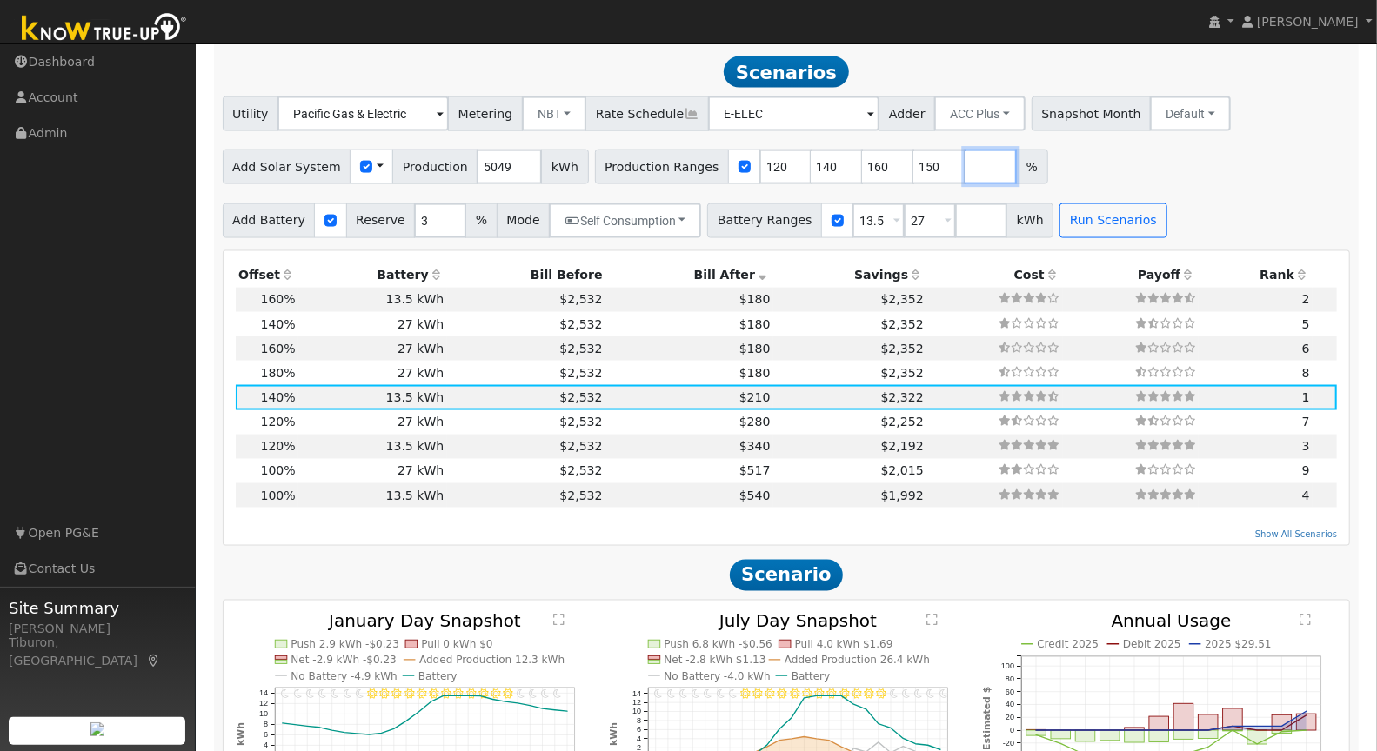
type input "150"
type input "160"
click at [964, 165] on input "number" at bounding box center [990, 167] width 52 height 35
type input "155"
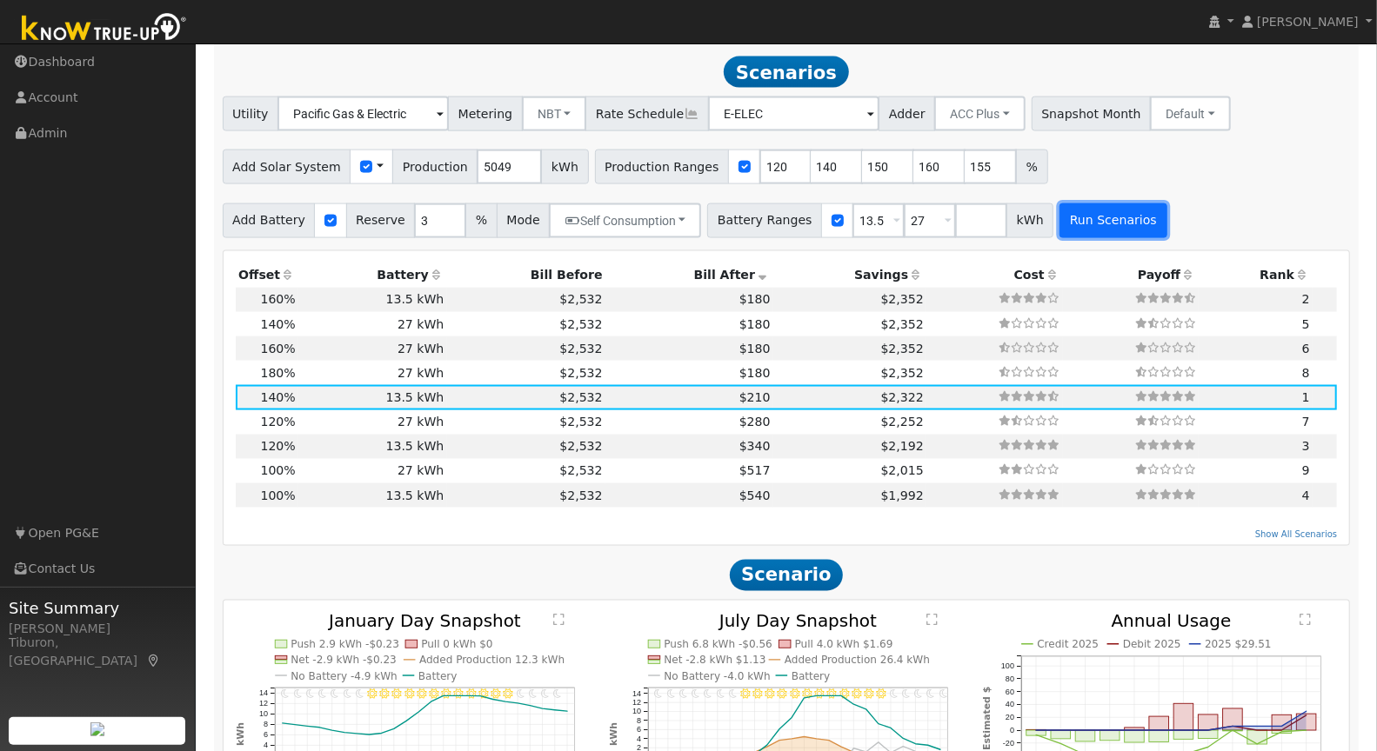
type input "160"
click at [1104, 214] on button "Run Scenarios" at bounding box center [1112, 221] width 107 height 35
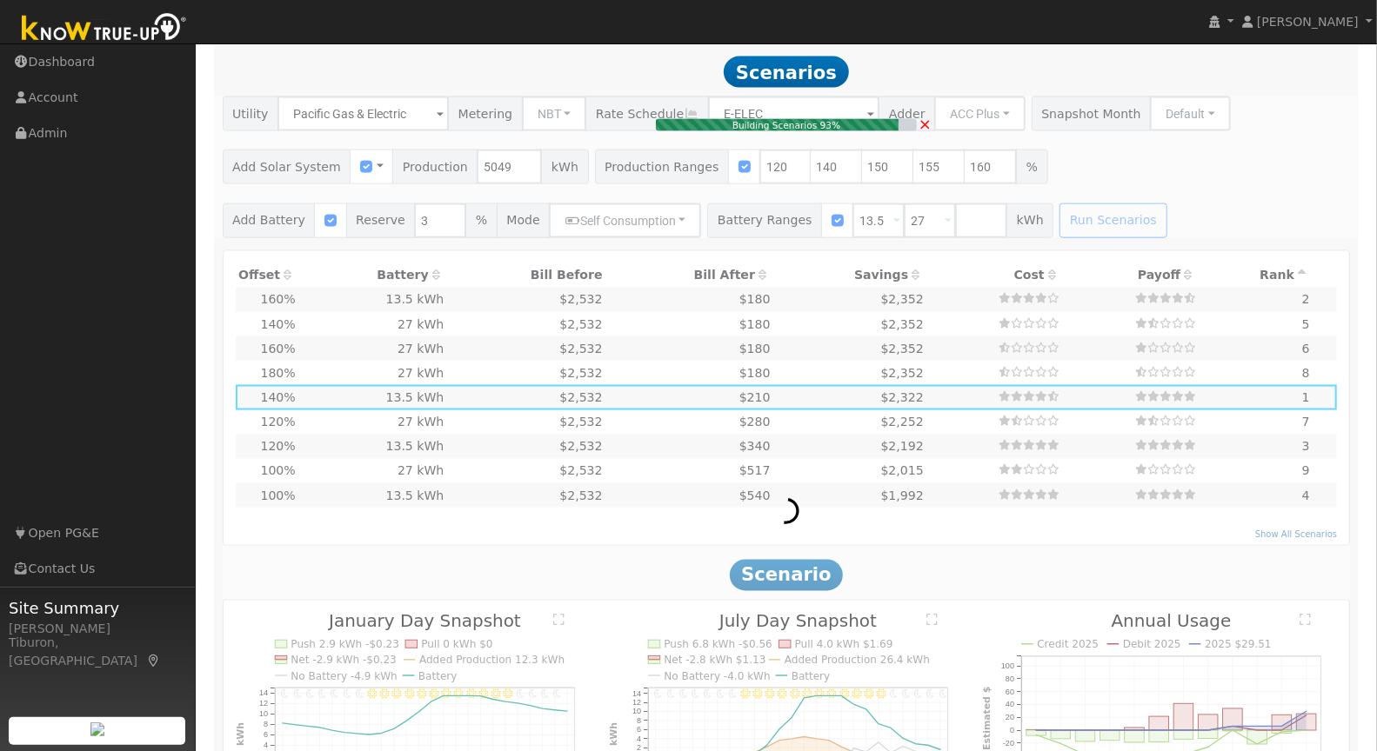
type input "5.0"
type input "$17,673"
type input "$10,162"
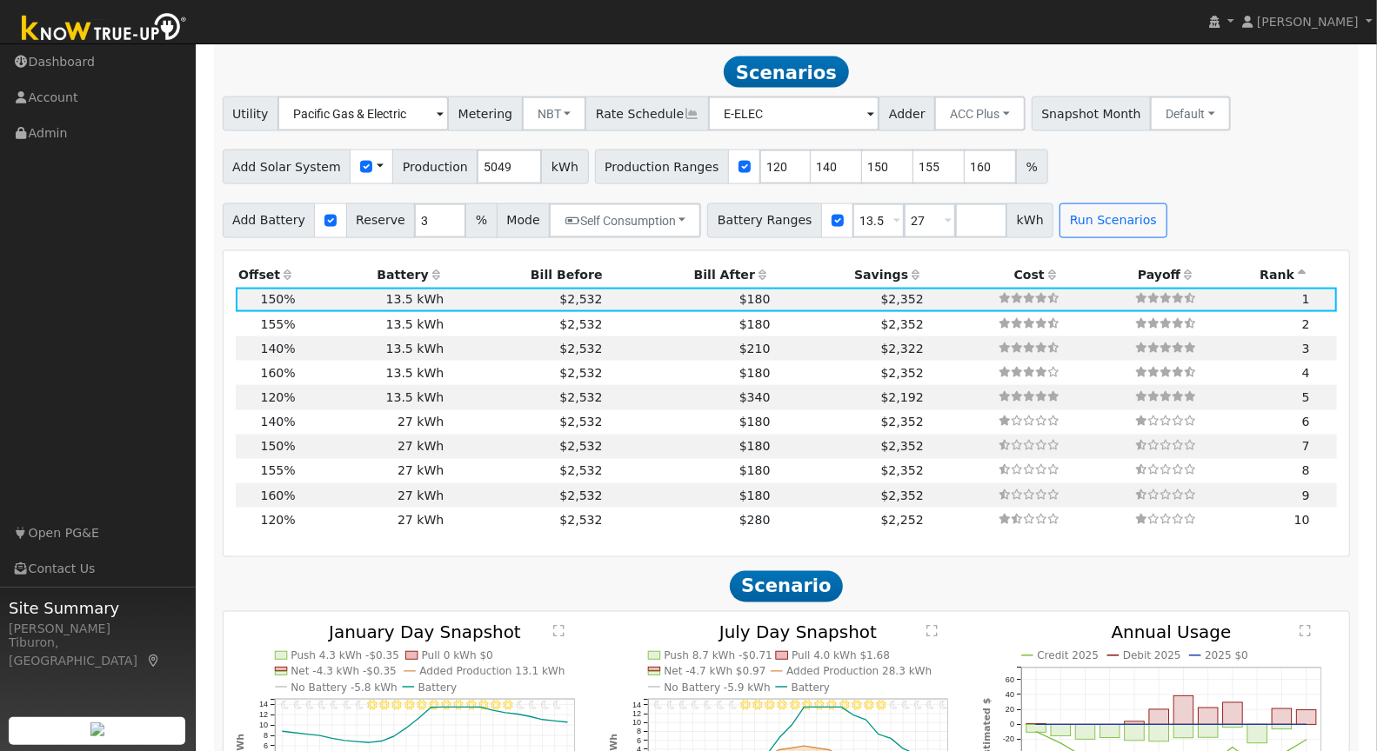
click at [705, 272] on th "Bill After" at bounding box center [689, 276] width 168 height 24
drag, startPoint x: 970, startPoint y: 164, endPoint x: 944, endPoint y: 165, distance: 25.2
click at [964, 165] on input "160" at bounding box center [990, 167] width 52 height 35
drag, startPoint x: 808, startPoint y: 163, endPoint x: 764, endPoint y: 161, distance: 44.4
click at [764, 161] on div "Production Ranges 120 140 150 155 %" at bounding box center [821, 167] width 453 height 35
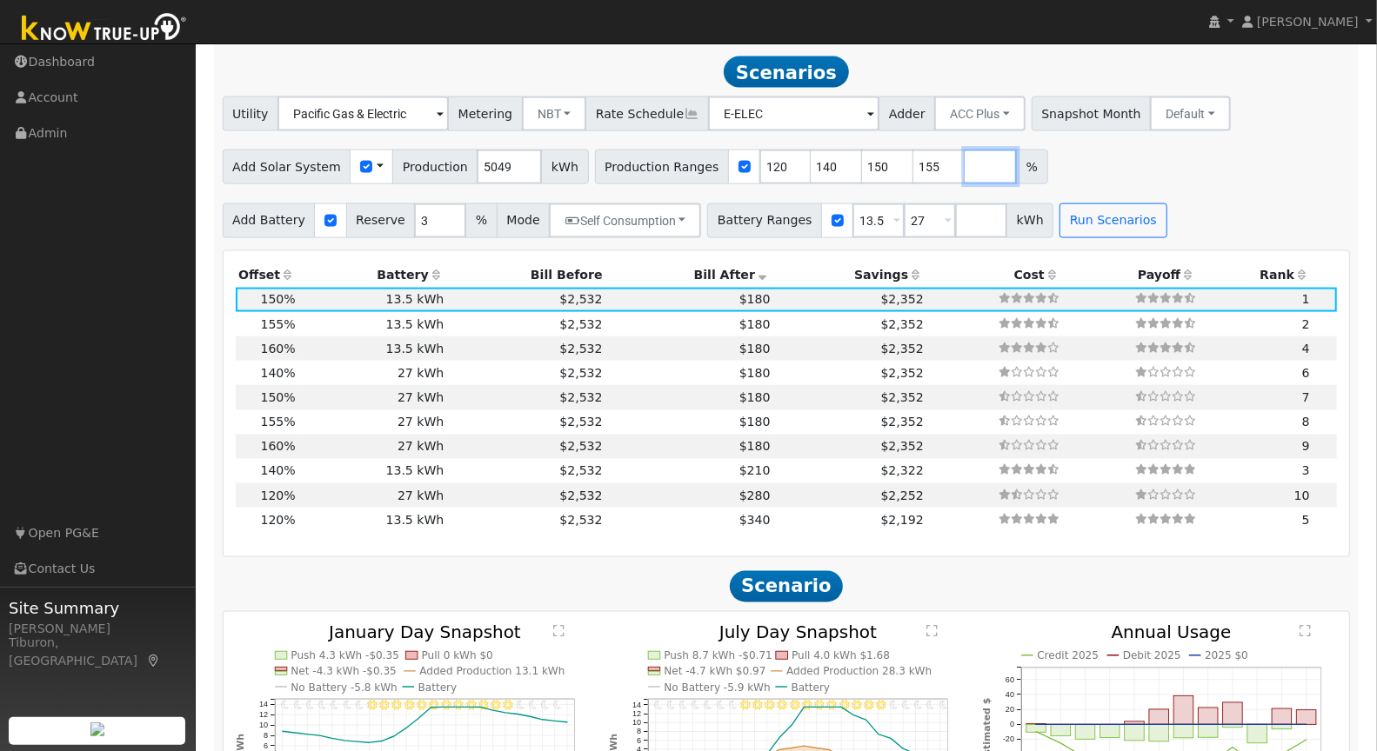
click at [964, 165] on input "number" at bounding box center [990, 167] width 52 height 35
type input "145"
type input "150"
type input "155"
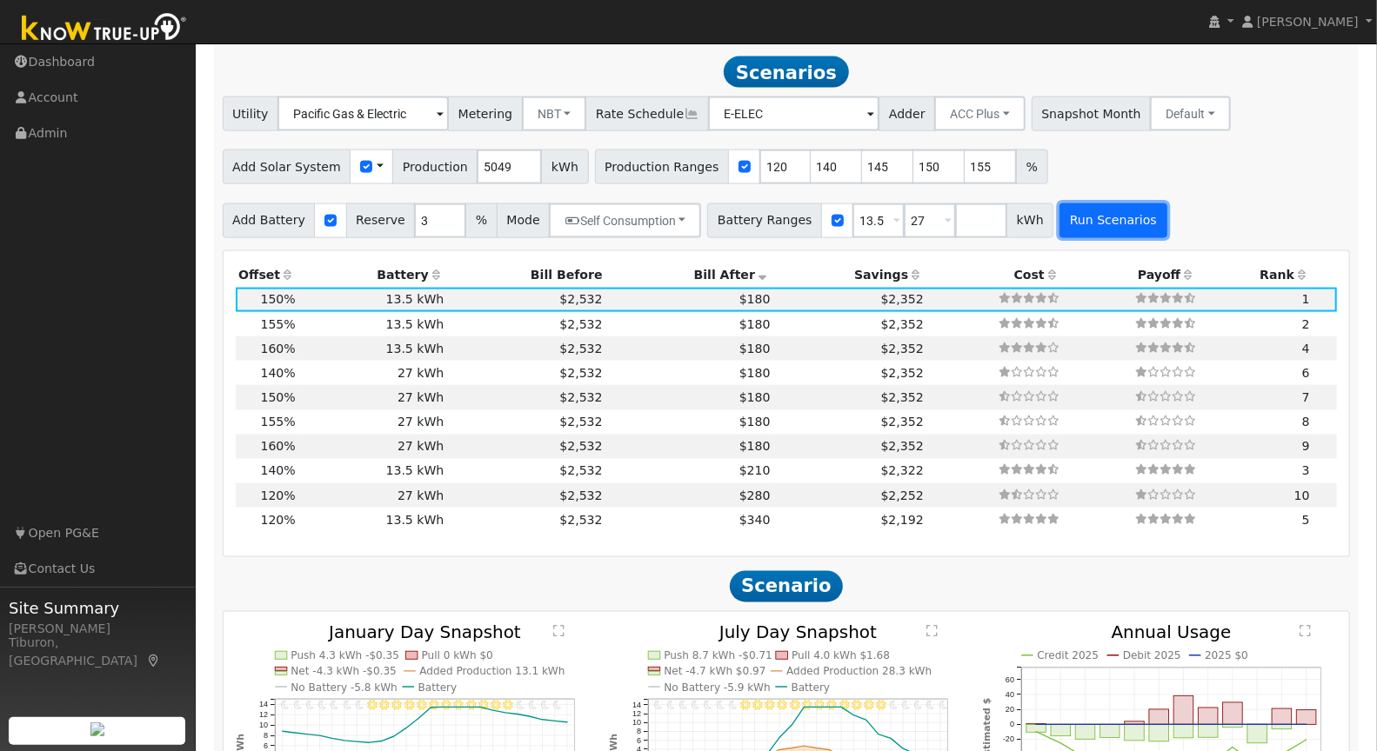
click at [1108, 210] on button "Run Scenarios" at bounding box center [1112, 221] width 107 height 35
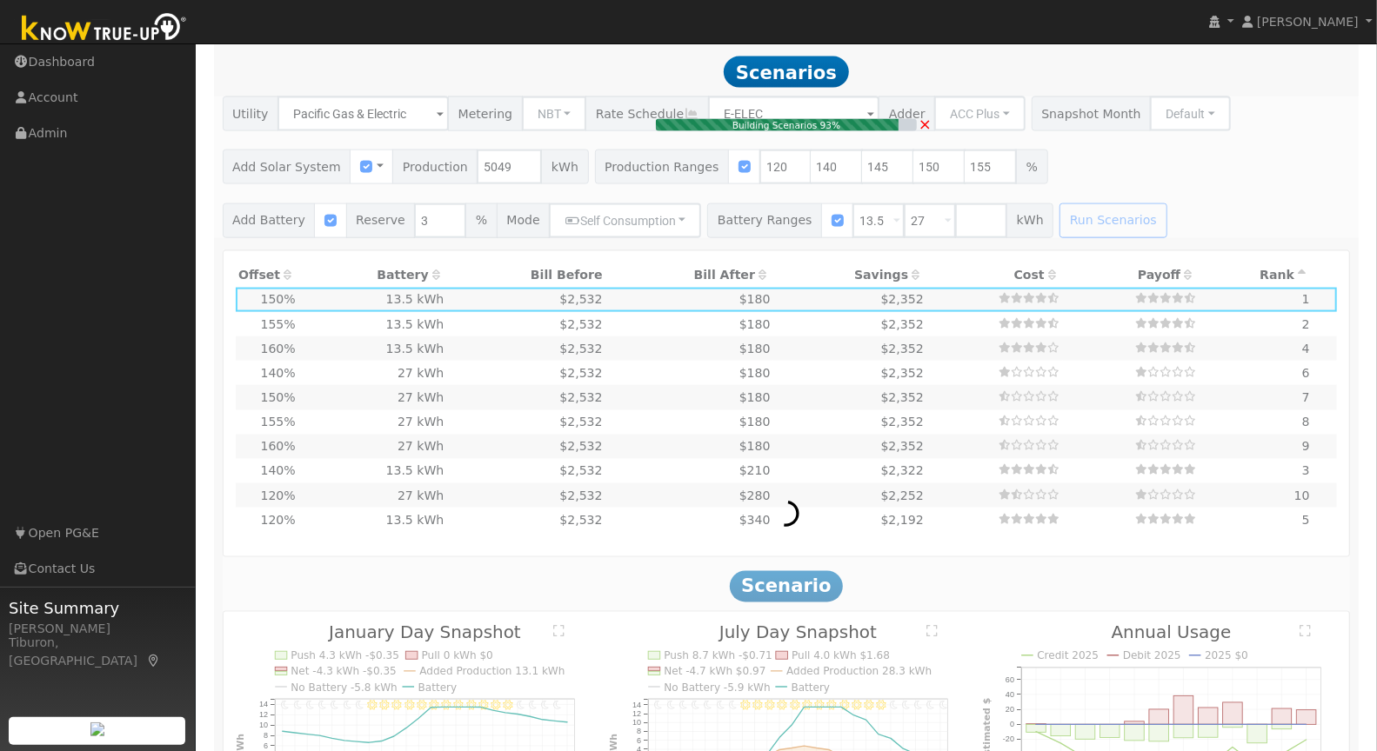
type input "4.9"
type input "$17,082"
type input "$9,985"
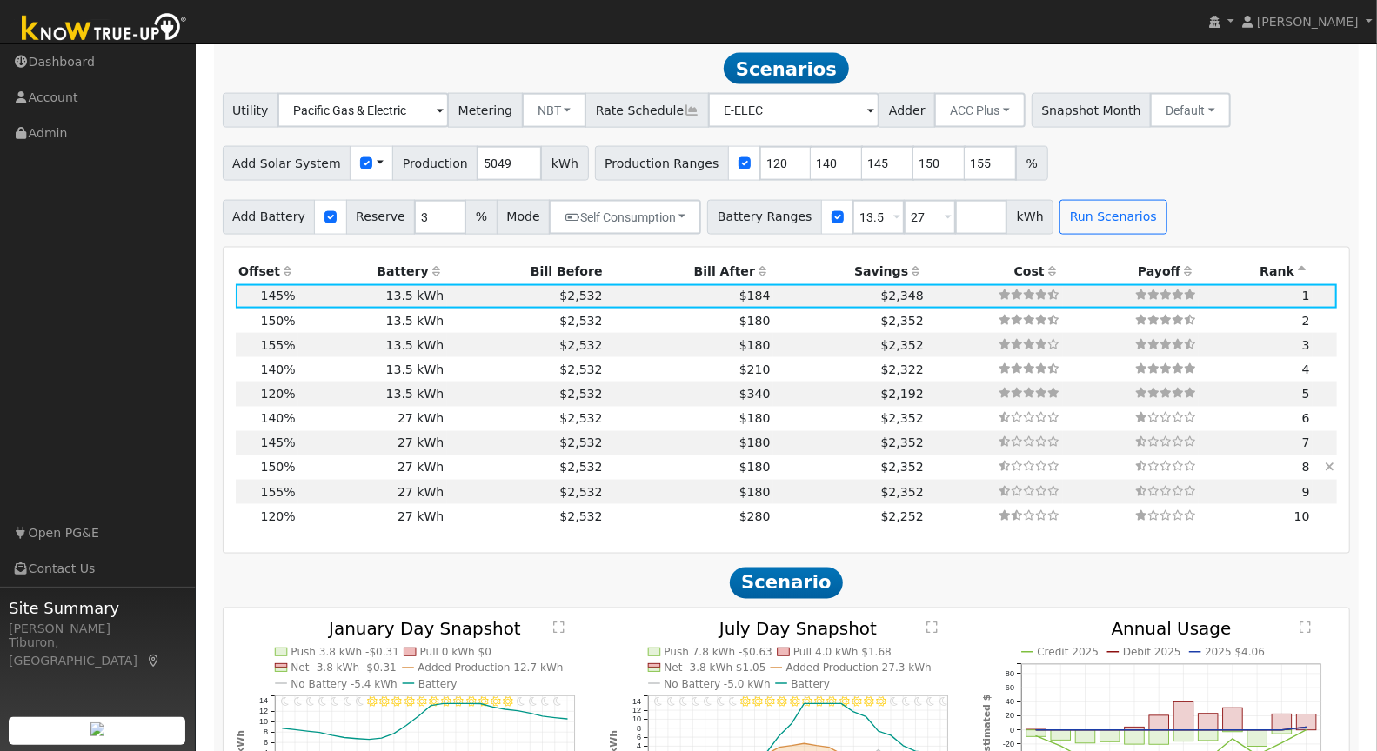
scroll to position [1533, 0]
click at [713, 264] on th "Bill After" at bounding box center [689, 272] width 168 height 24
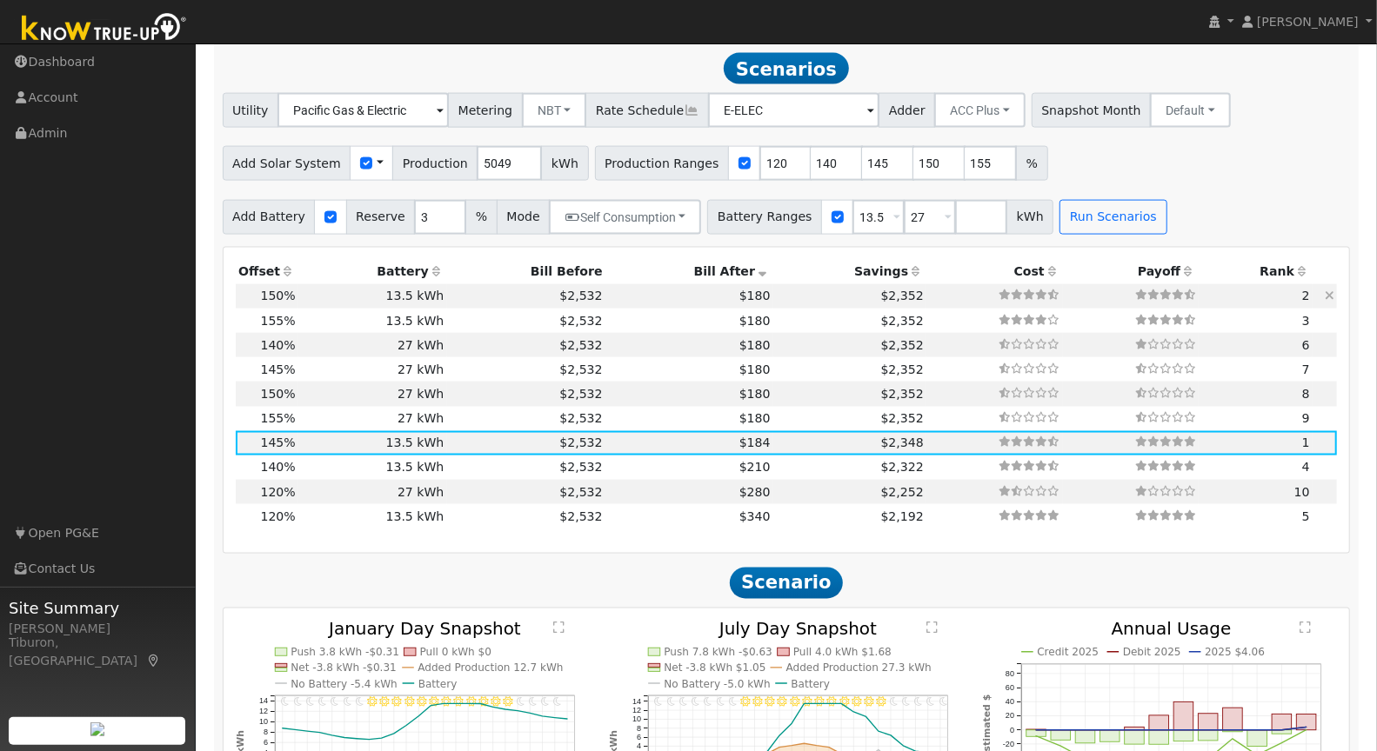
click at [773, 289] on td "$2,352" at bounding box center [849, 296] width 153 height 24
type input "5.0"
type input "$17,673"
type input "$10,162"
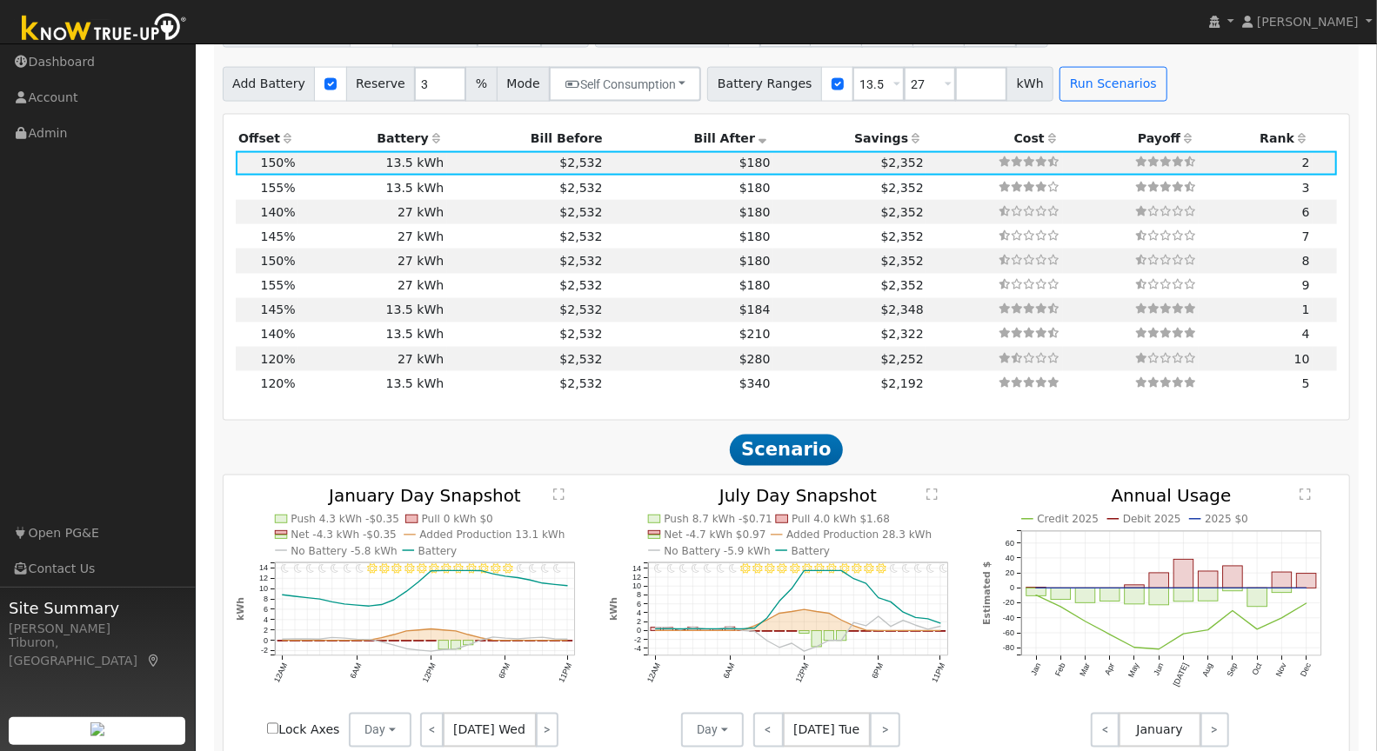
scroll to position [1925, 0]
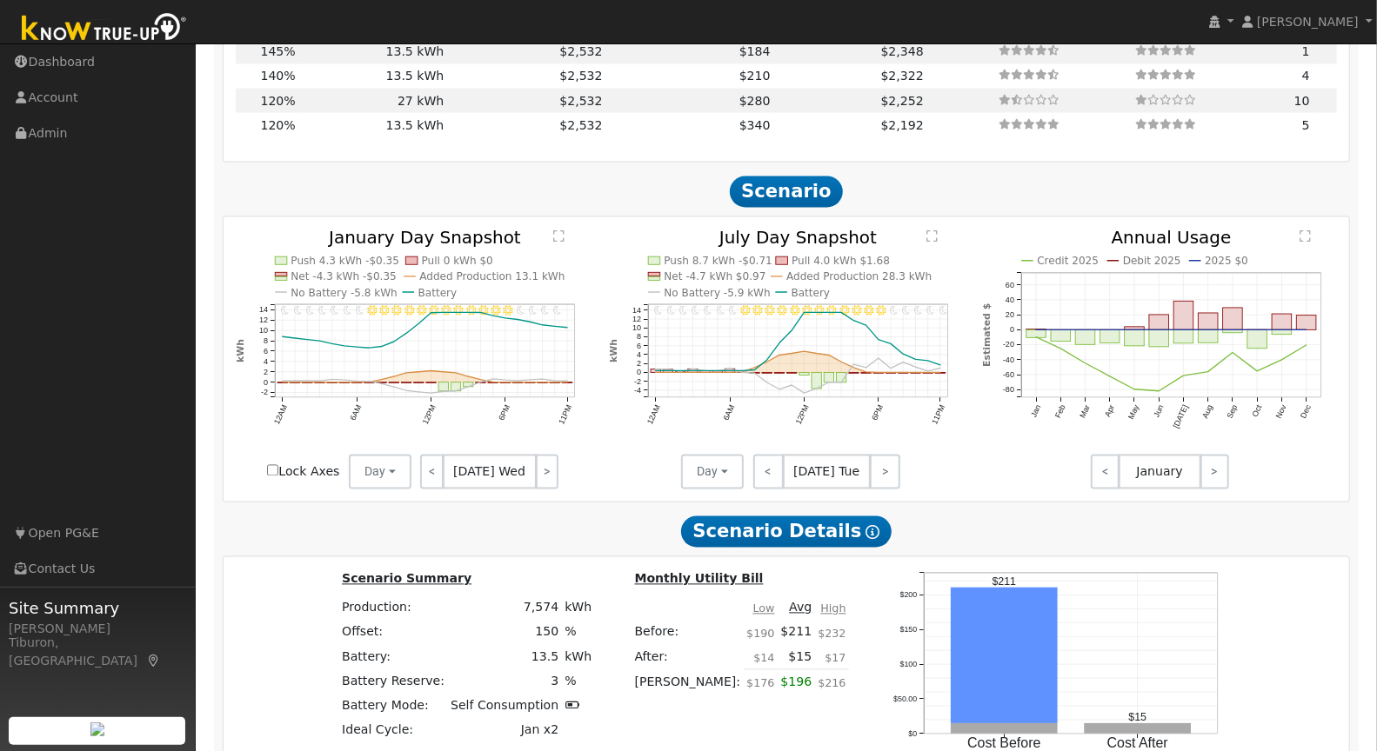
click at [551, 230] on icon "11PM - undefined 10PM - Clear 9PM - Clear 8PM - Clear 7PM - Clear 6PM - Clear 5…" at bounding box center [413, 356] width 355 height 253
click at [562, 230] on text "" at bounding box center [558, 236] width 11 height 13
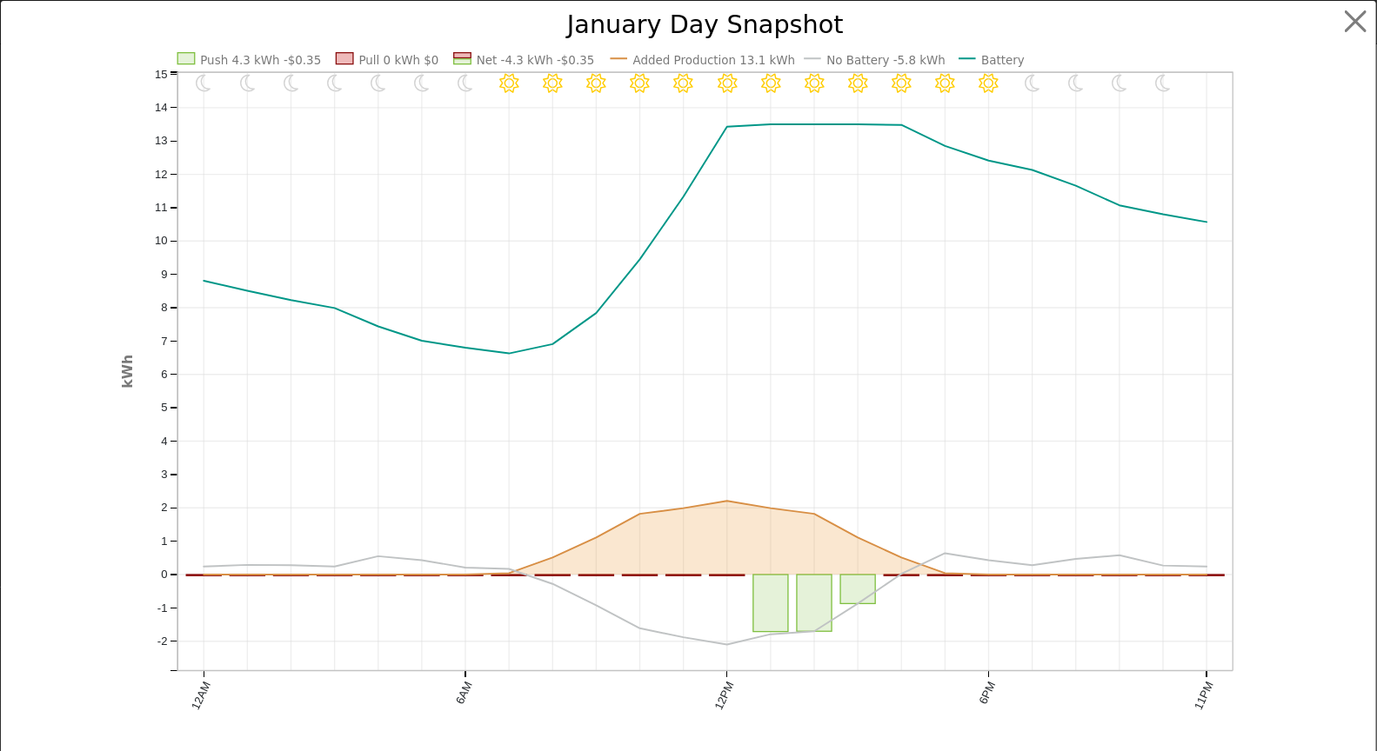
scroll to position [1930, 0]
click at [1361, 9] on button "button" at bounding box center [1370, 21] width 33 height 33
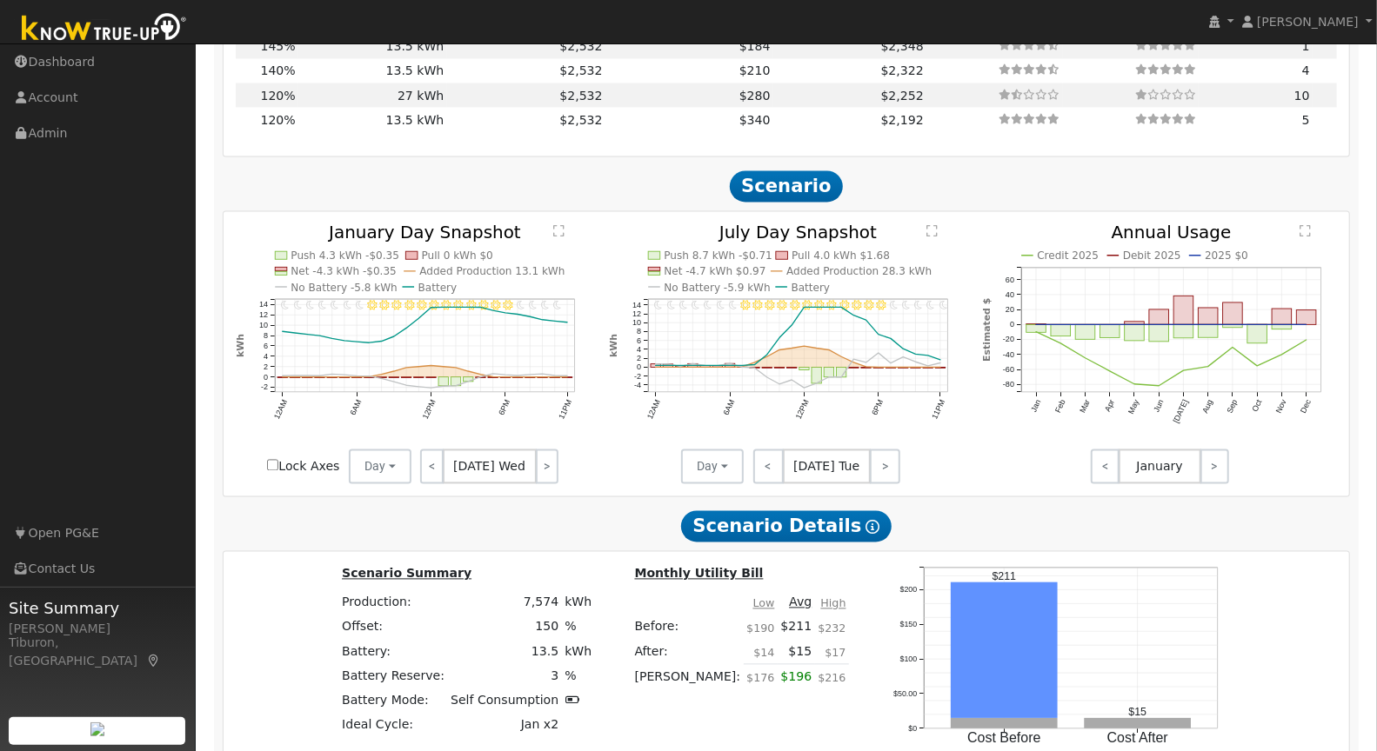
click at [929, 225] on text "" at bounding box center [931, 231] width 11 height 13
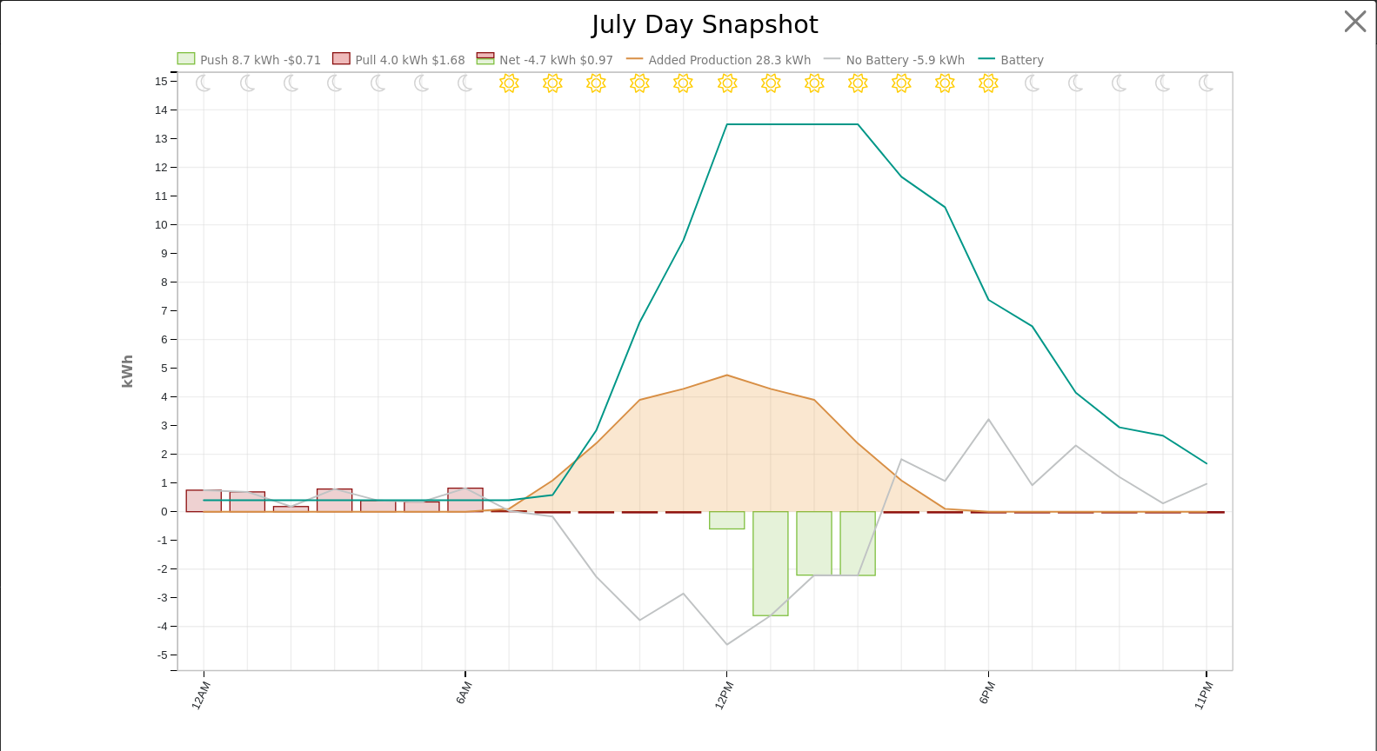
scroll to position [1935, 0]
click at [1365, 28] on button "button" at bounding box center [1370, 21] width 33 height 33
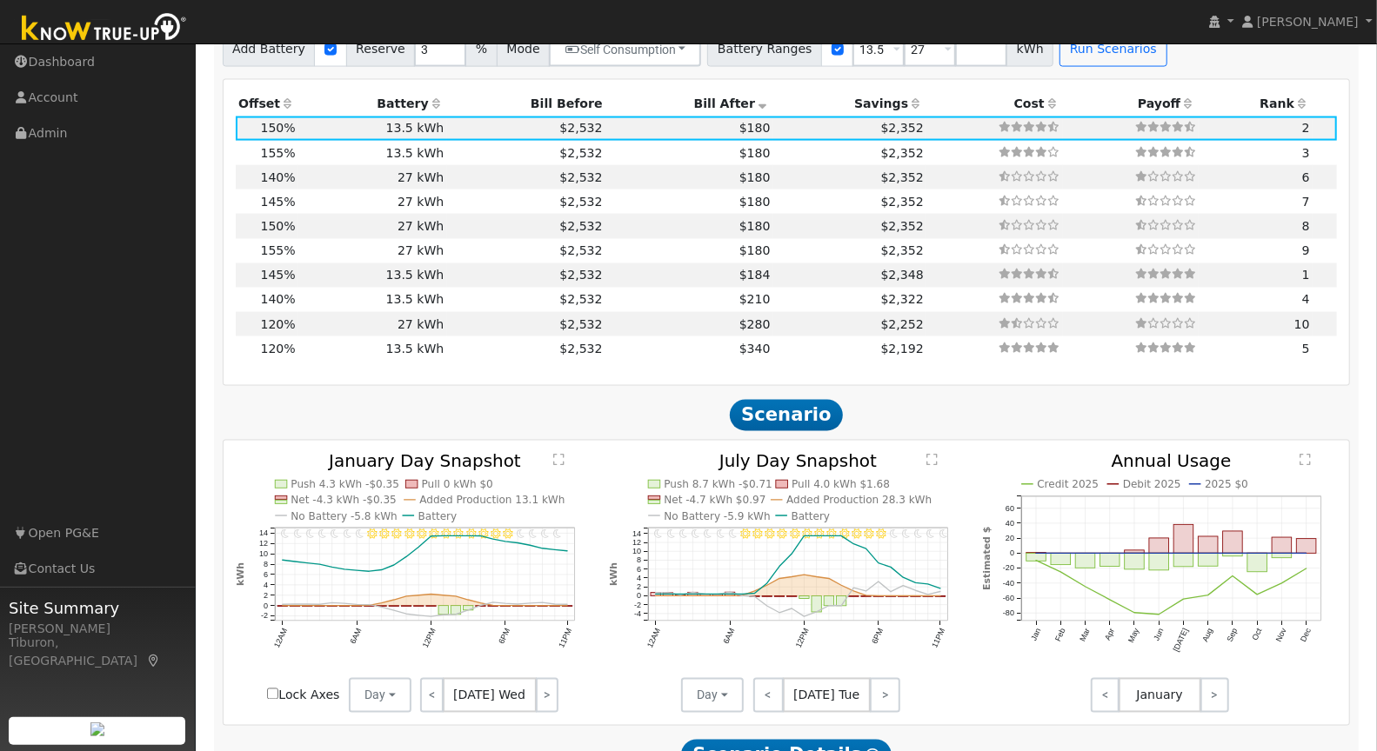
scroll to position [1740, 0]
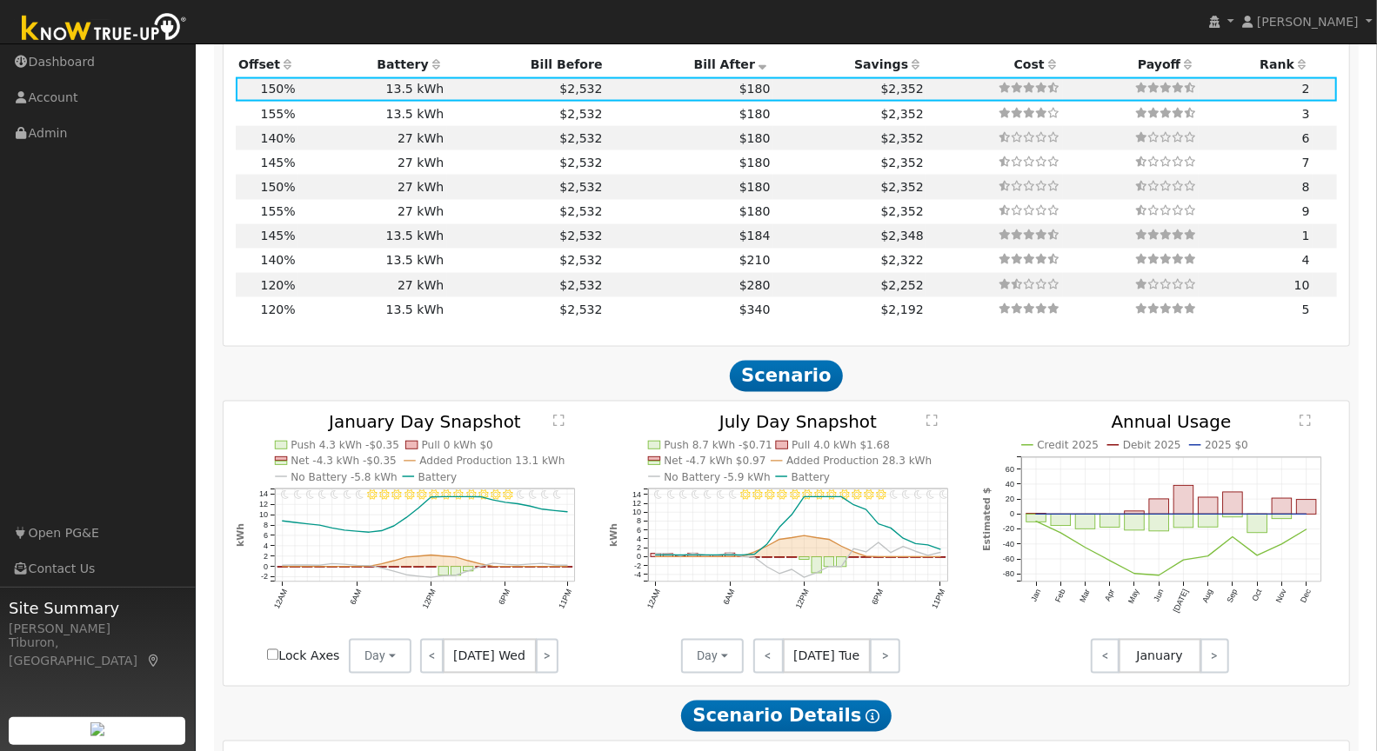
click at [555, 418] on text "" at bounding box center [558, 421] width 11 height 13
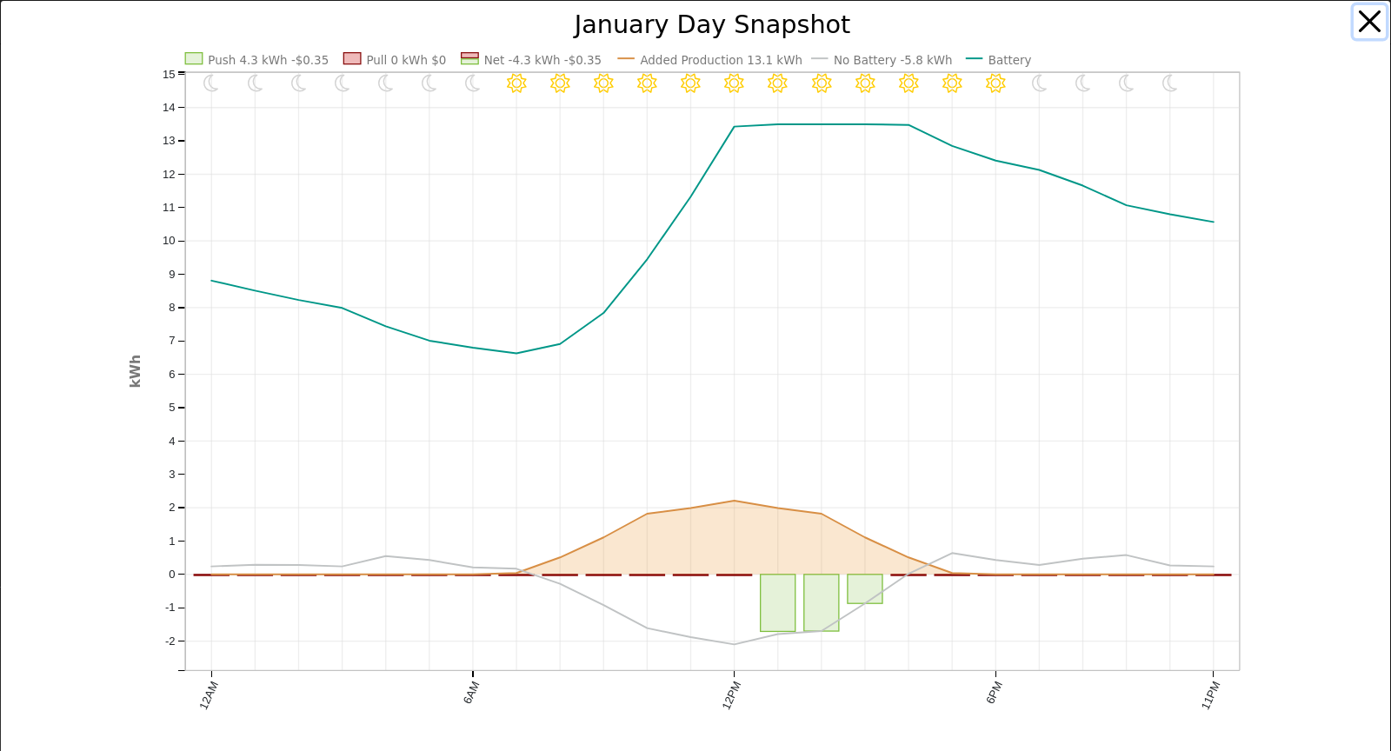
click at [1354, 27] on button "button" at bounding box center [1370, 21] width 33 height 33
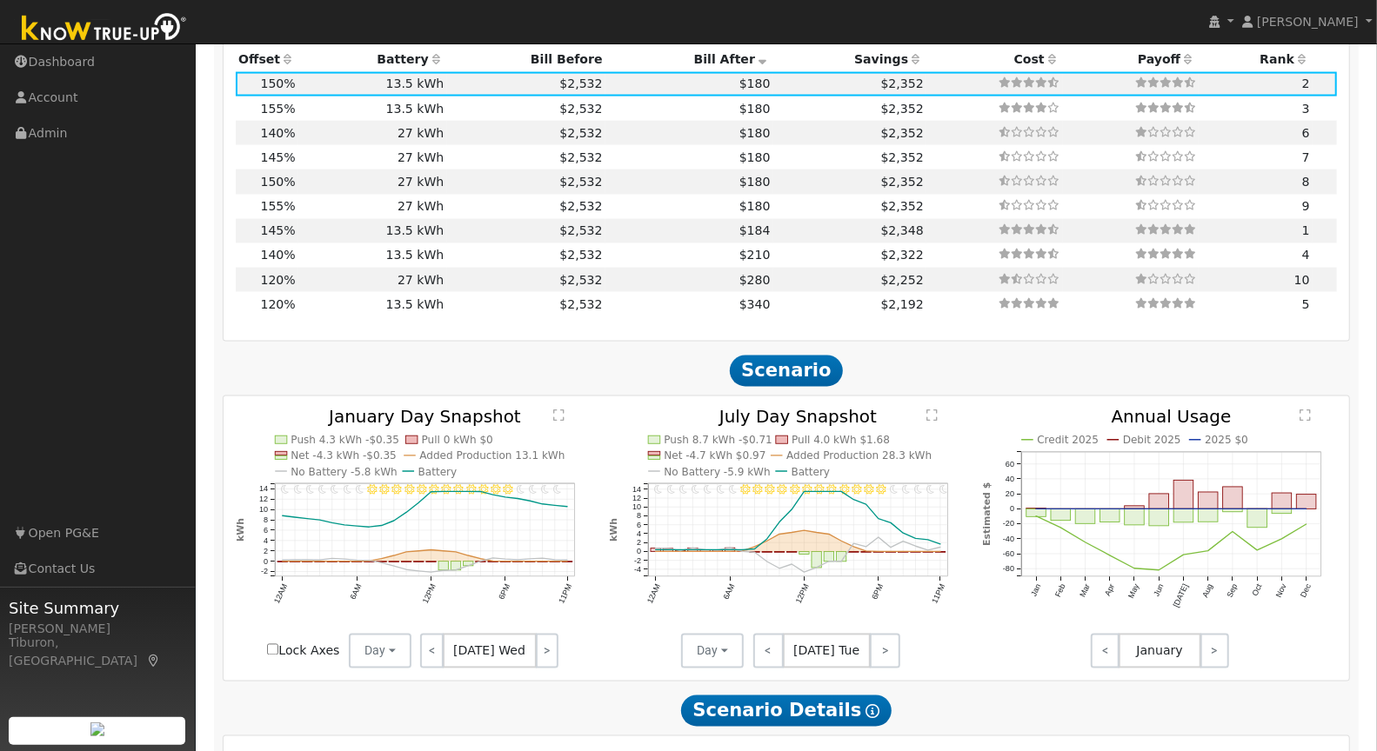
click at [931, 413] on text "" at bounding box center [931, 416] width 11 height 13
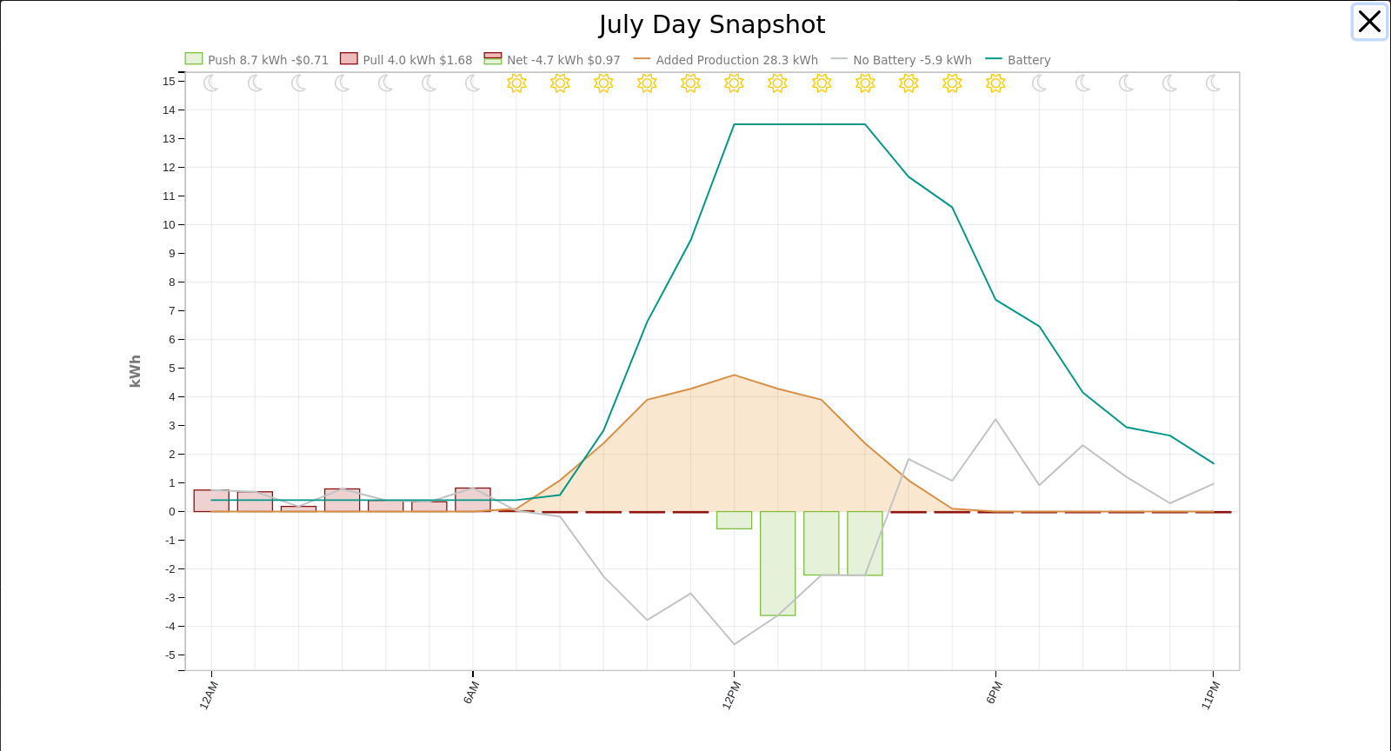
click at [1354, 20] on button "button" at bounding box center [1370, 21] width 33 height 33
